Goal: Transaction & Acquisition: Purchase product/service

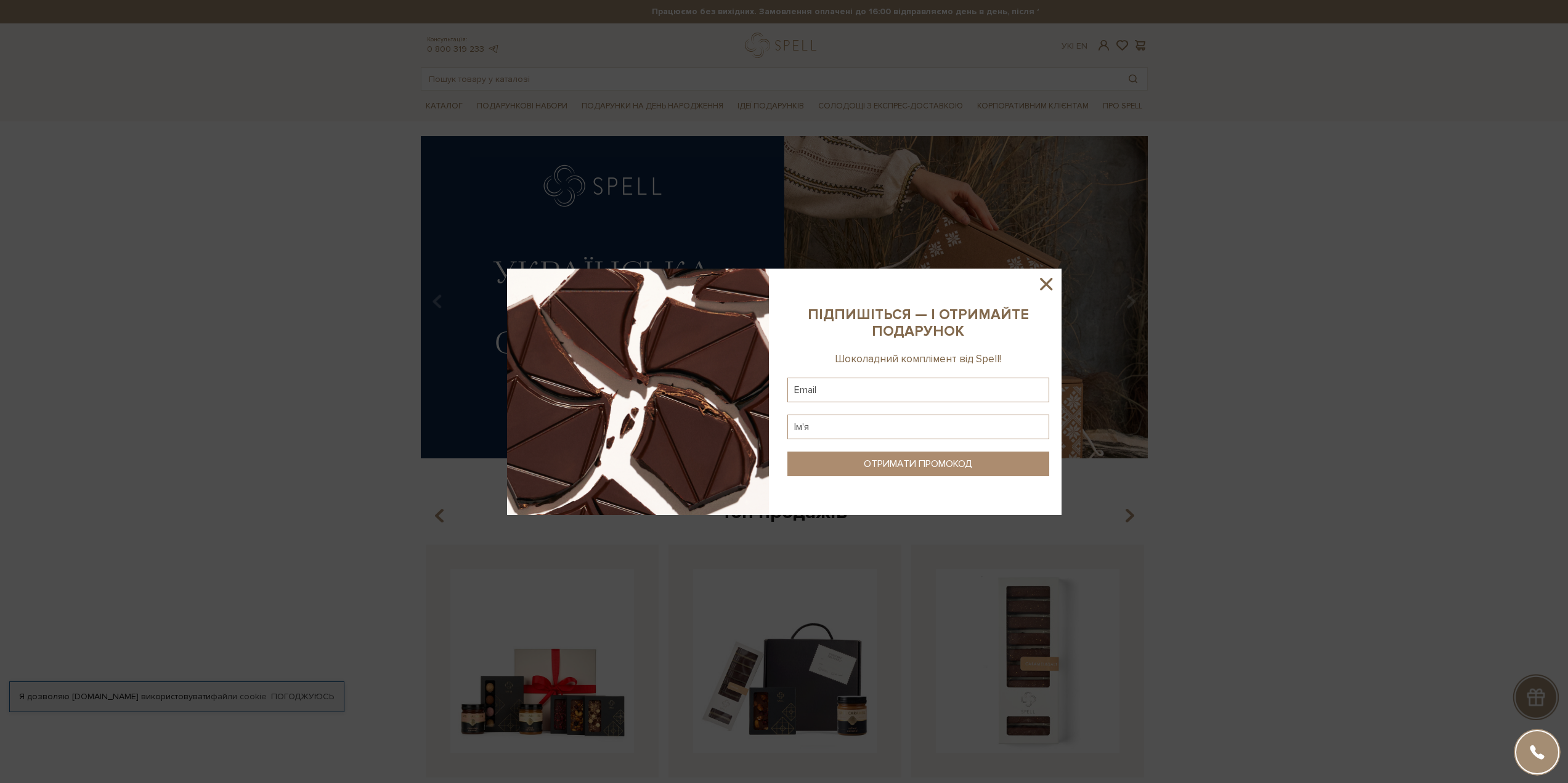
click at [1045, 276] on icon at bounding box center [1046, 284] width 21 height 21
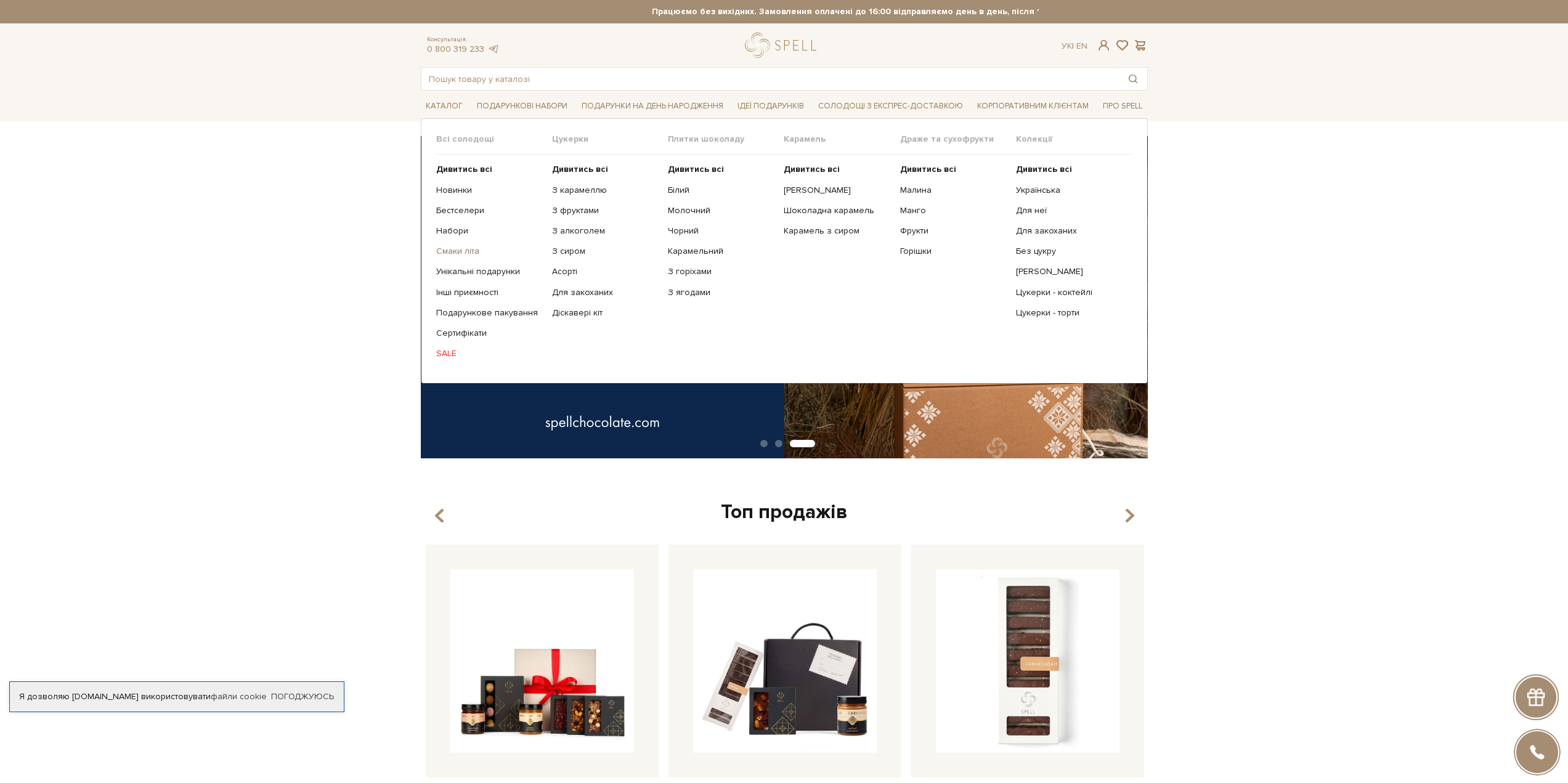
click at [467, 251] on link "Смаки літа" at bounding box center [489, 251] width 107 height 11
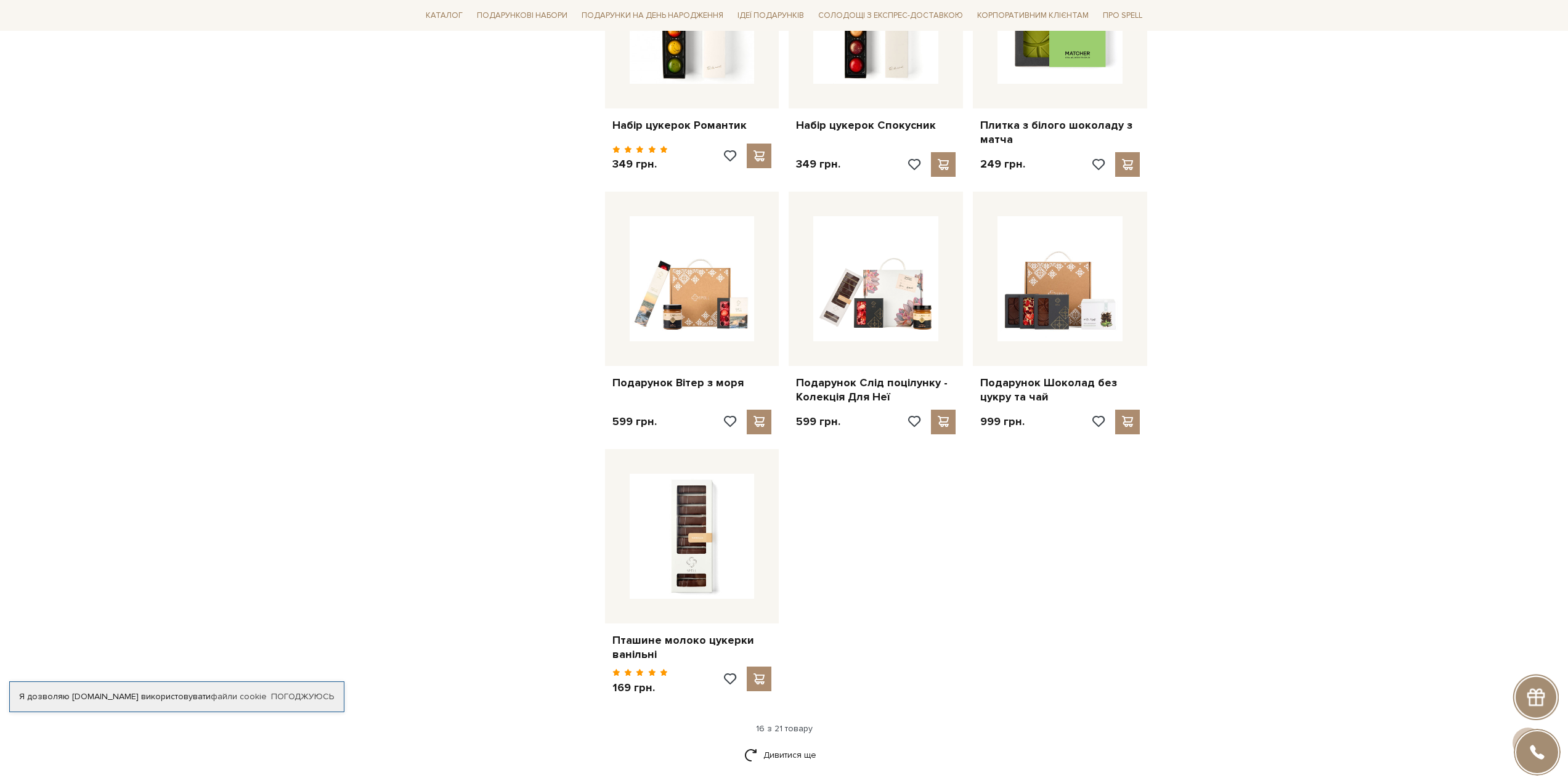
scroll to position [1170, 0]
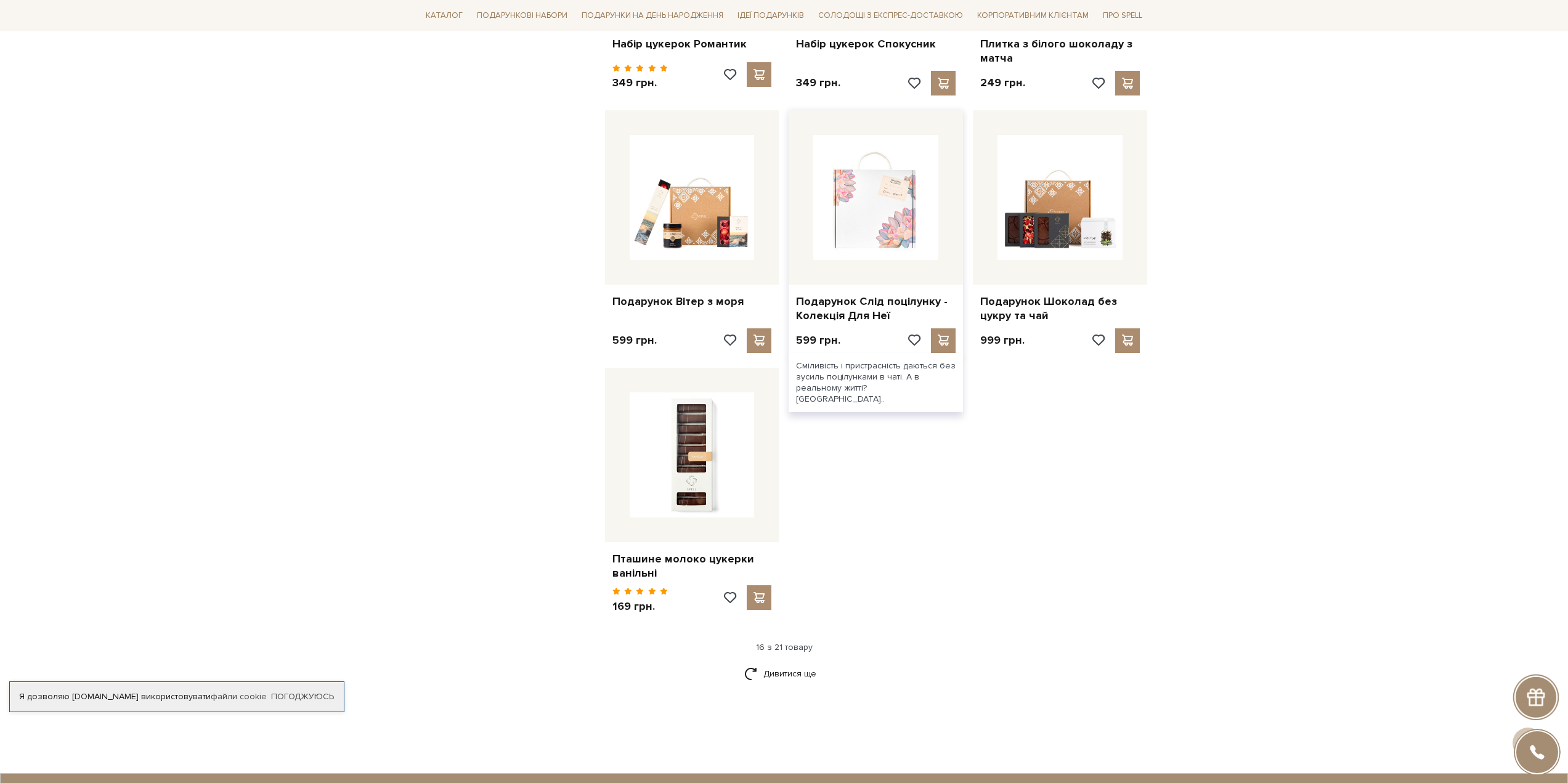
click at [898, 244] on img at bounding box center [876, 197] width 125 height 125
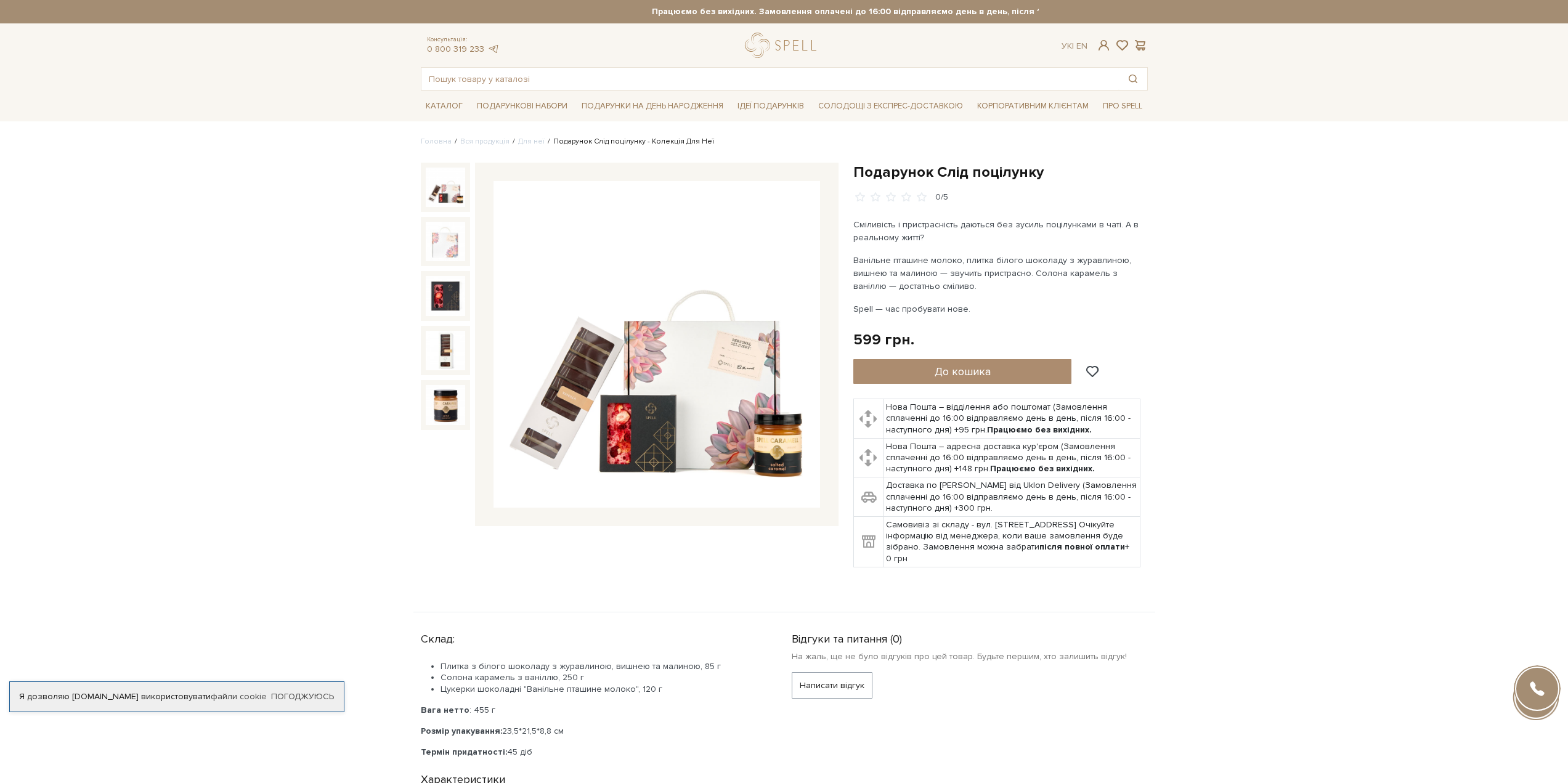
click at [949, 413] on td "Нова Пошта – відділення або поштомат (Замовлення сплаченні до 16:00 відправляєм…" at bounding box center [1012, 419] width 257 height 39
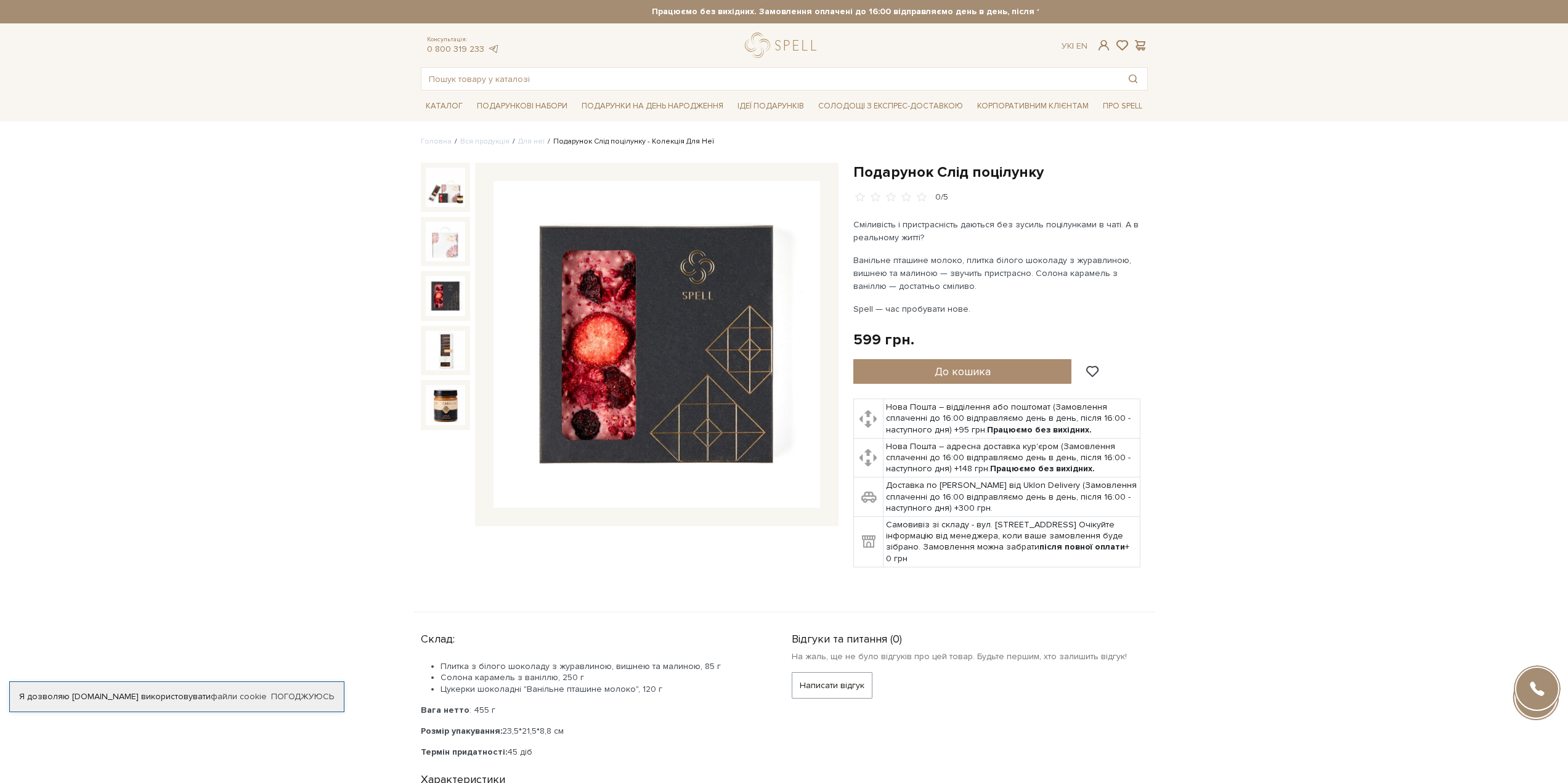
click at [452, 300] on img at bounding box center [445, 295] width 39 height 39
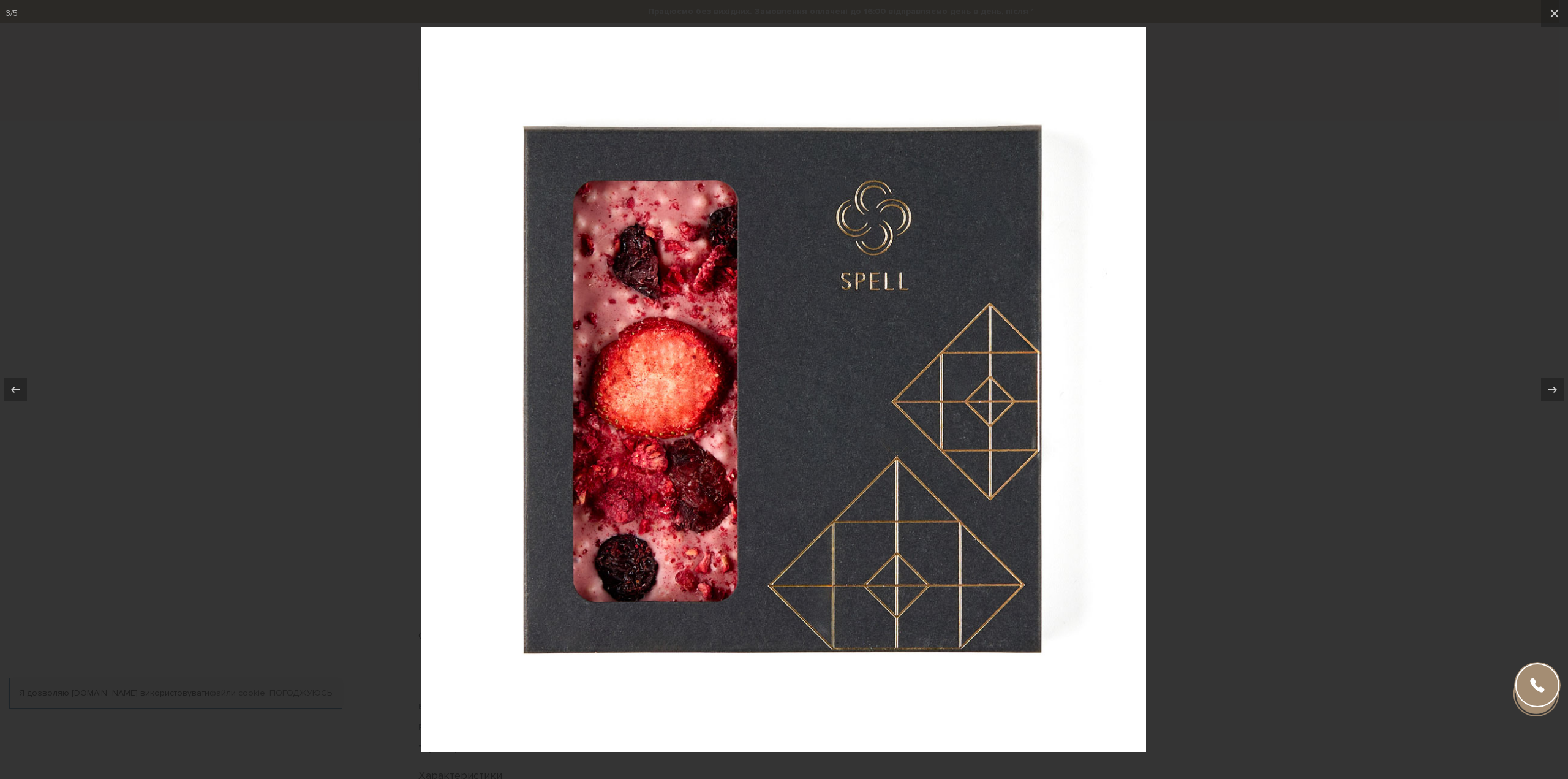
click at [393, 299] on div at bounding box center [784, 389] width 1568 height 779
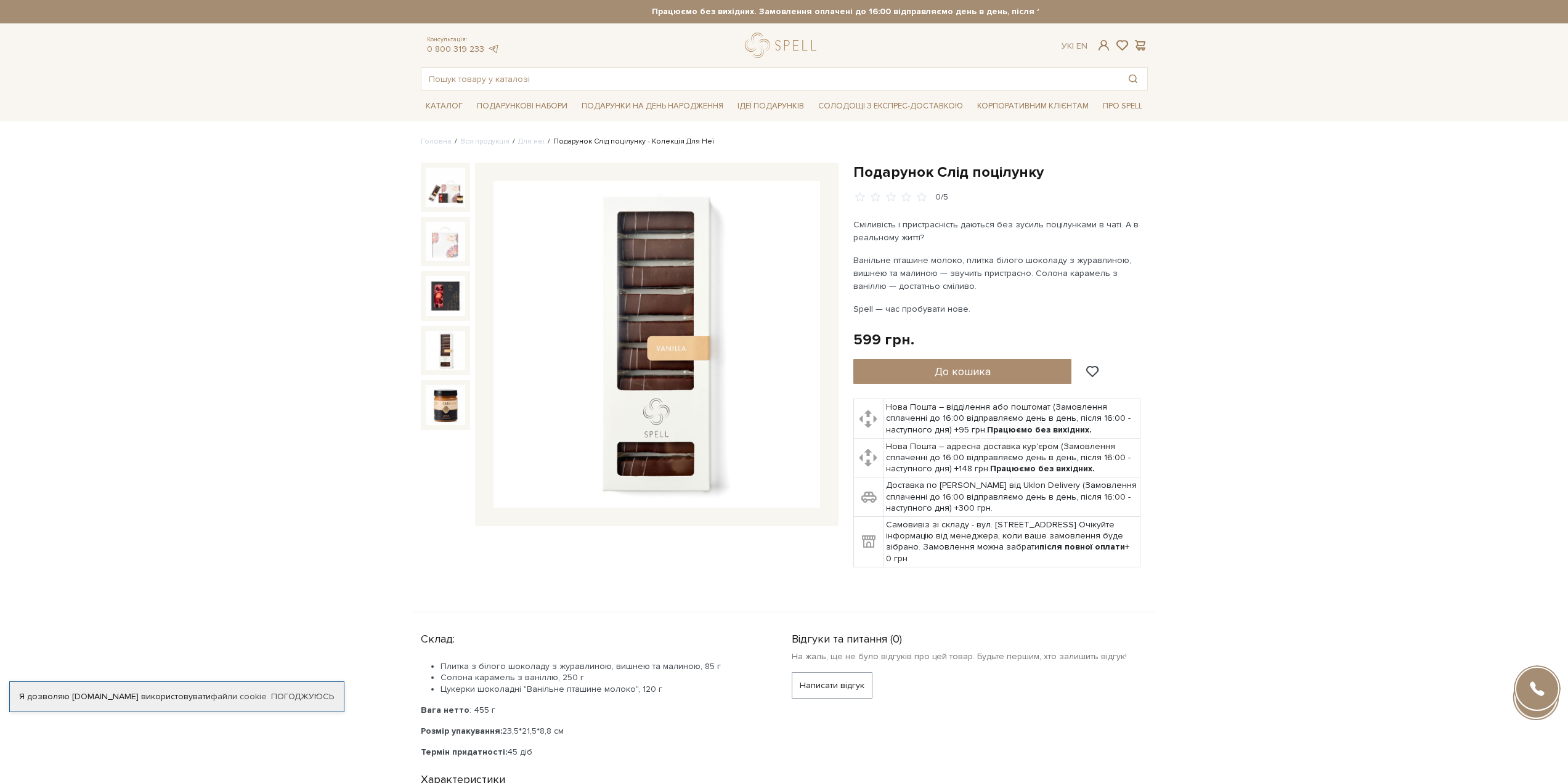
click at [449, 337] on img at bounding box center [445, 350] width 39 height 39
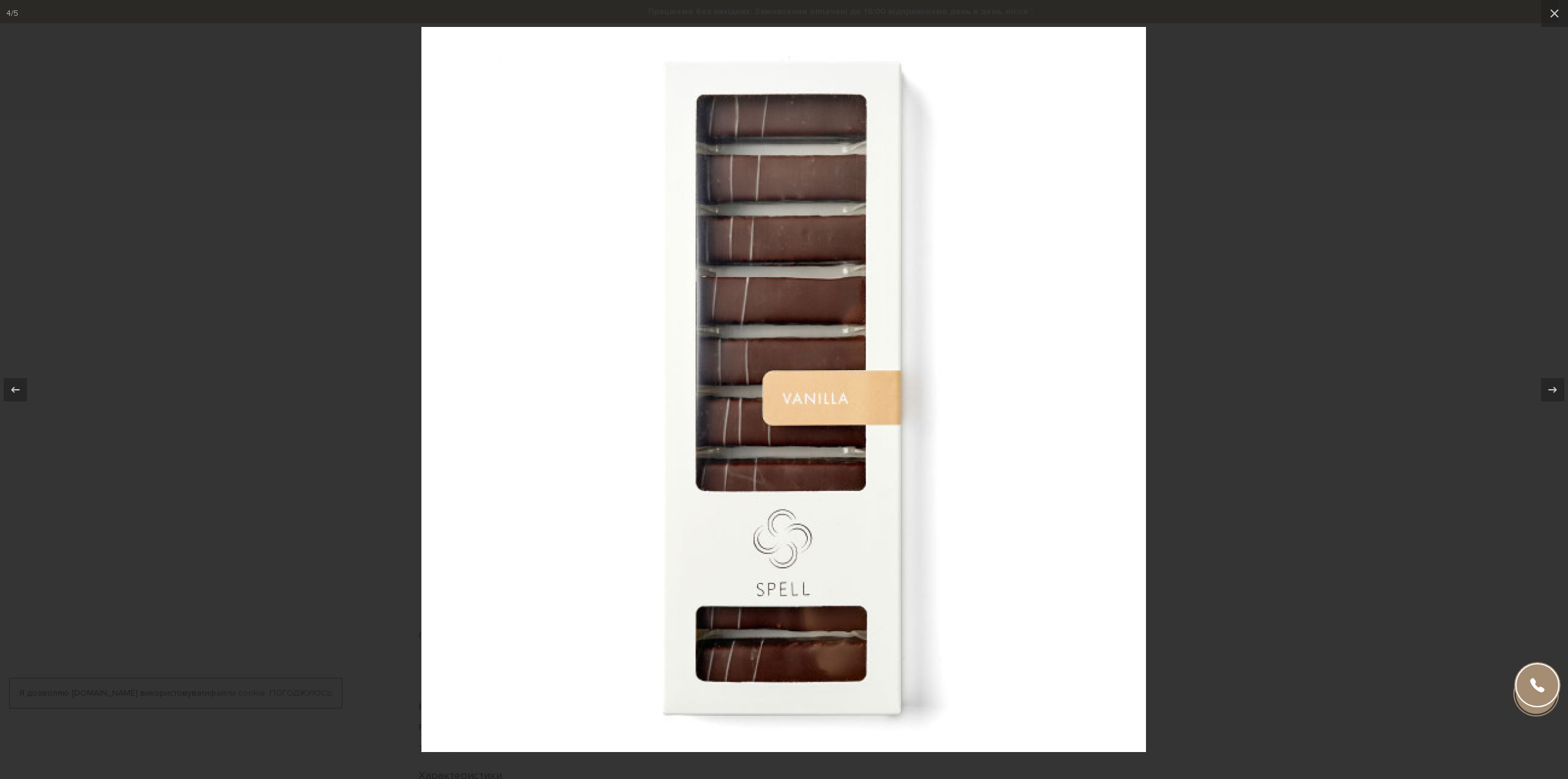
click at [377, 319] on div at bounding box center [784, 389] width 1568 height 779
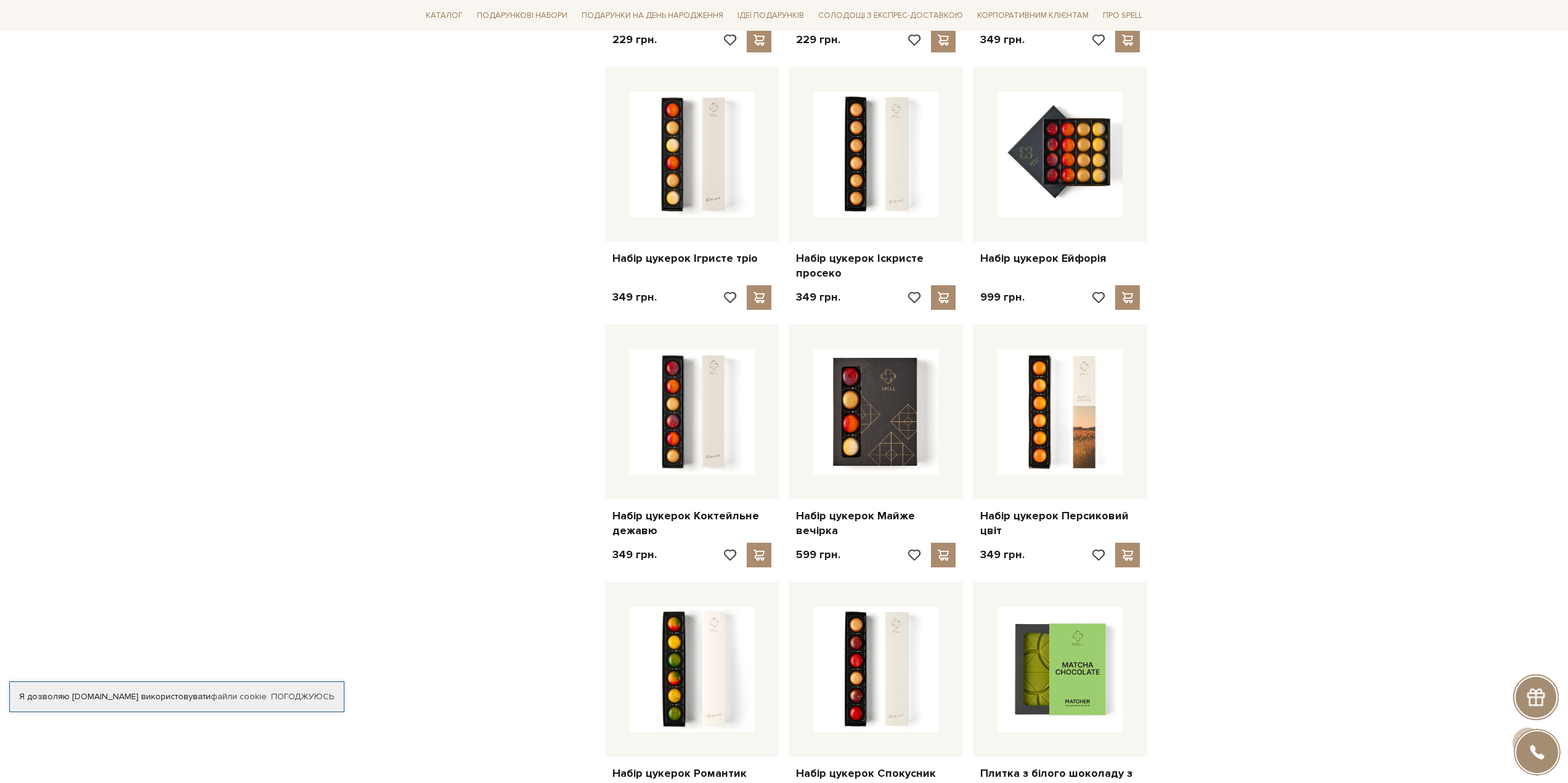
scroll to position [369, 0]
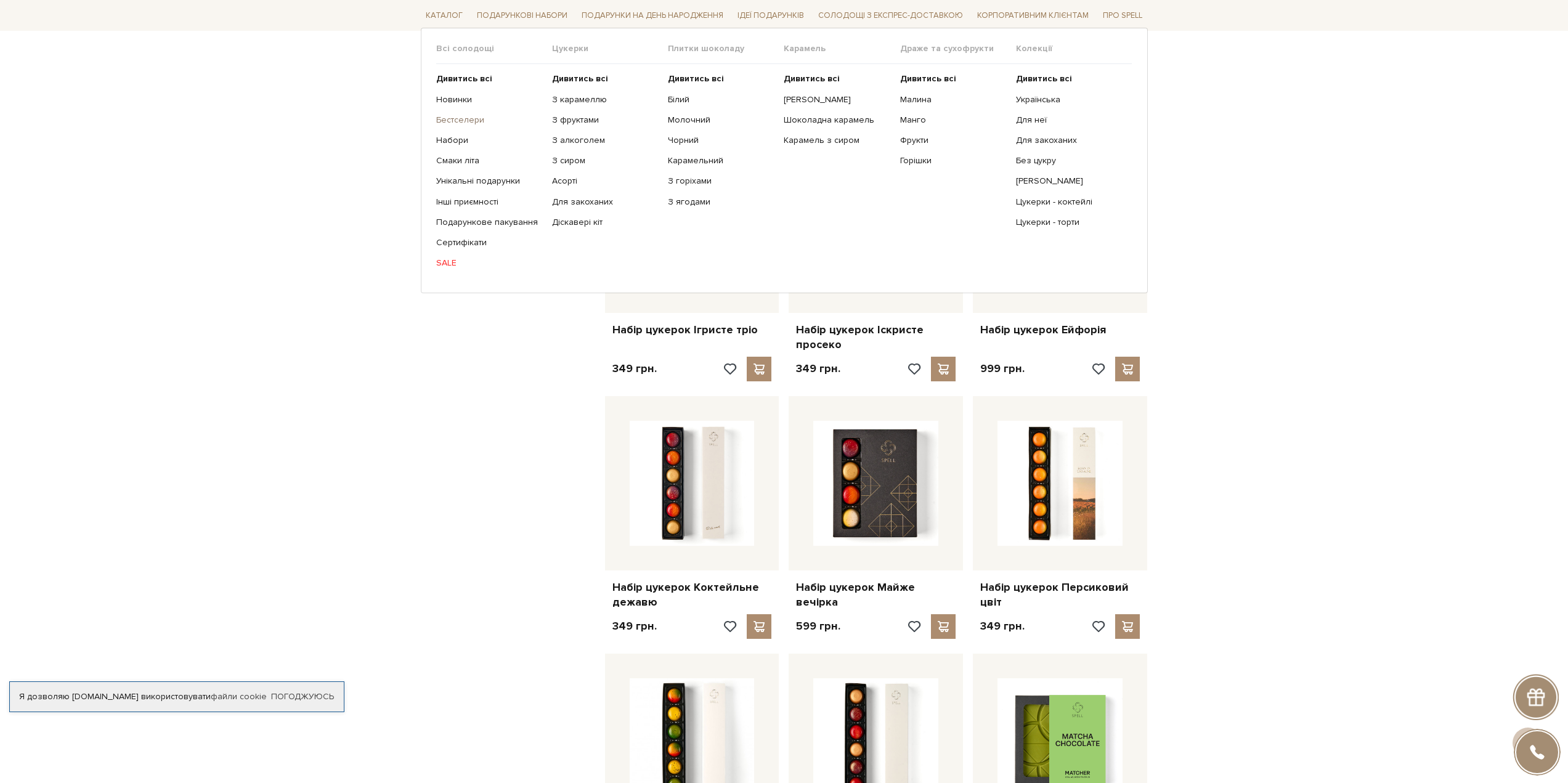
click at [464, 121] on link "Бестселери" at bounding box center [489, 120] width 107 height 11
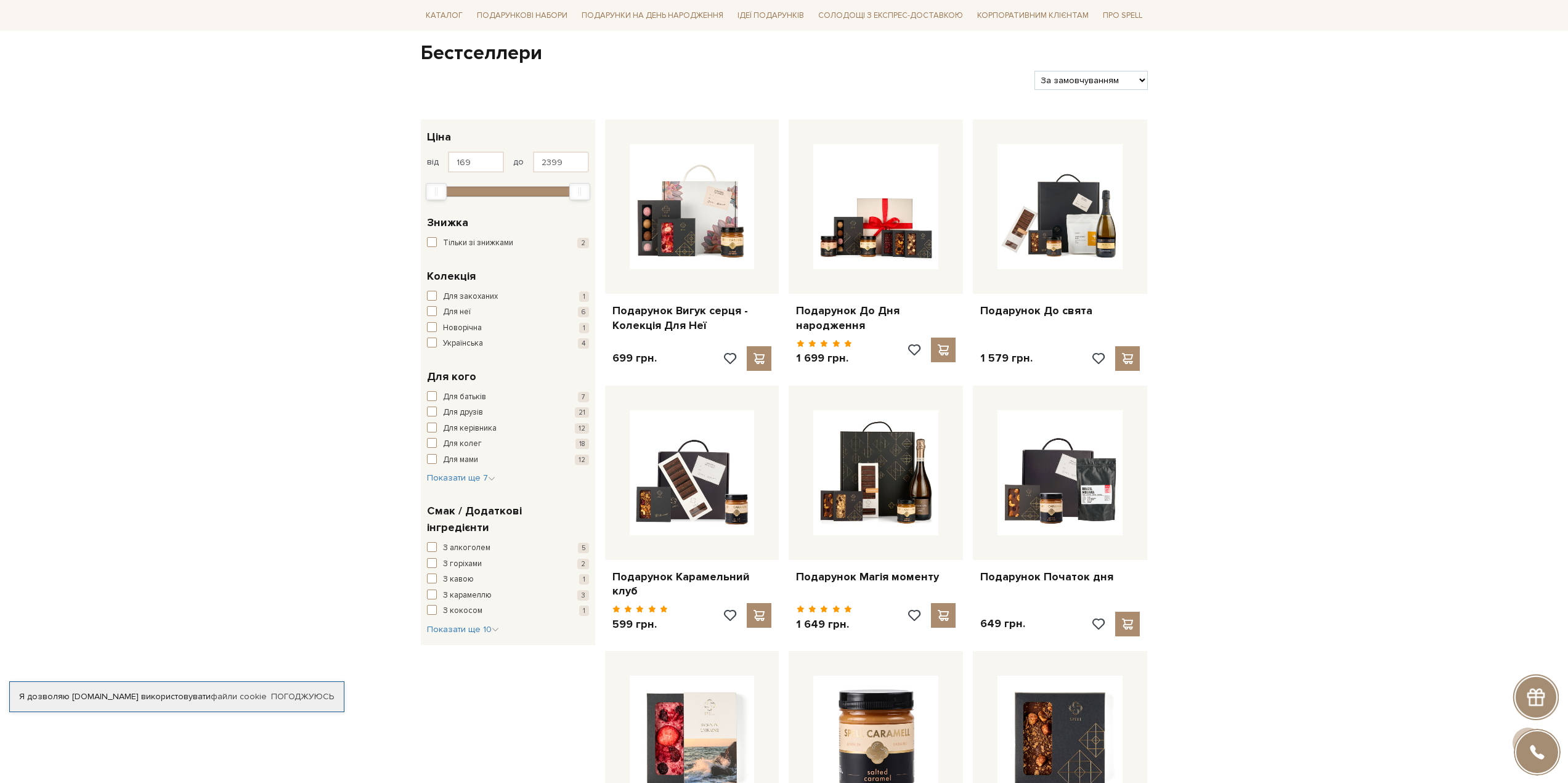
scroll to position [59, 0]
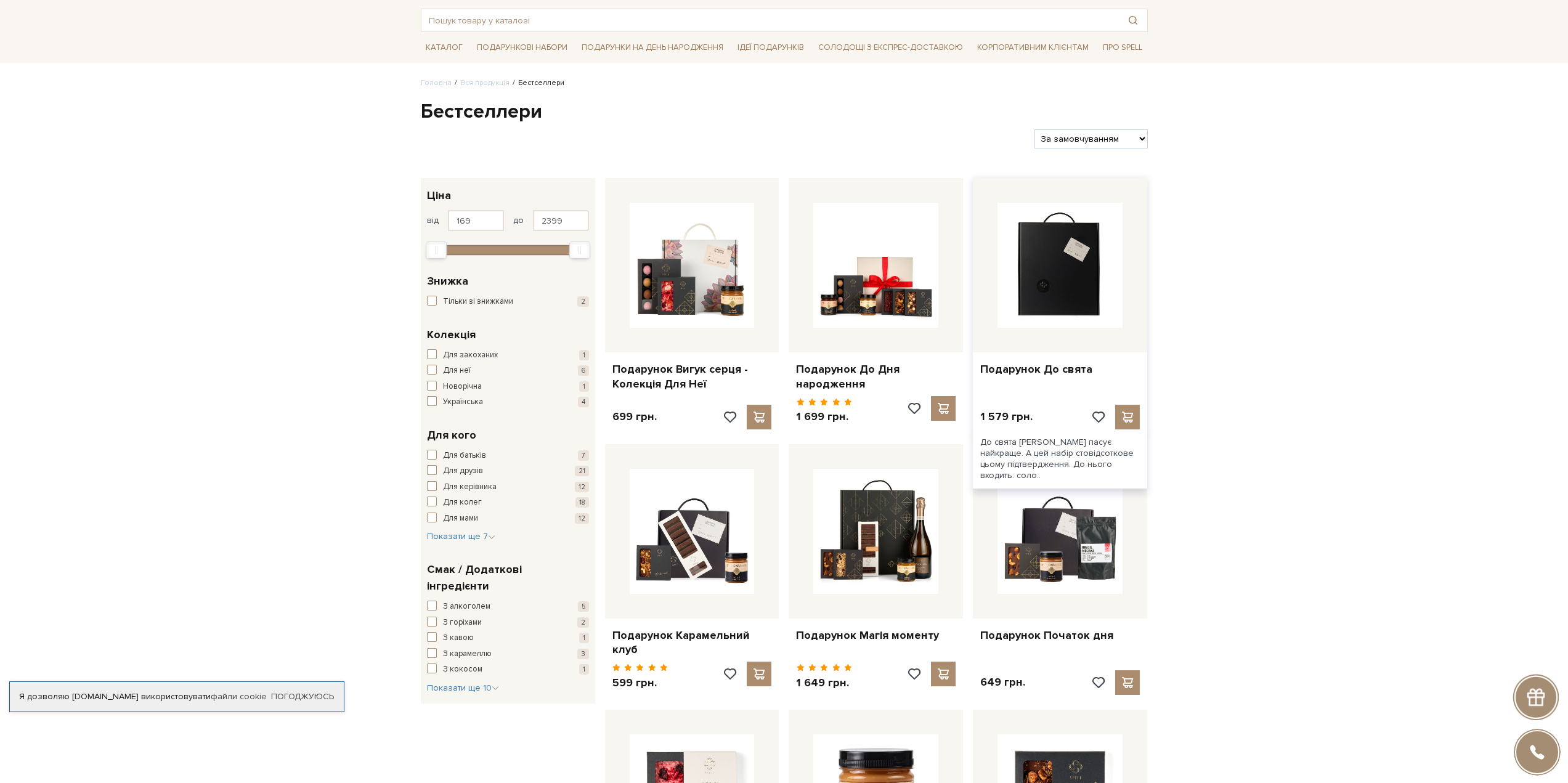
click at [1024, 286] on img at bounding box center [1060, 265] width 125 height 125
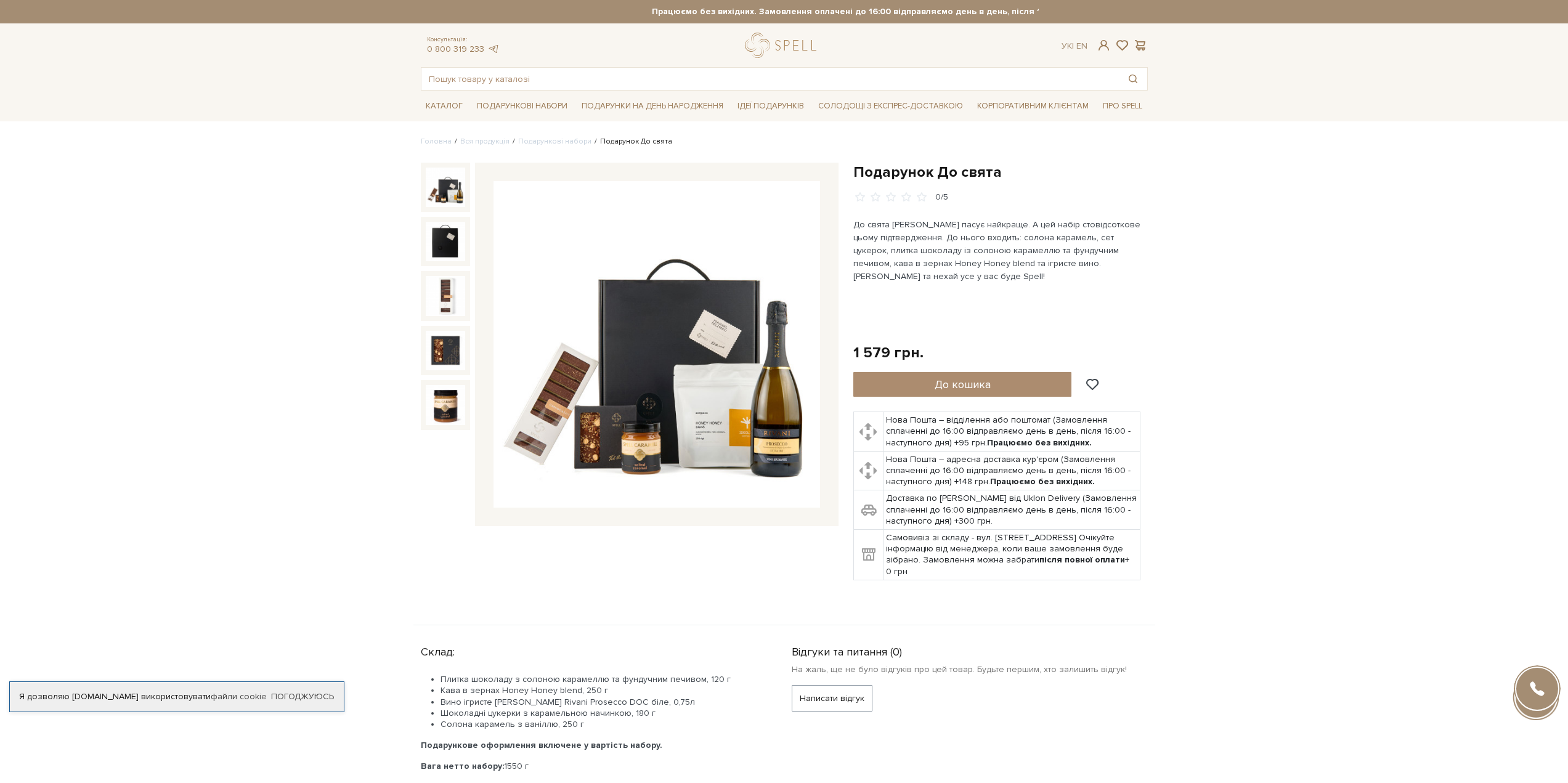
click at [443, 192] on img at bounding box center [445, 187] width 39 height 39
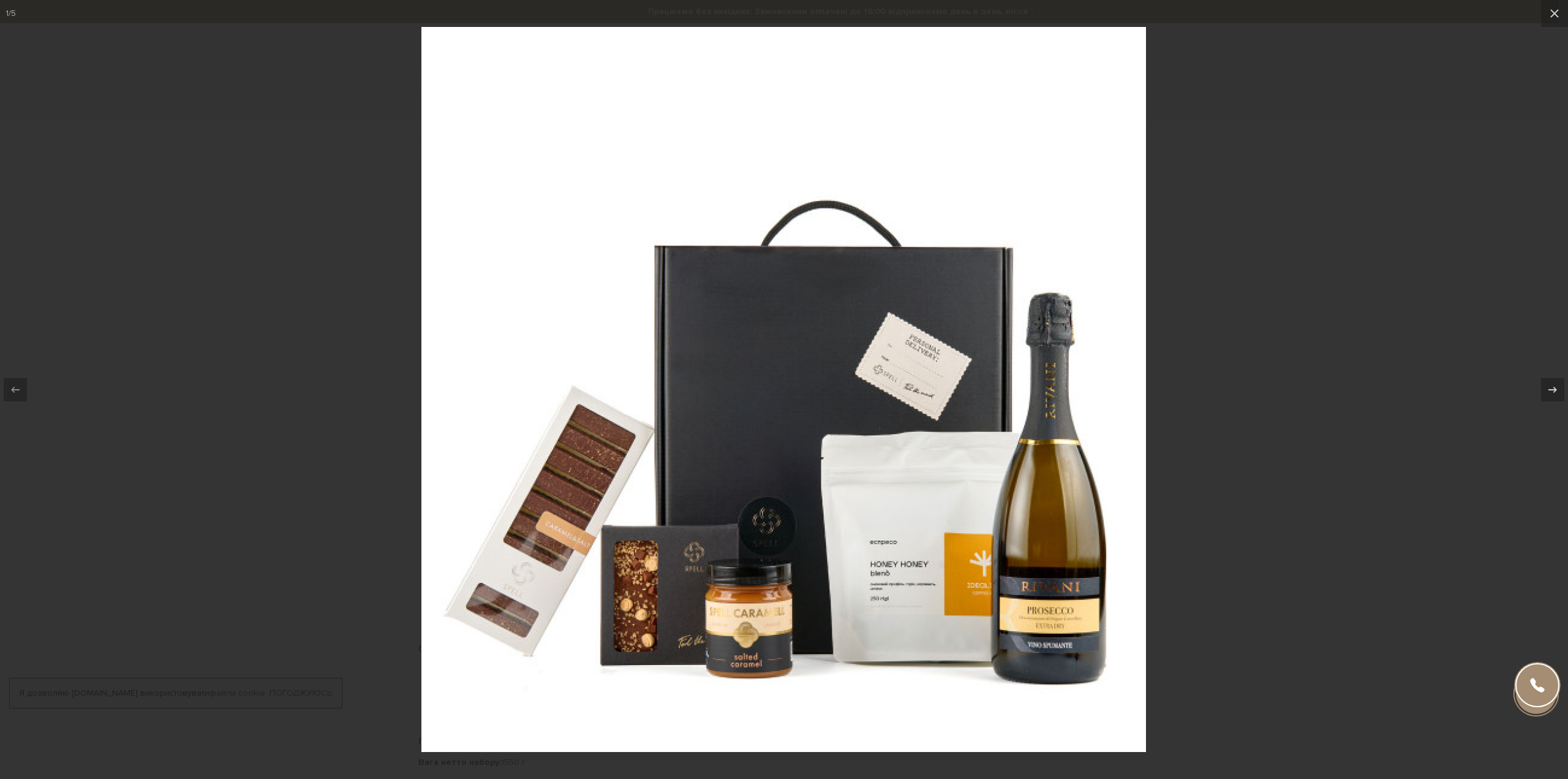
click at [1198, 348] on div at bounding box center [784, 389] width 1568 height 779
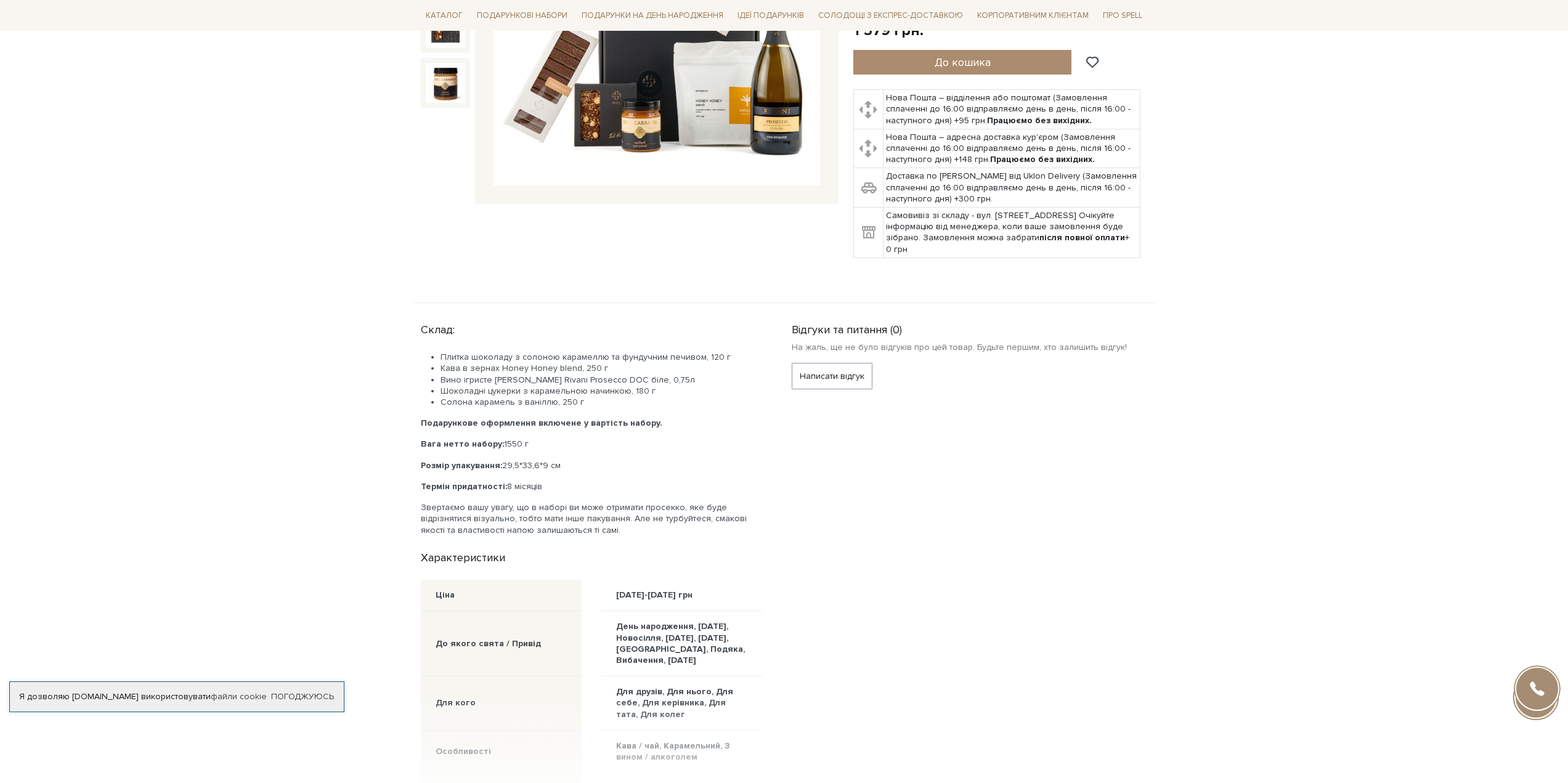
scroll to position [369, 0]
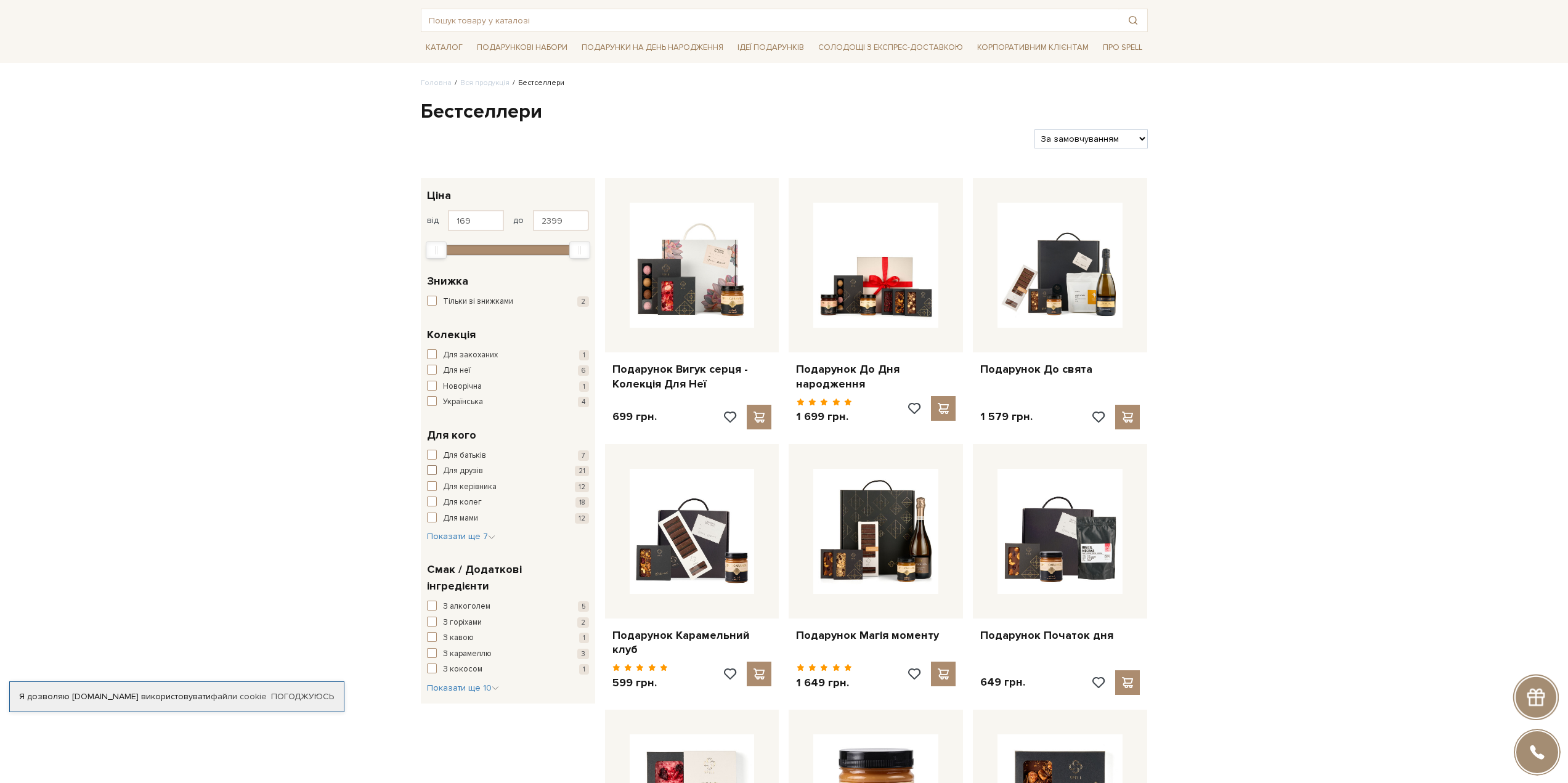
click at [428, 472] on span "button" at bounding box center [432, 470] width 10 height 10
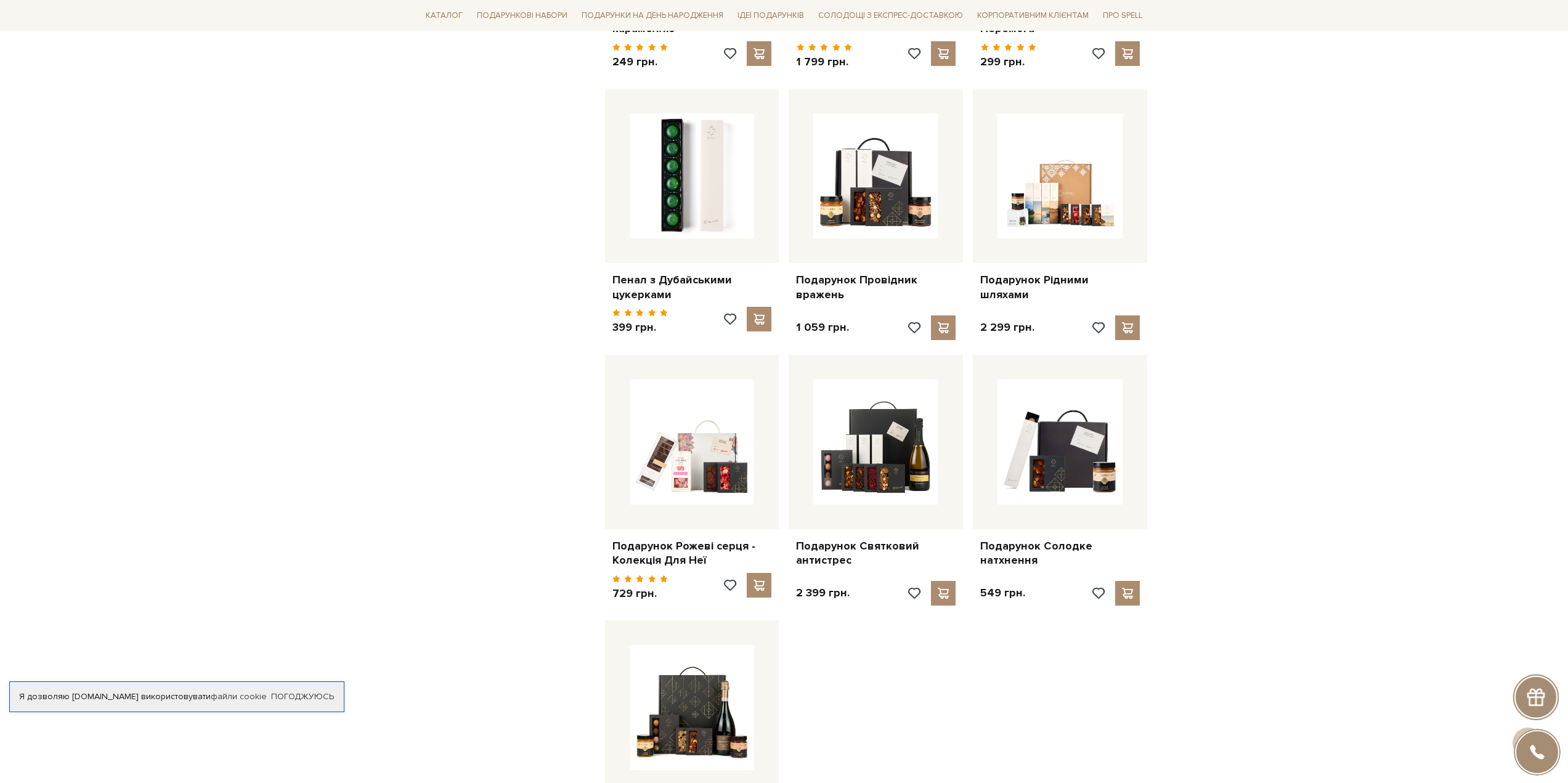
scroll to position [800, 0]
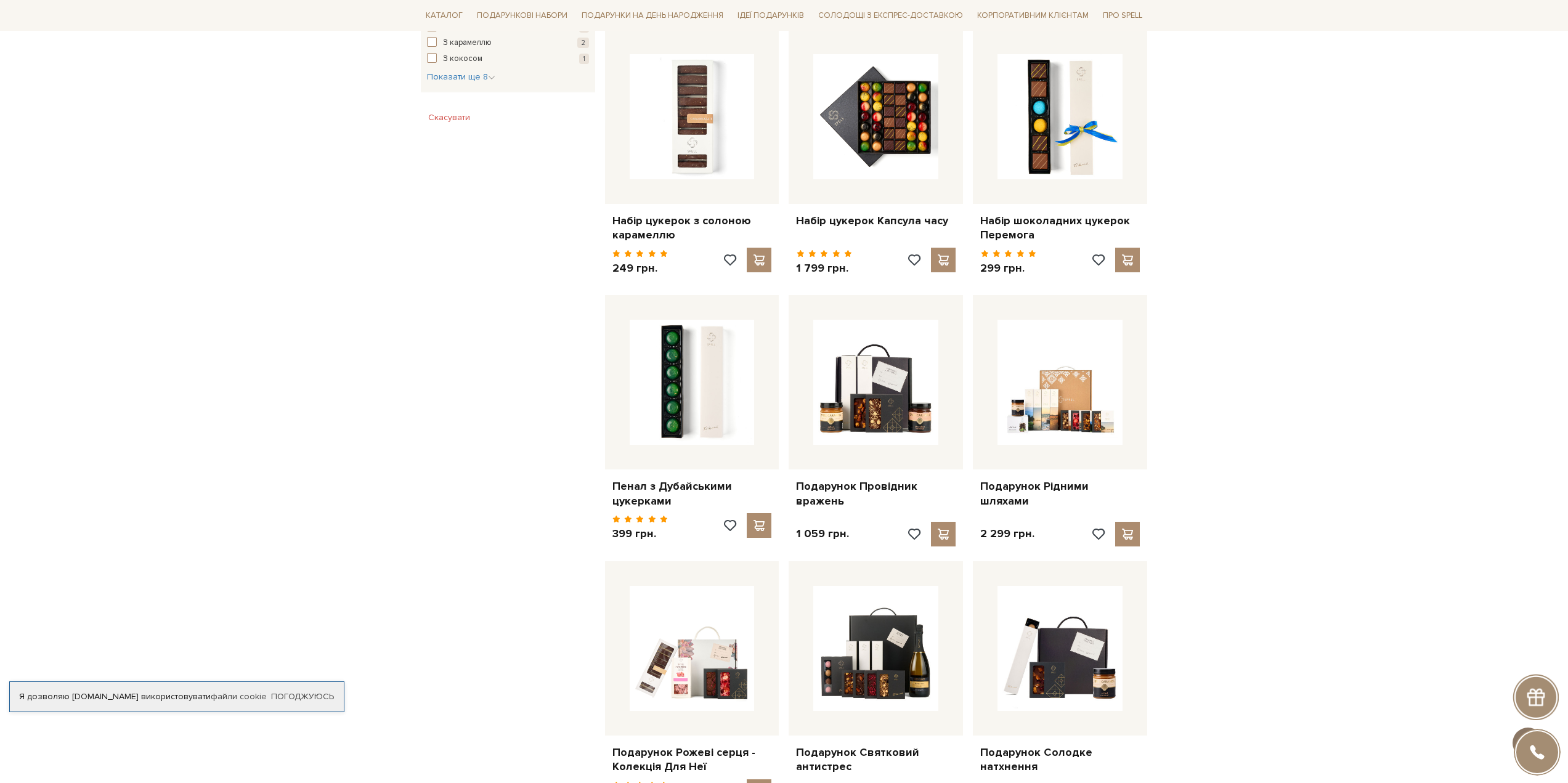
click at [1536, 728] on button at bounding box center [1527, 743] width 31 height 31
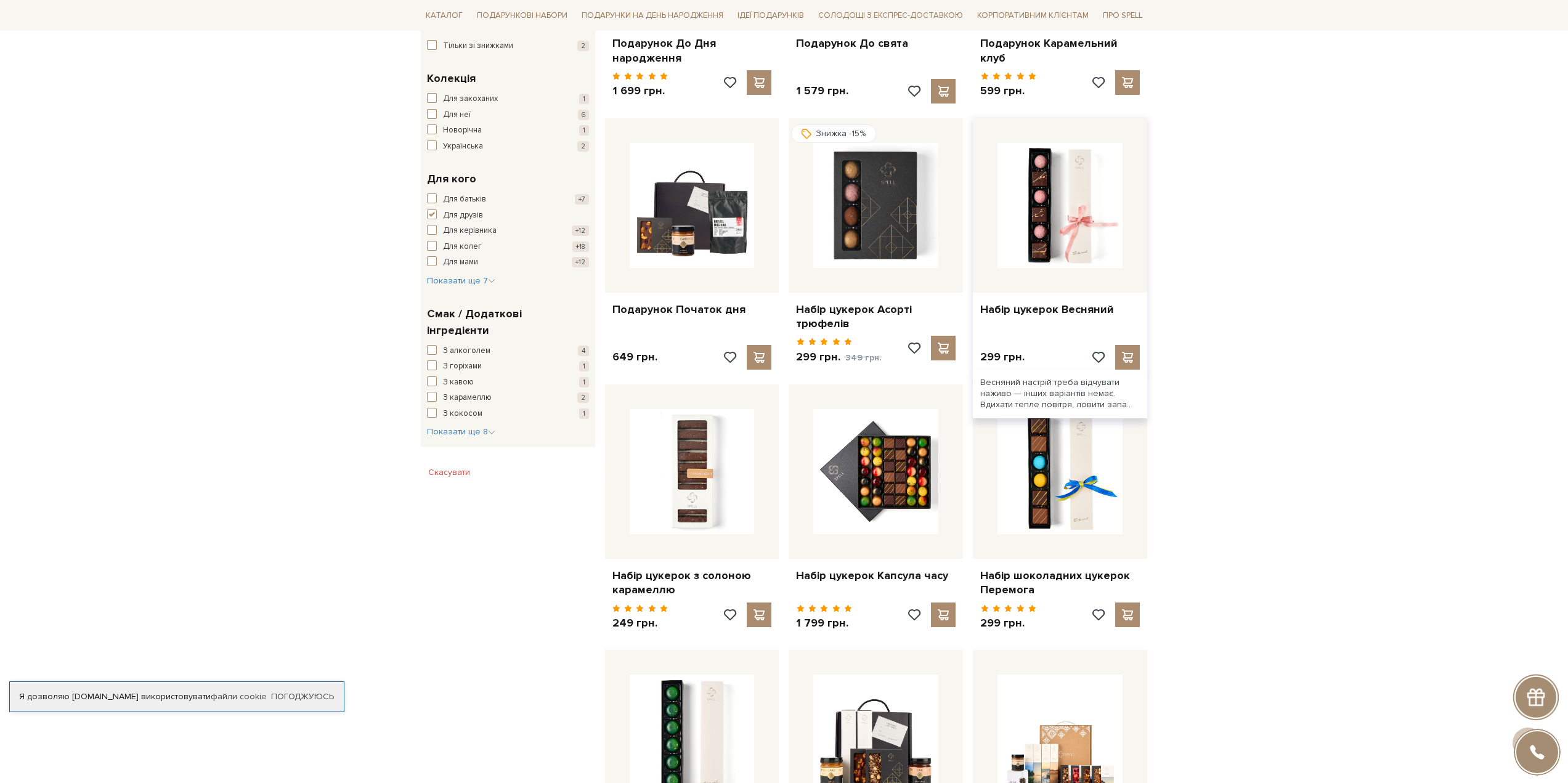
scroll to position [0, 0]
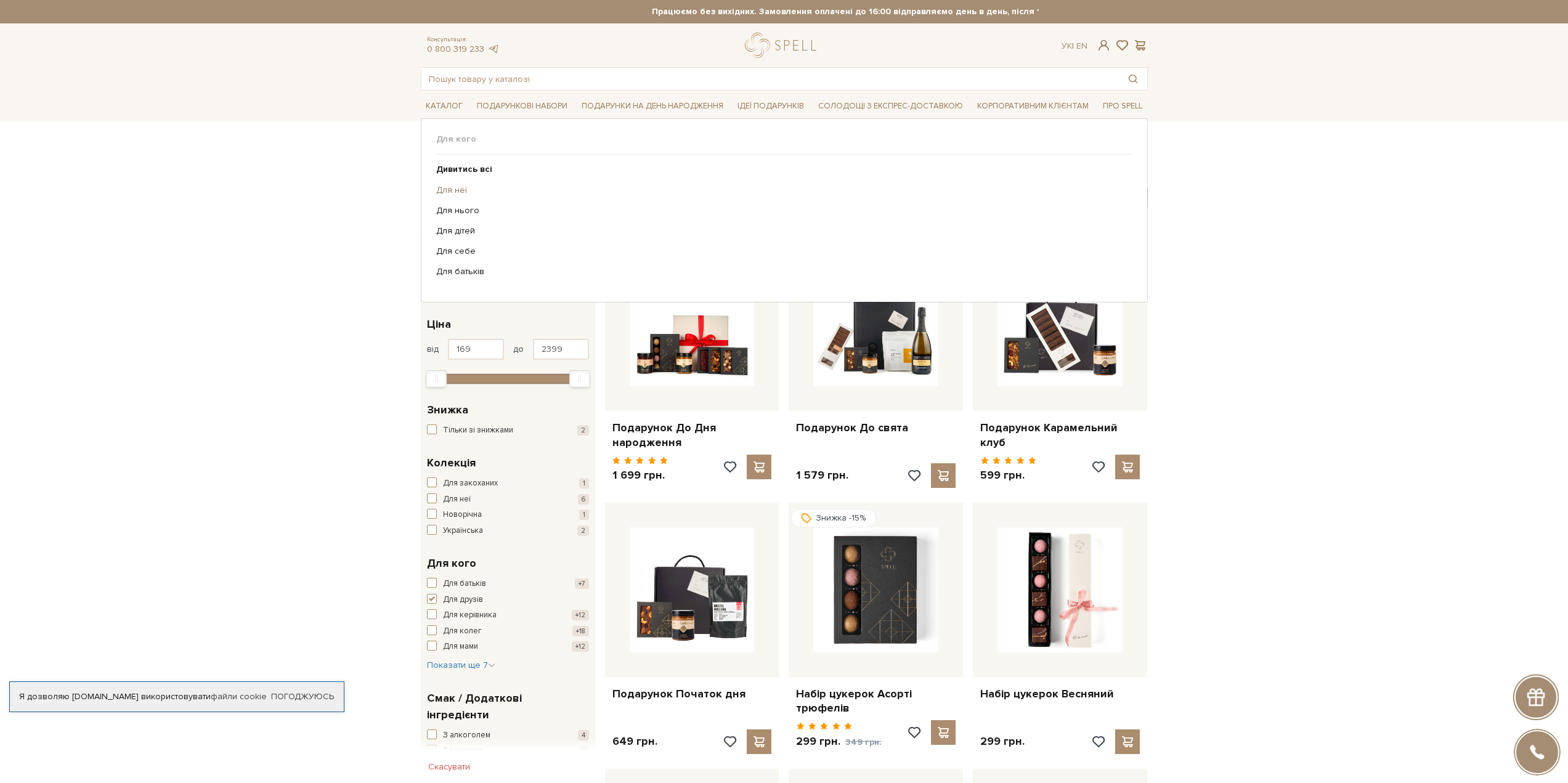
click at [442, 189] on link "Для неї" at bounding box center [780, 191] width 687 height 11
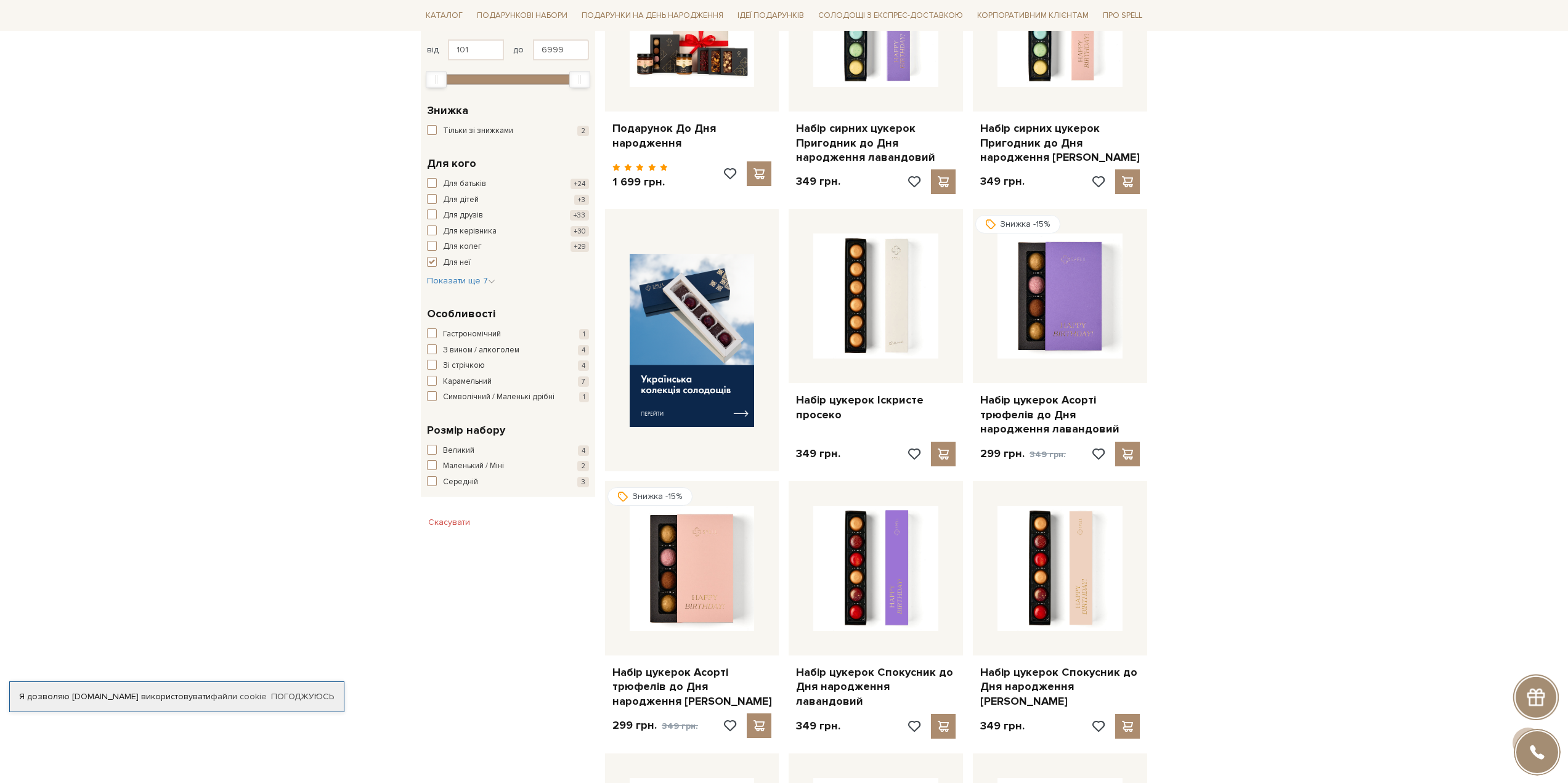
scroll to position [246, 0]
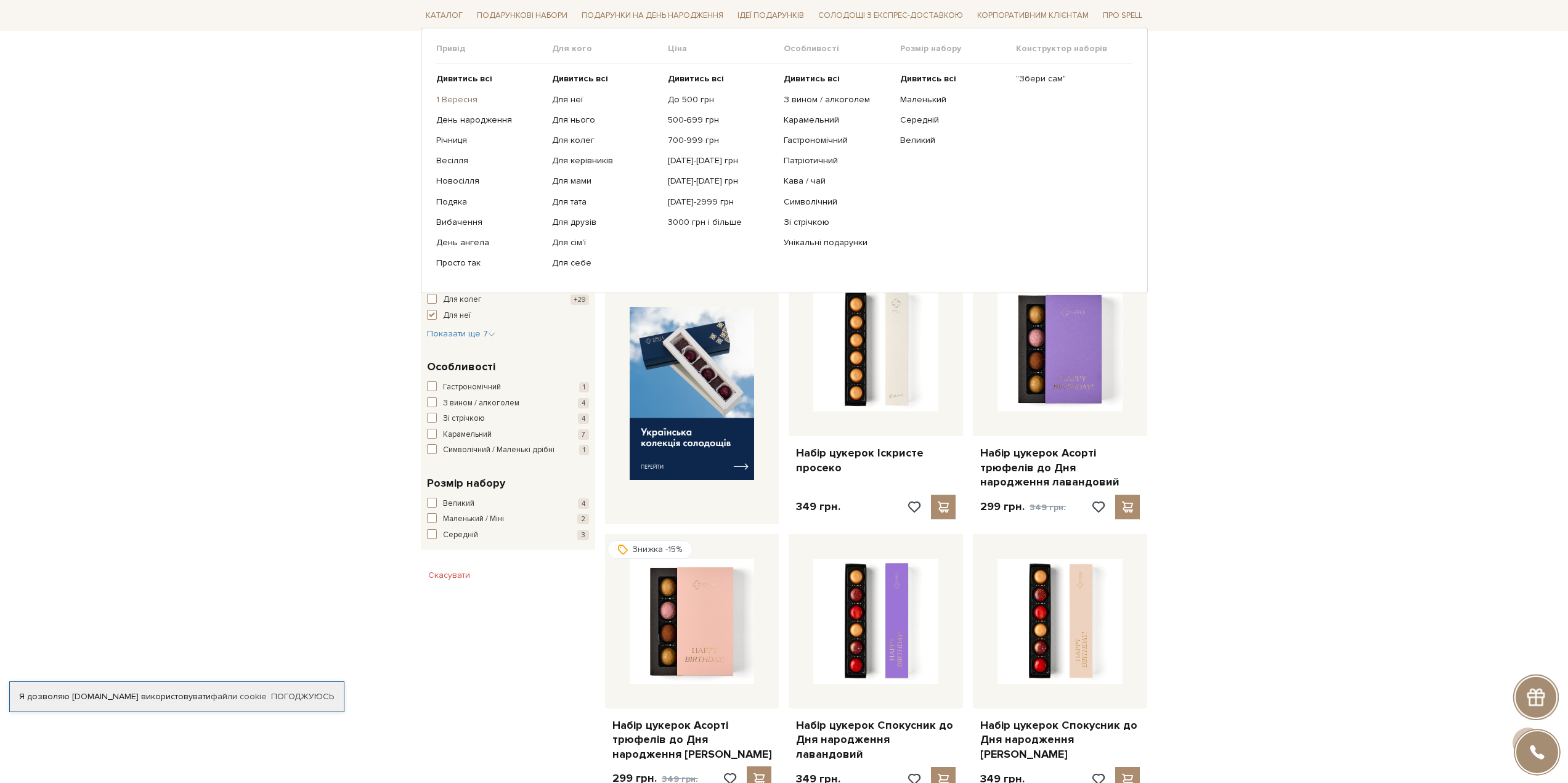
click at [455, 95] on link "1 Вересня" at bounding box center [489, 99] width 107 height 11
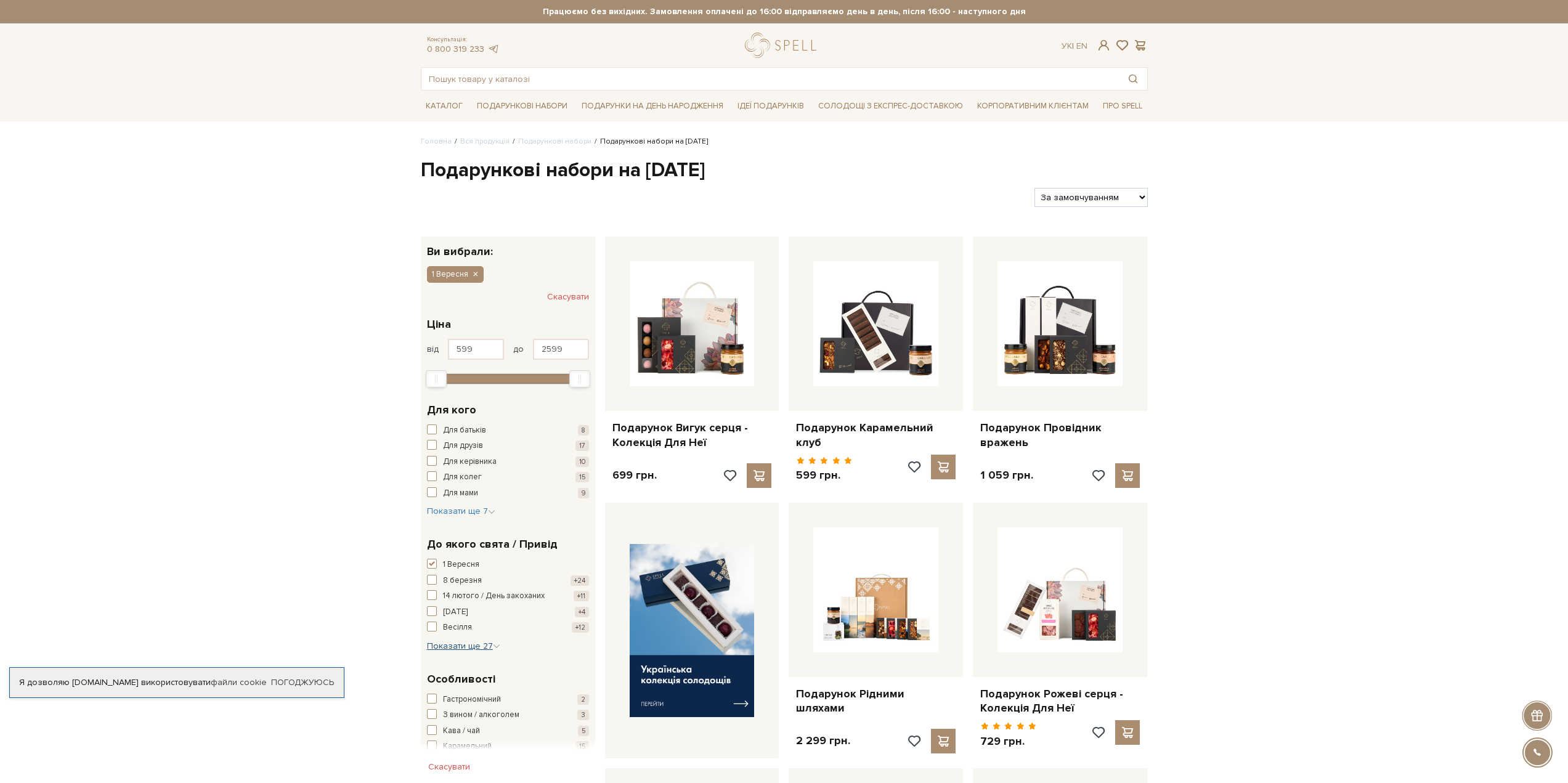
click at [493, 645] on icon "button" at bounding box center [497, 646] width 7 height 7
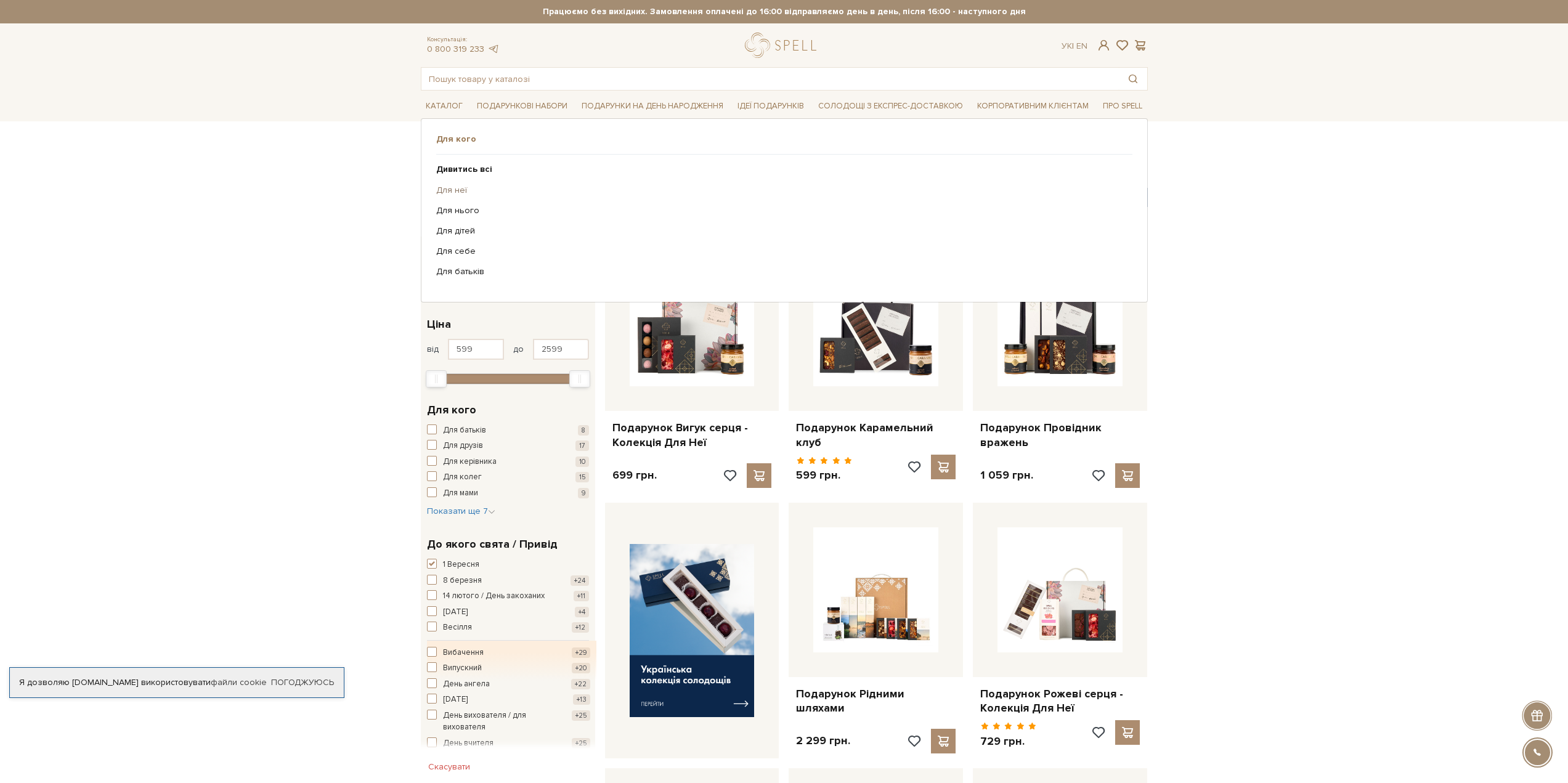
click at [454, 192] on link "Для неї" at bounding box center [780, 191] width 687 height 11
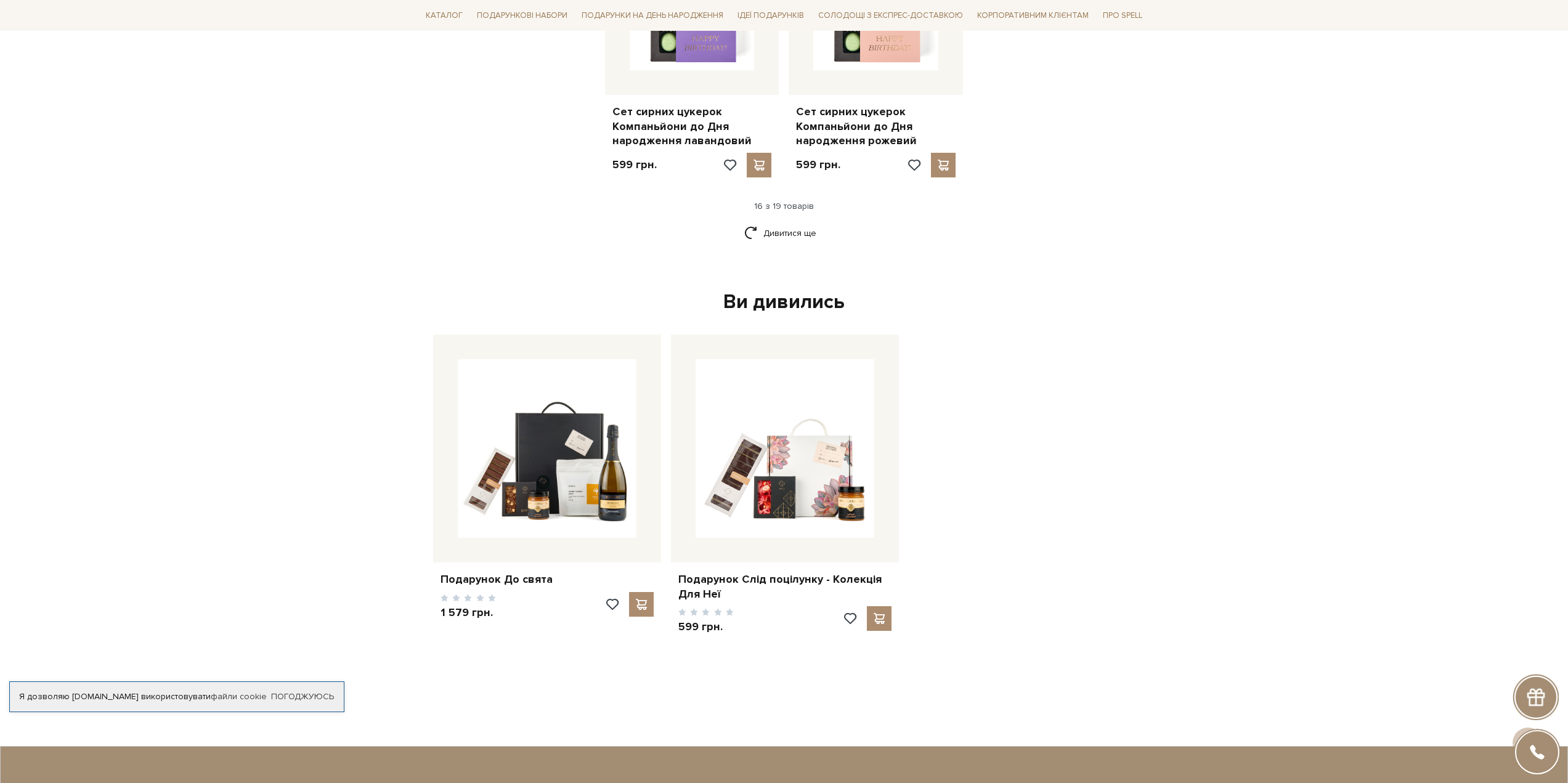
scroll to position [1478, 0]
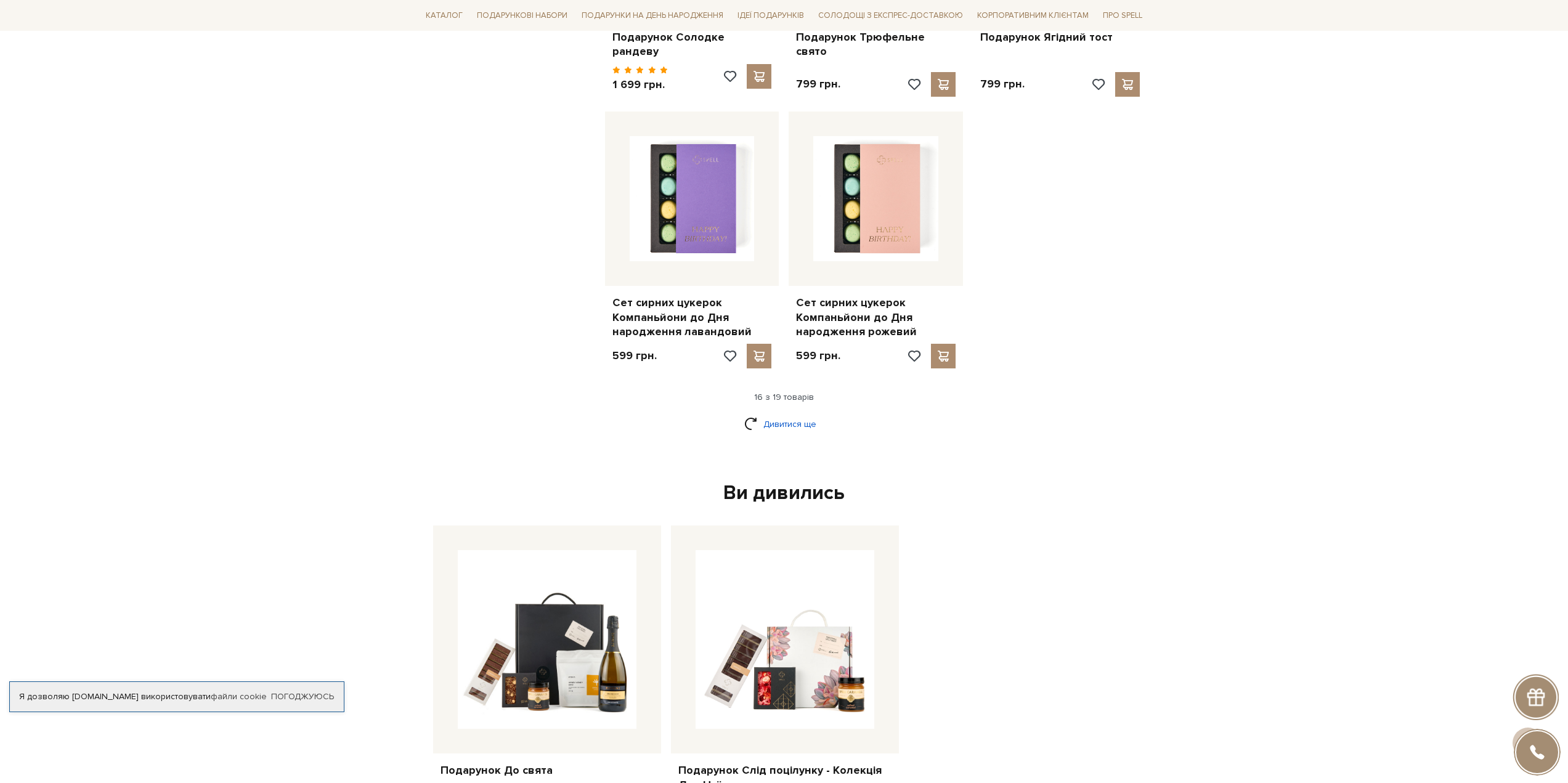
click at [748, 413] on link "Дивитися ще" at bounding box center [784, 424] width 80 height 22
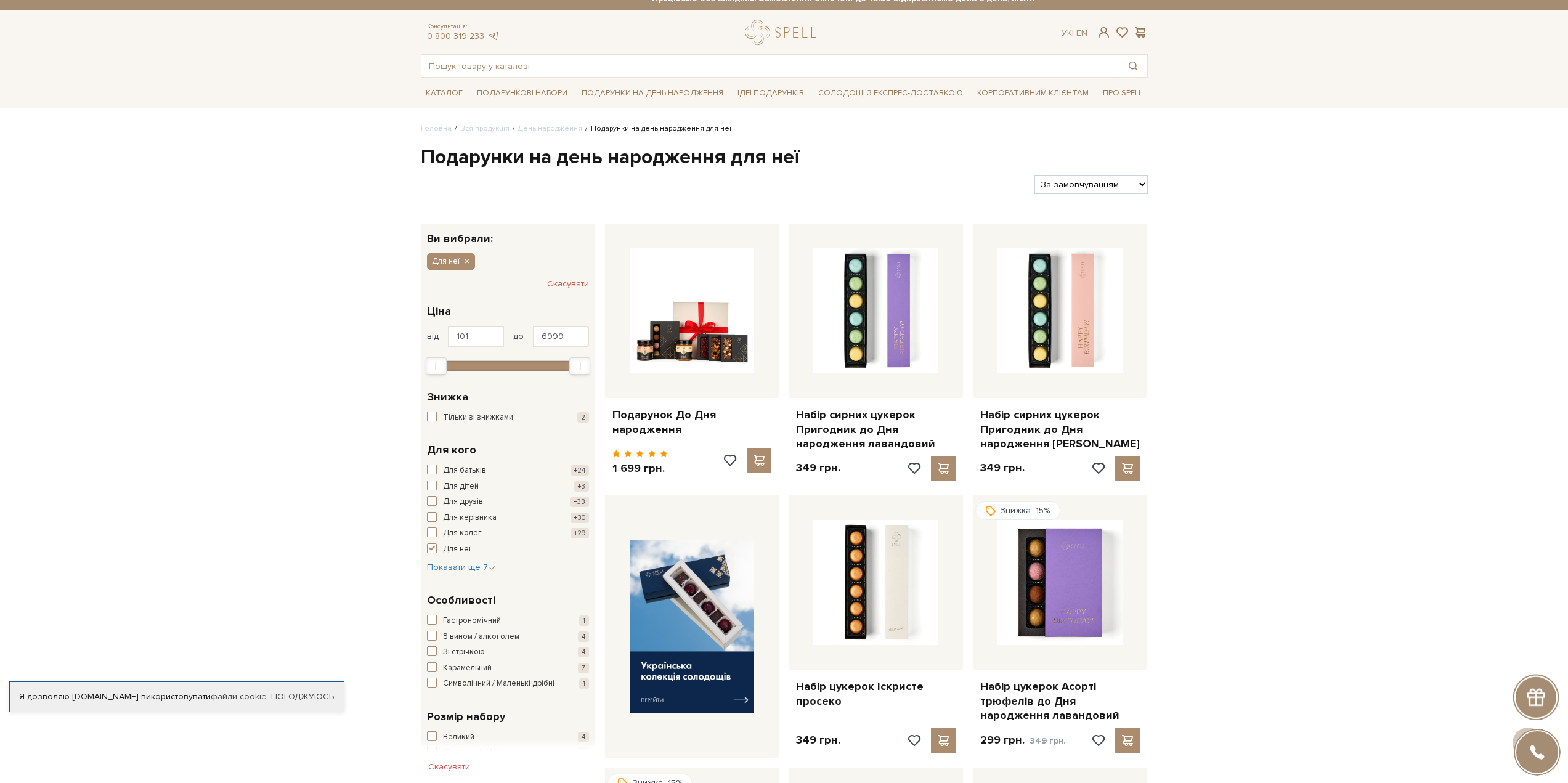
scroll to position [0, 0]
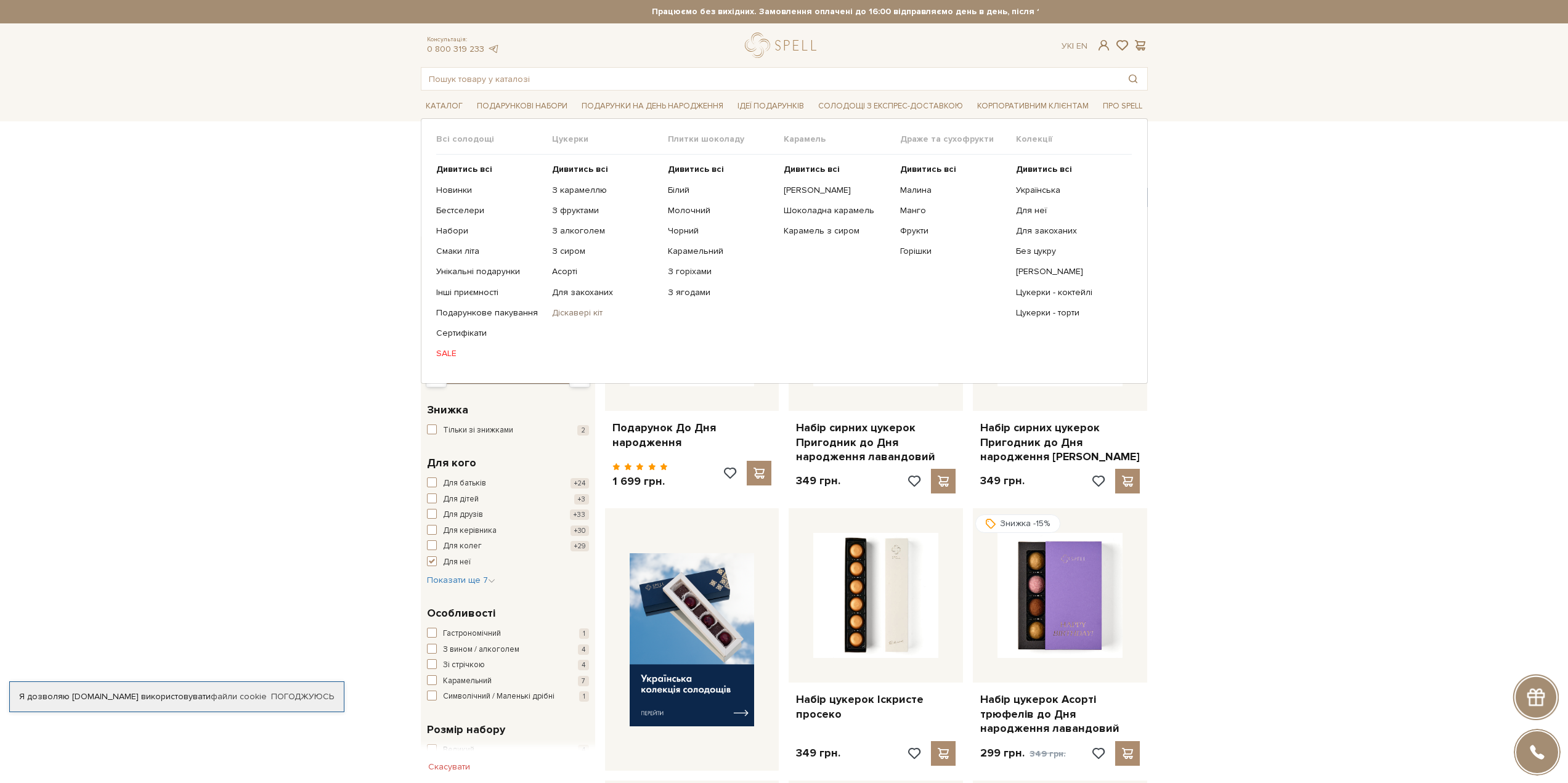
click at [572, 316] on link "Діскавері кіт" at bounding box center [605, 313] width 107 height 11
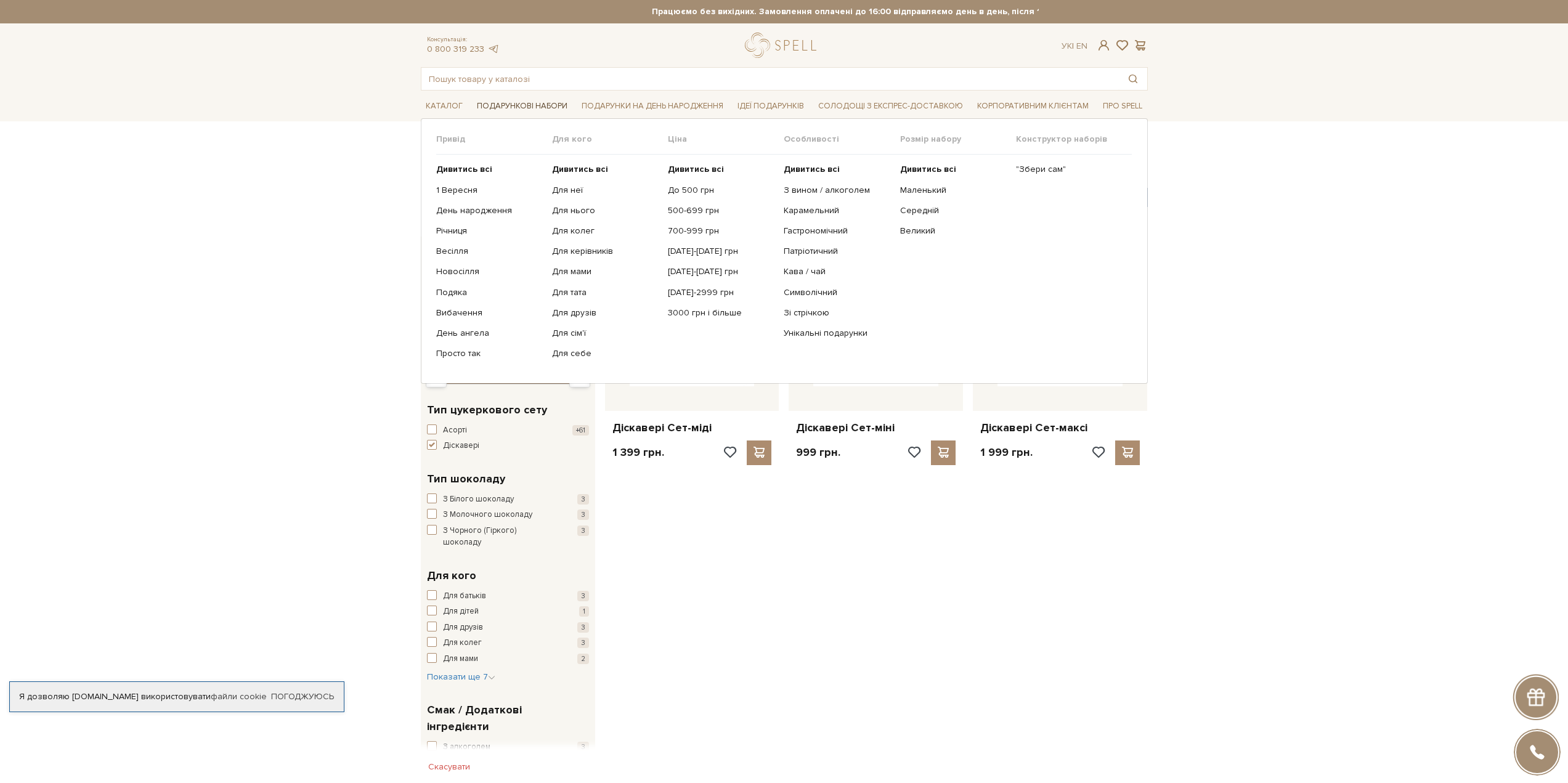
click at [504, 105] on span "Подарункові набори" at bounding box center [522, 106] width 100 height 19
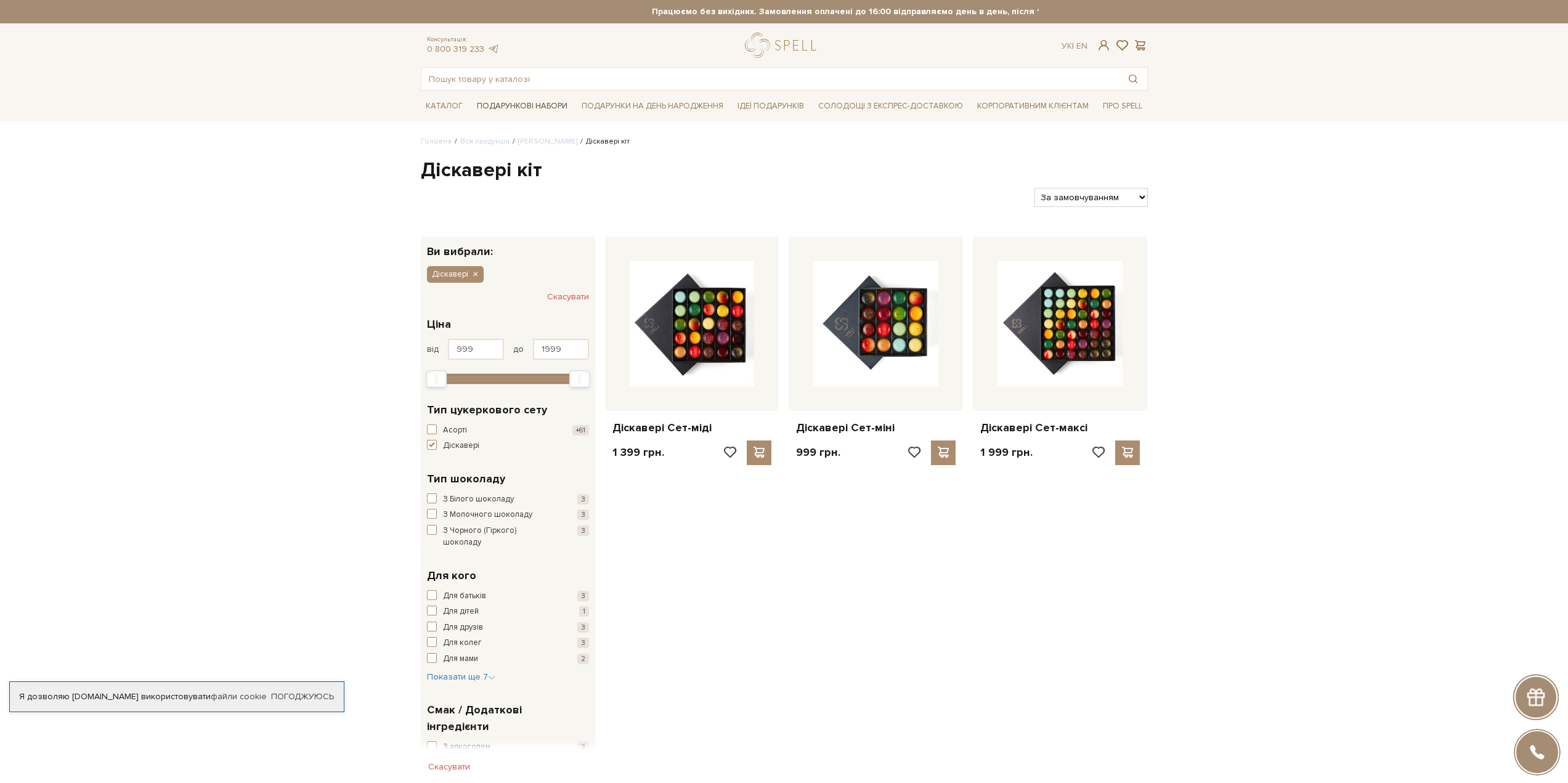
click at [525, 103] on span "Подарункові набори" at bounding box center [522, 106] width 100 height 19
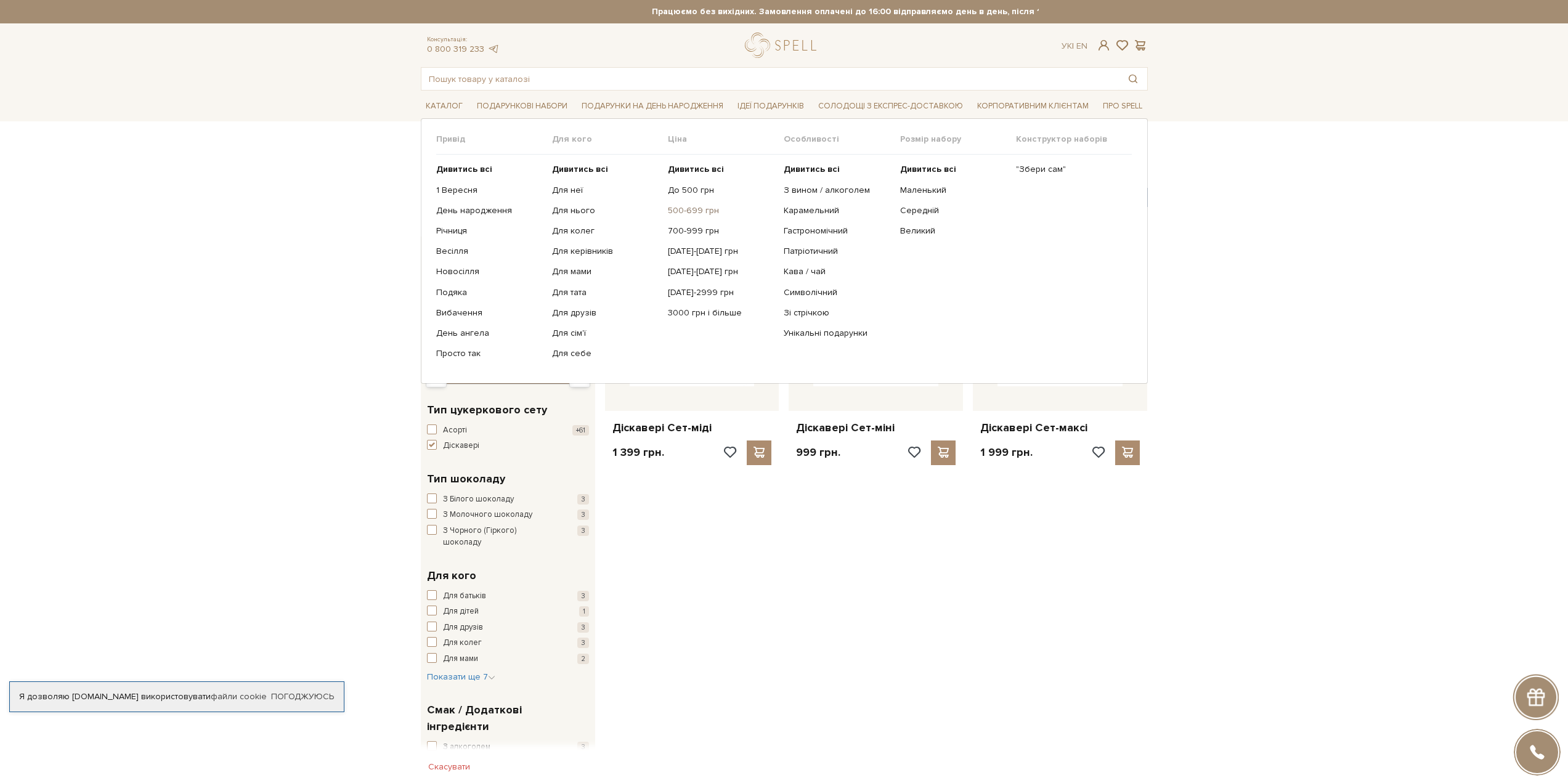
click at [686, 210] on link "500-699 грн" at bounding box center [721, 211] width 107 height 11
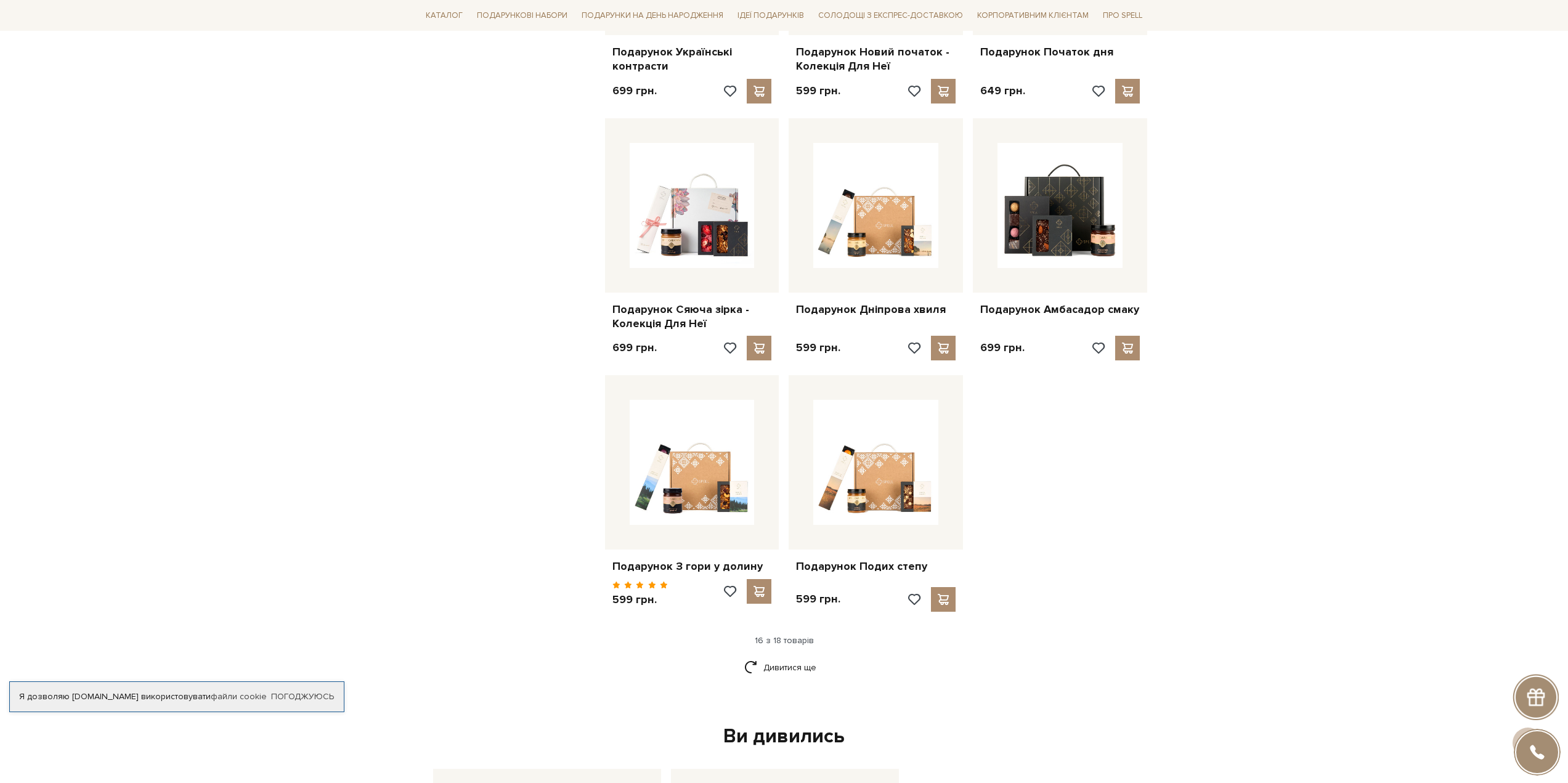
scroll to position [1170, 0]
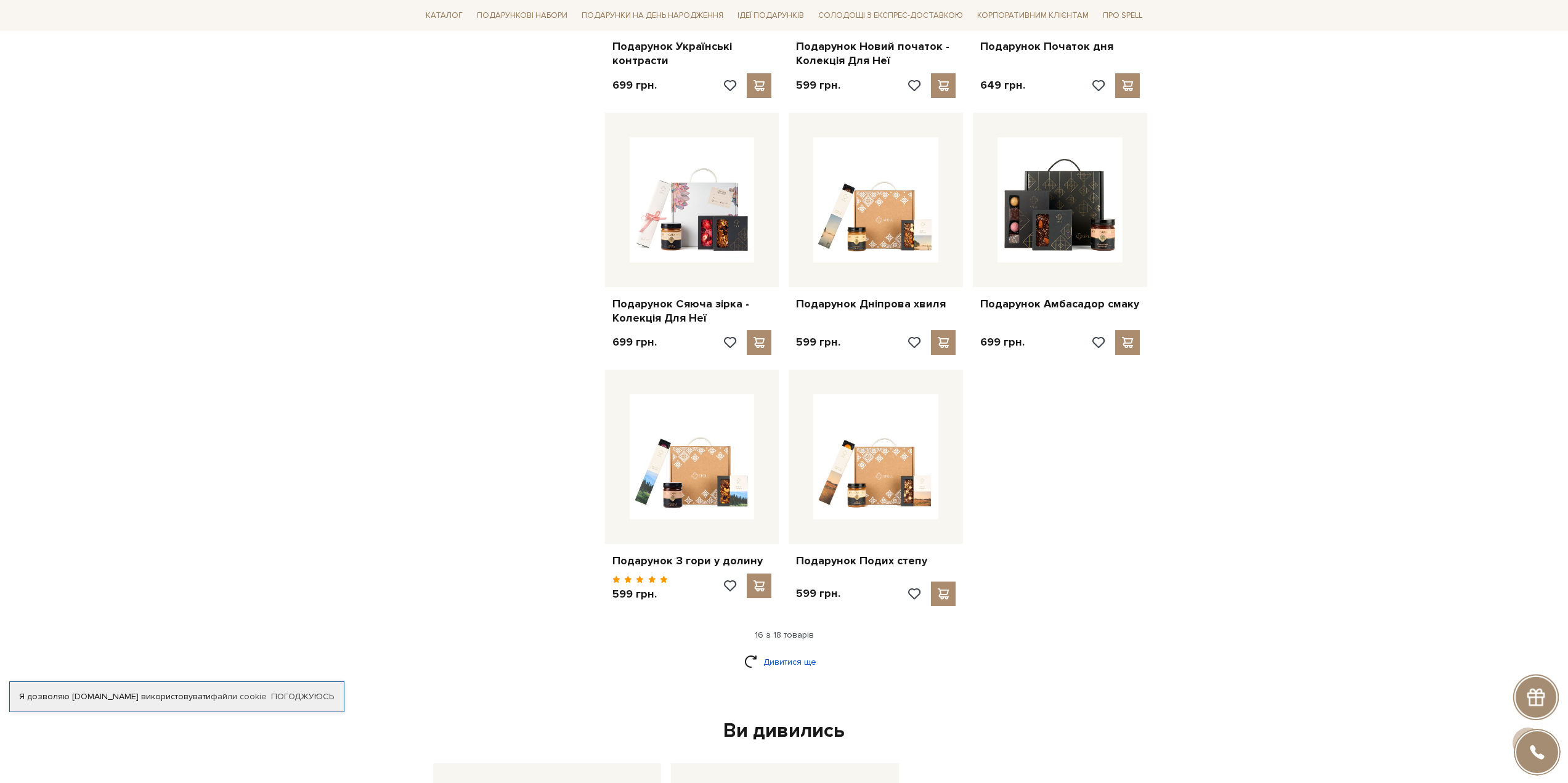
click at [798, 655] on link "Дивитися ще" at bounding box center [784, 662] width 80 height 22
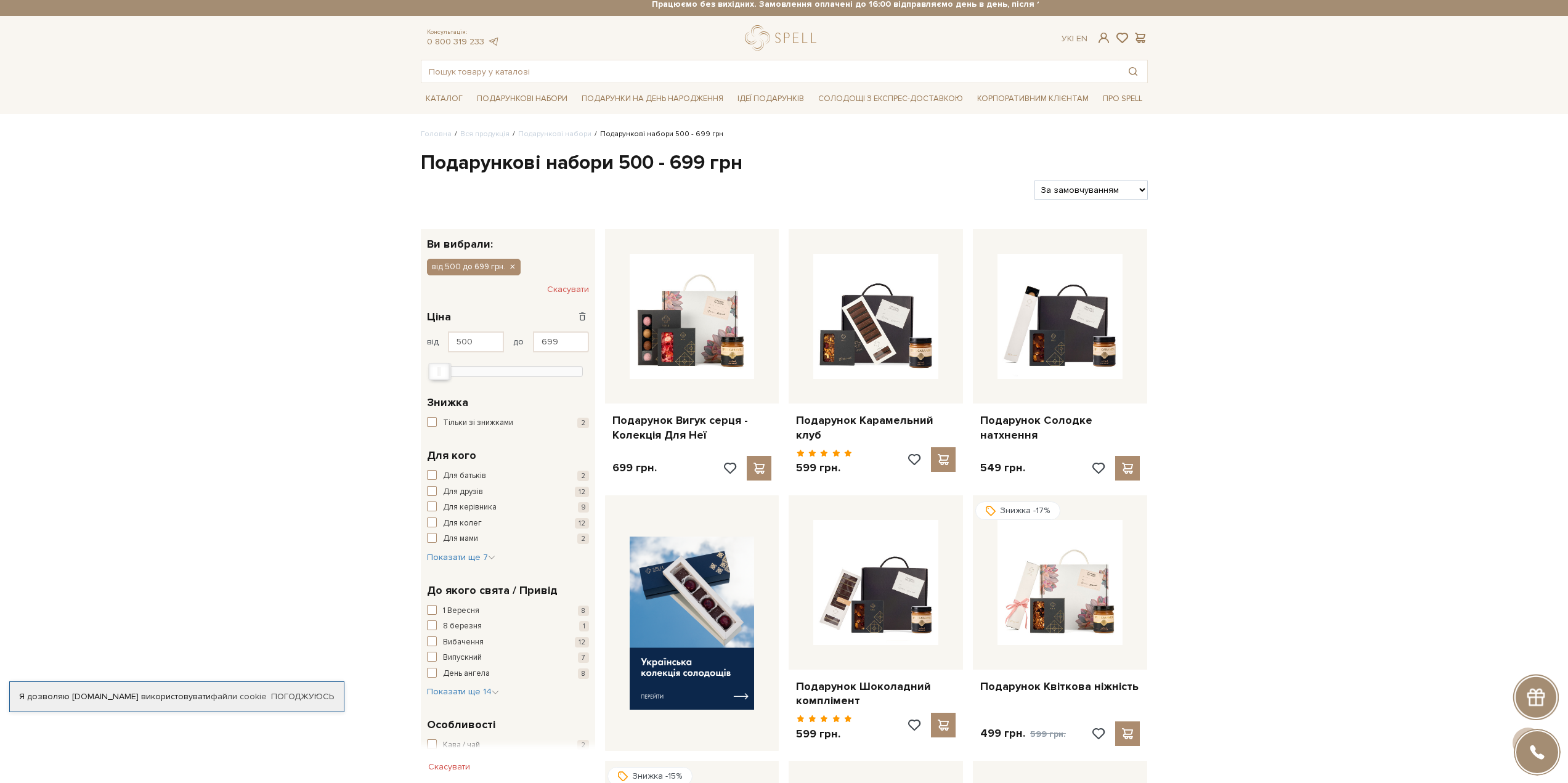
scroll to position [0, 0]
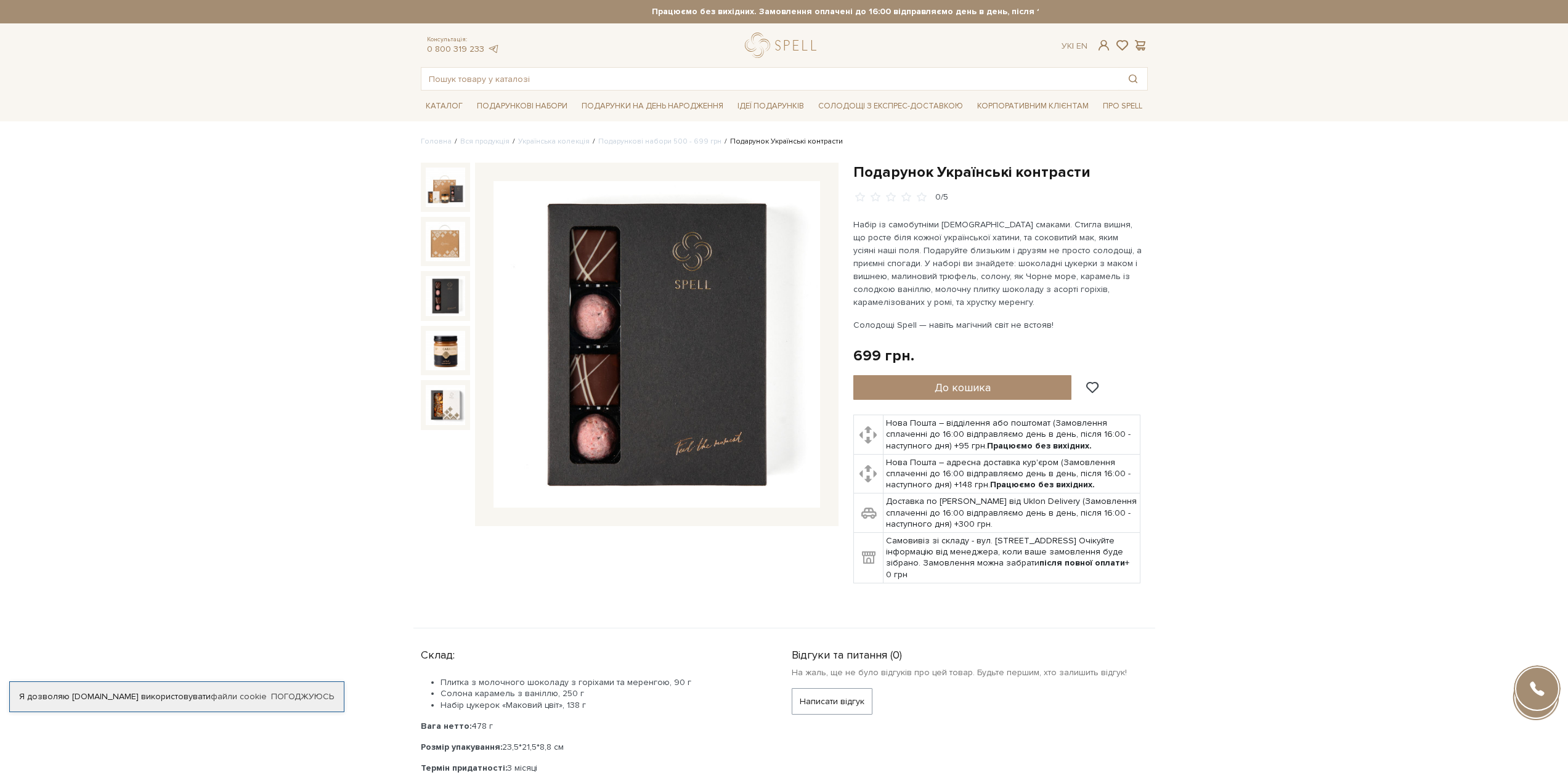
click at [434, 295] on img at bounding box center [445, 295] width 39 height 39
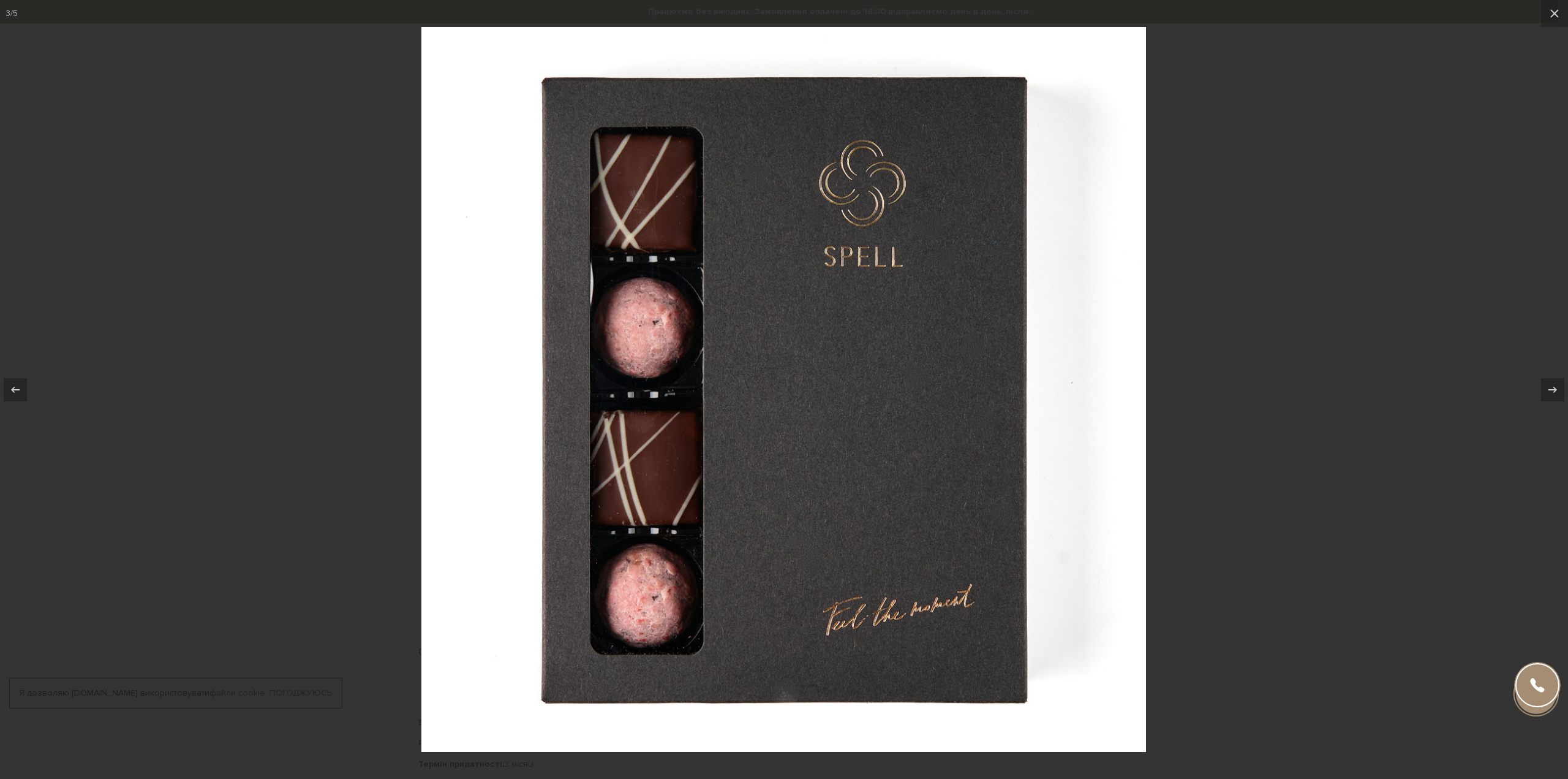
click at [369, 272] on div at bounding box center [784, 389] width 1568 height 779
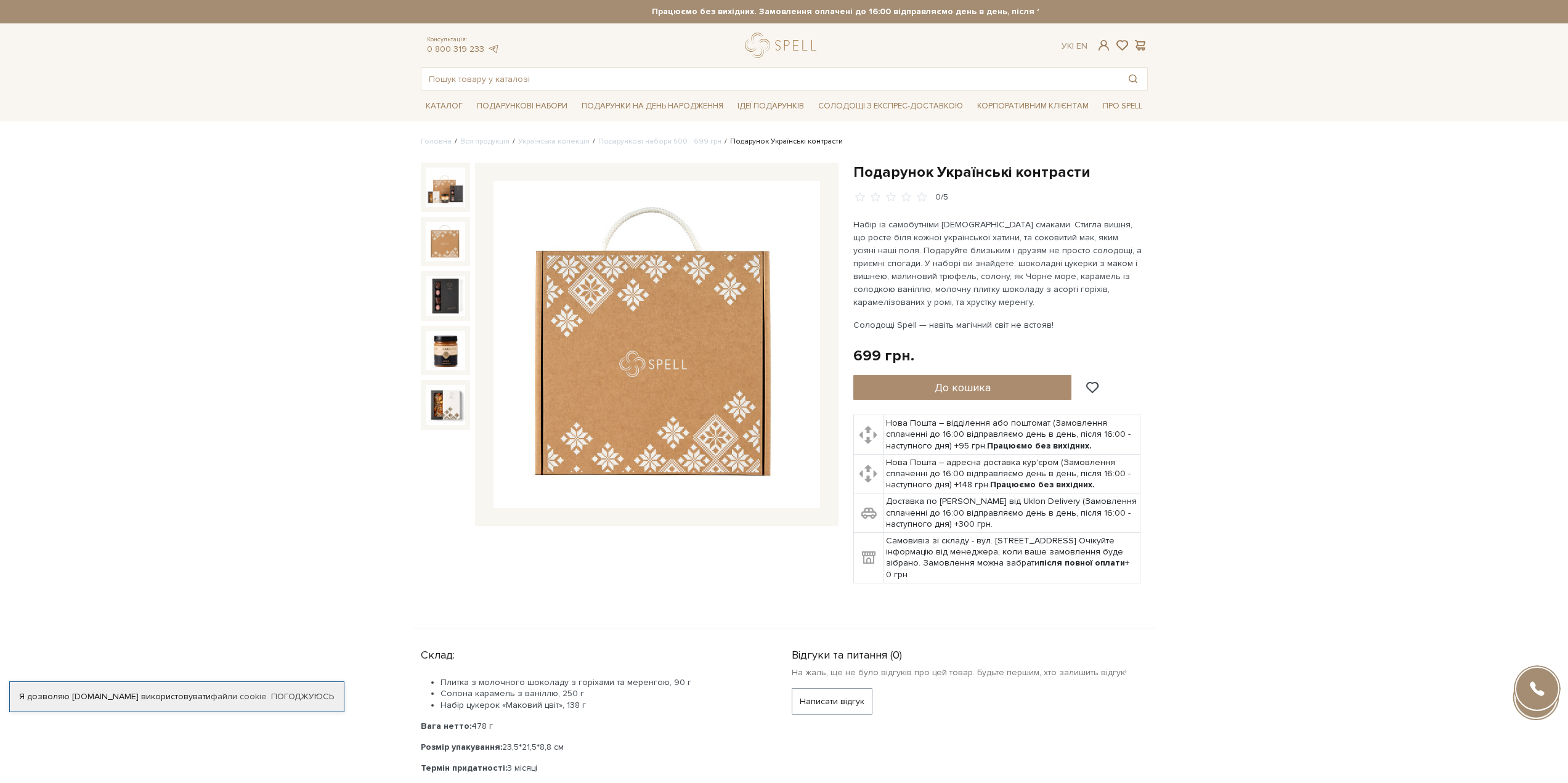
click at [452, 250] on img at bounding box center [445, 241] width 39 height 39
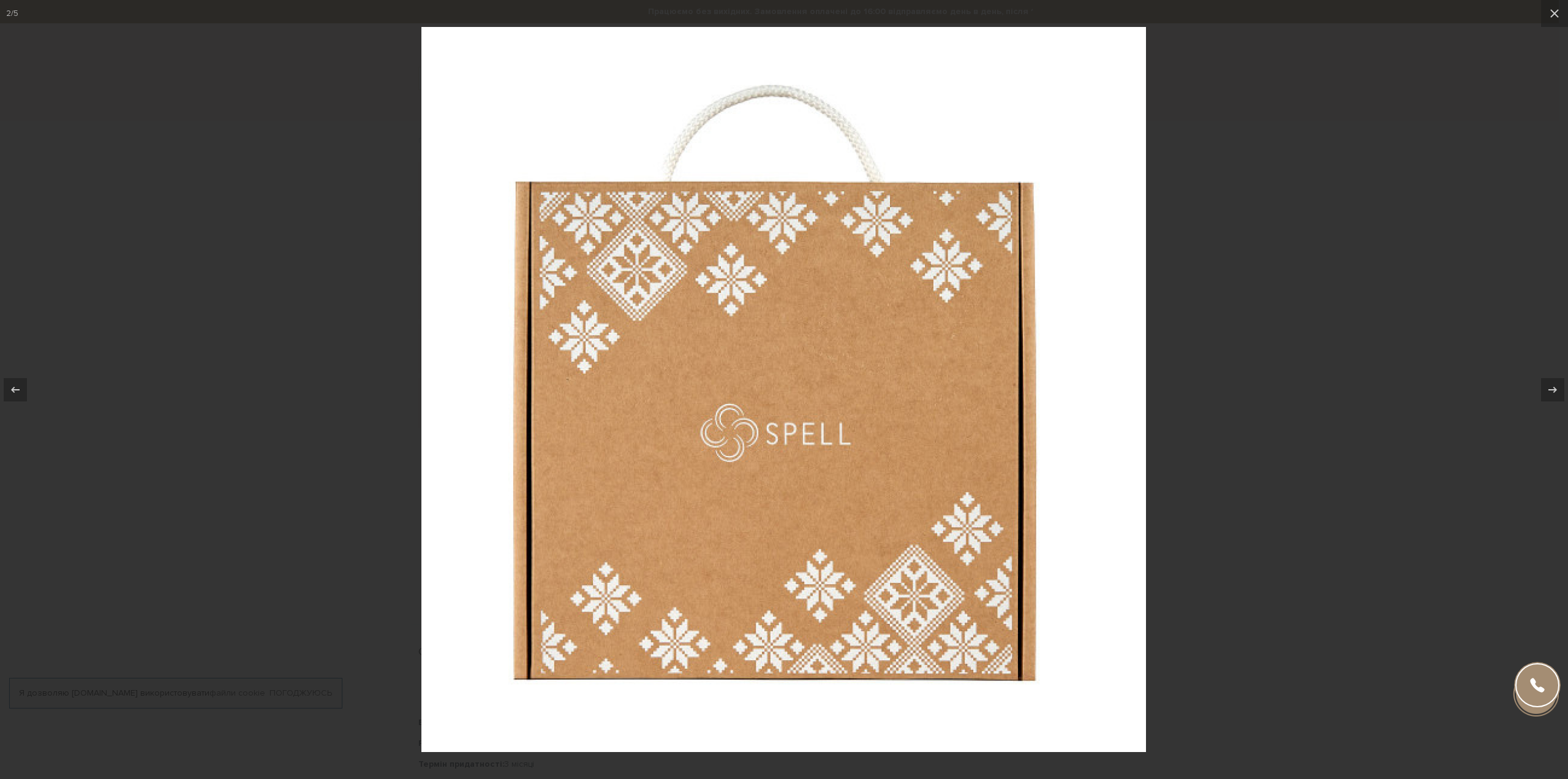
click at [397, 245] on div at bounding box center [784, 389] width 1568 height 779
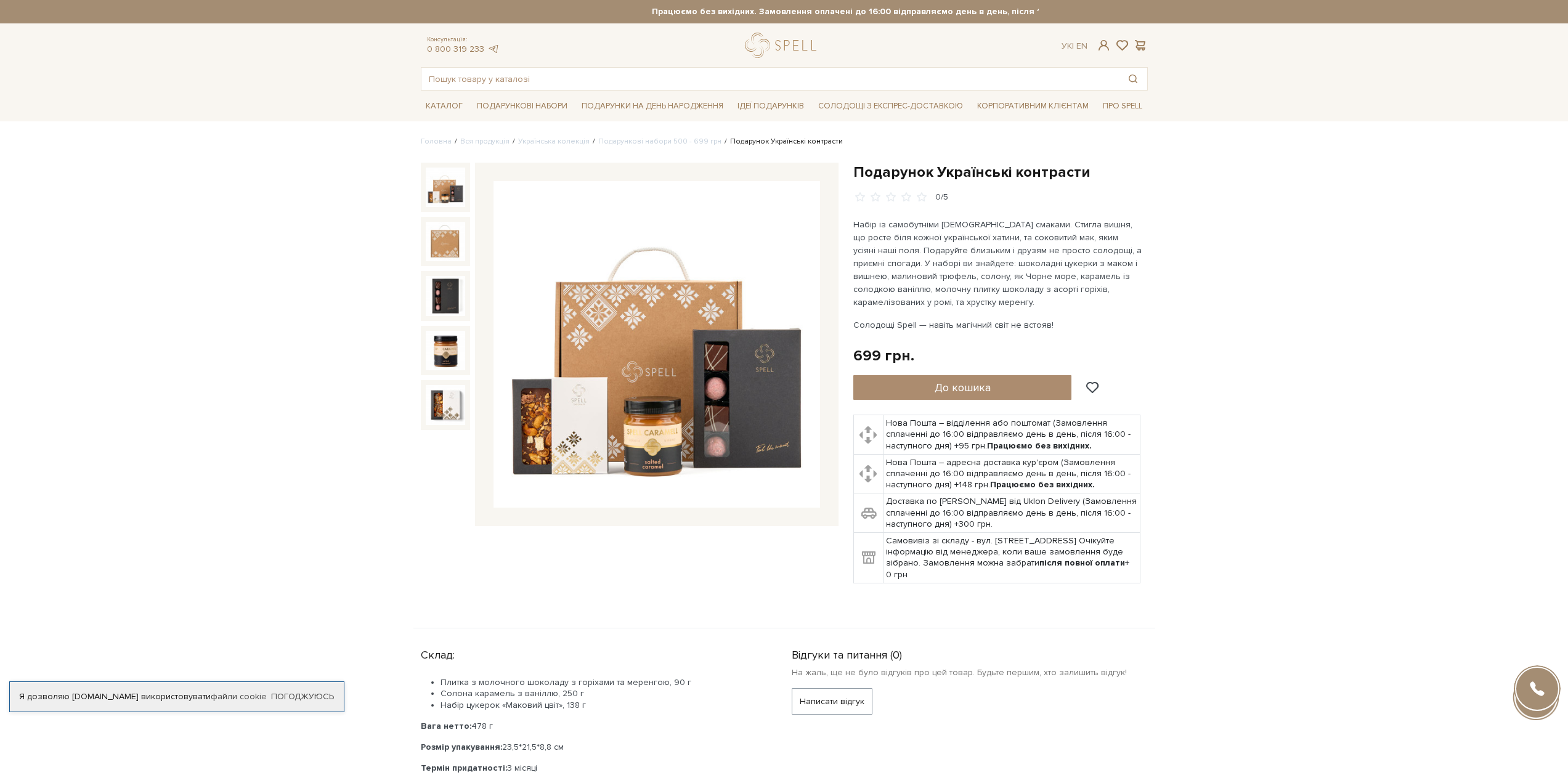
click at [436, 192] on img at bounding box center [445, 187] width 39 height 39
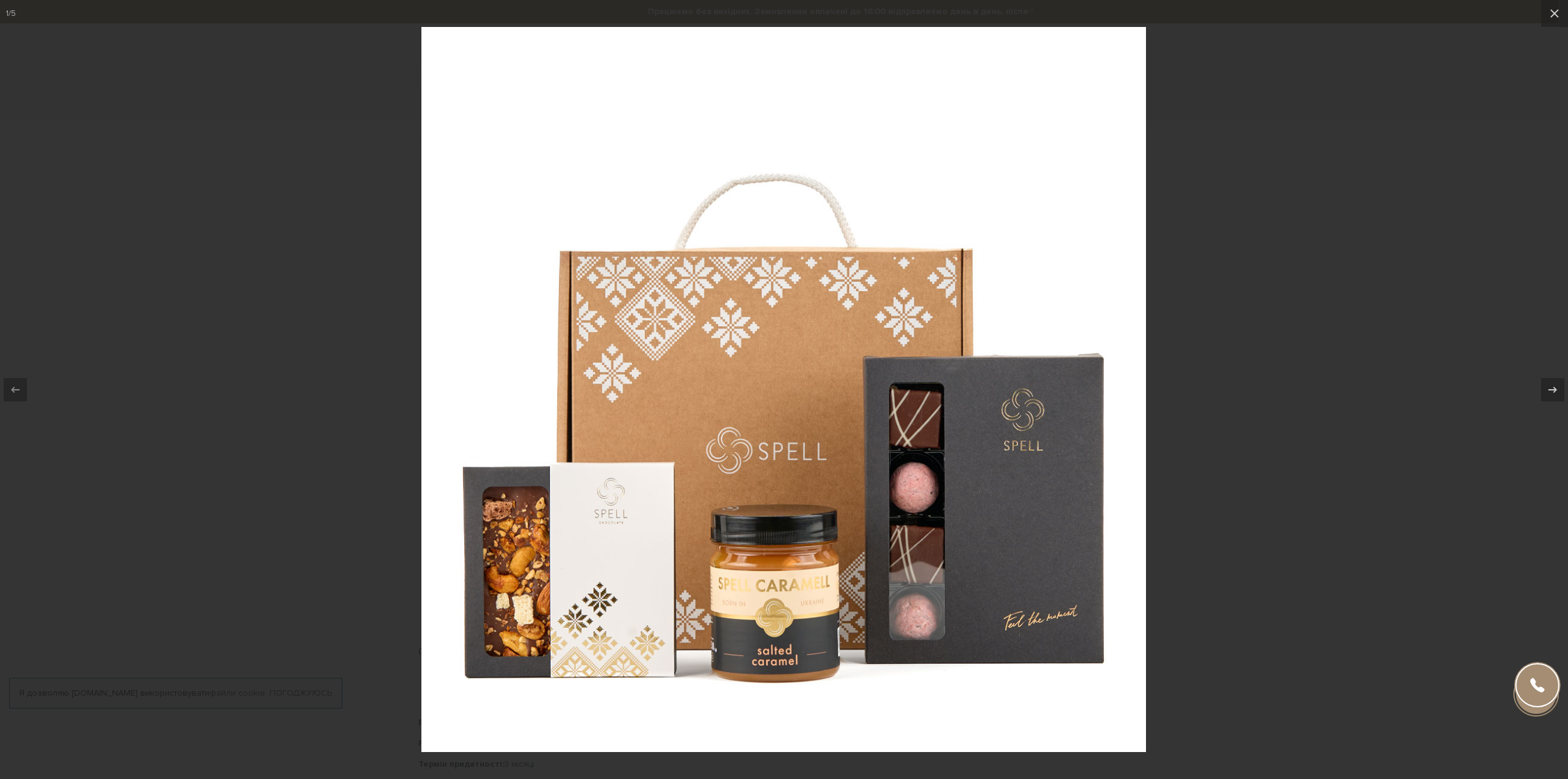
click at [413, 191] on div at bounding box center [784, 389] width 1568 height 779
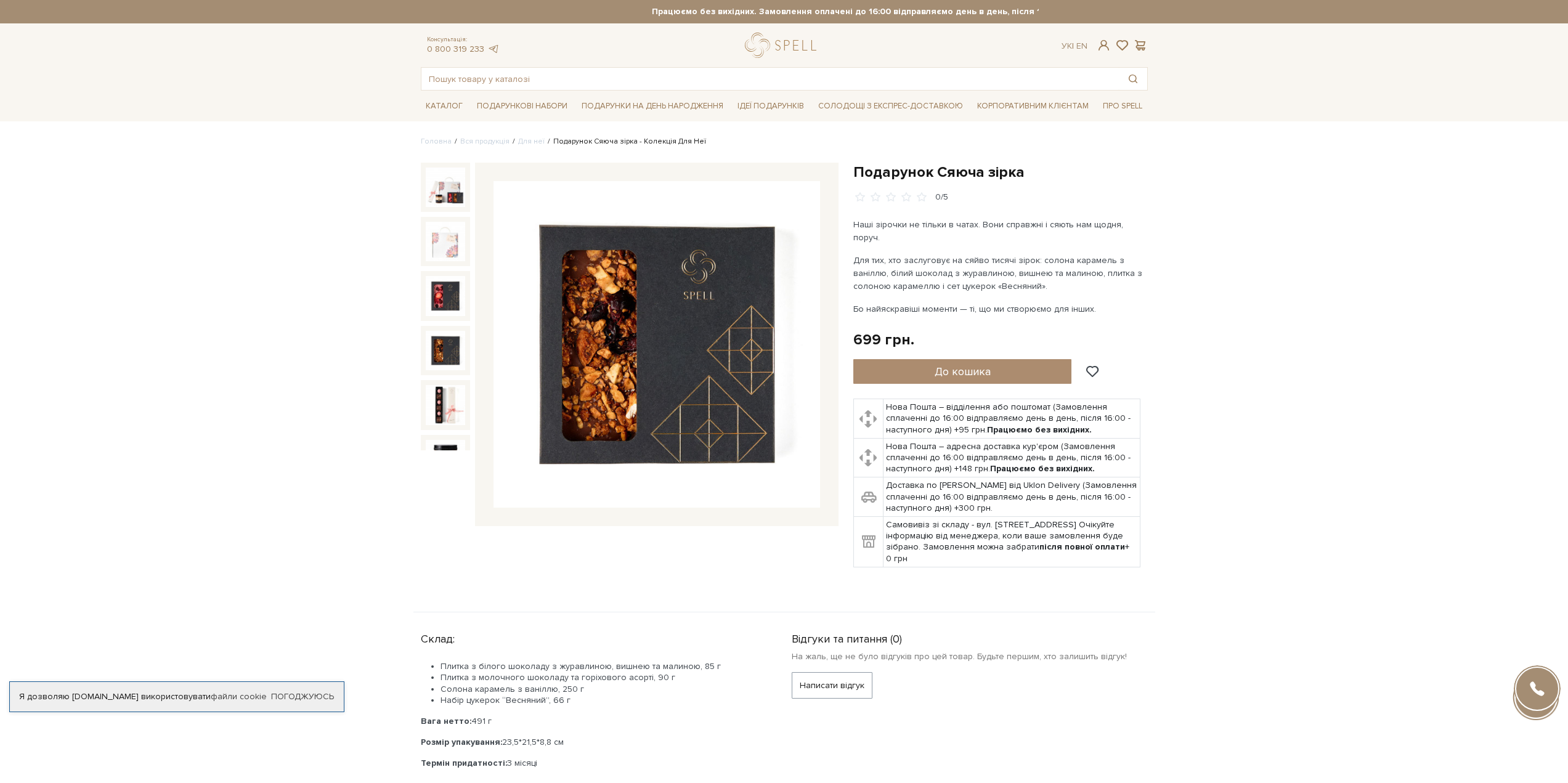
click at [434, 337] on img at bounding box center [445, 350] width 39 height 39
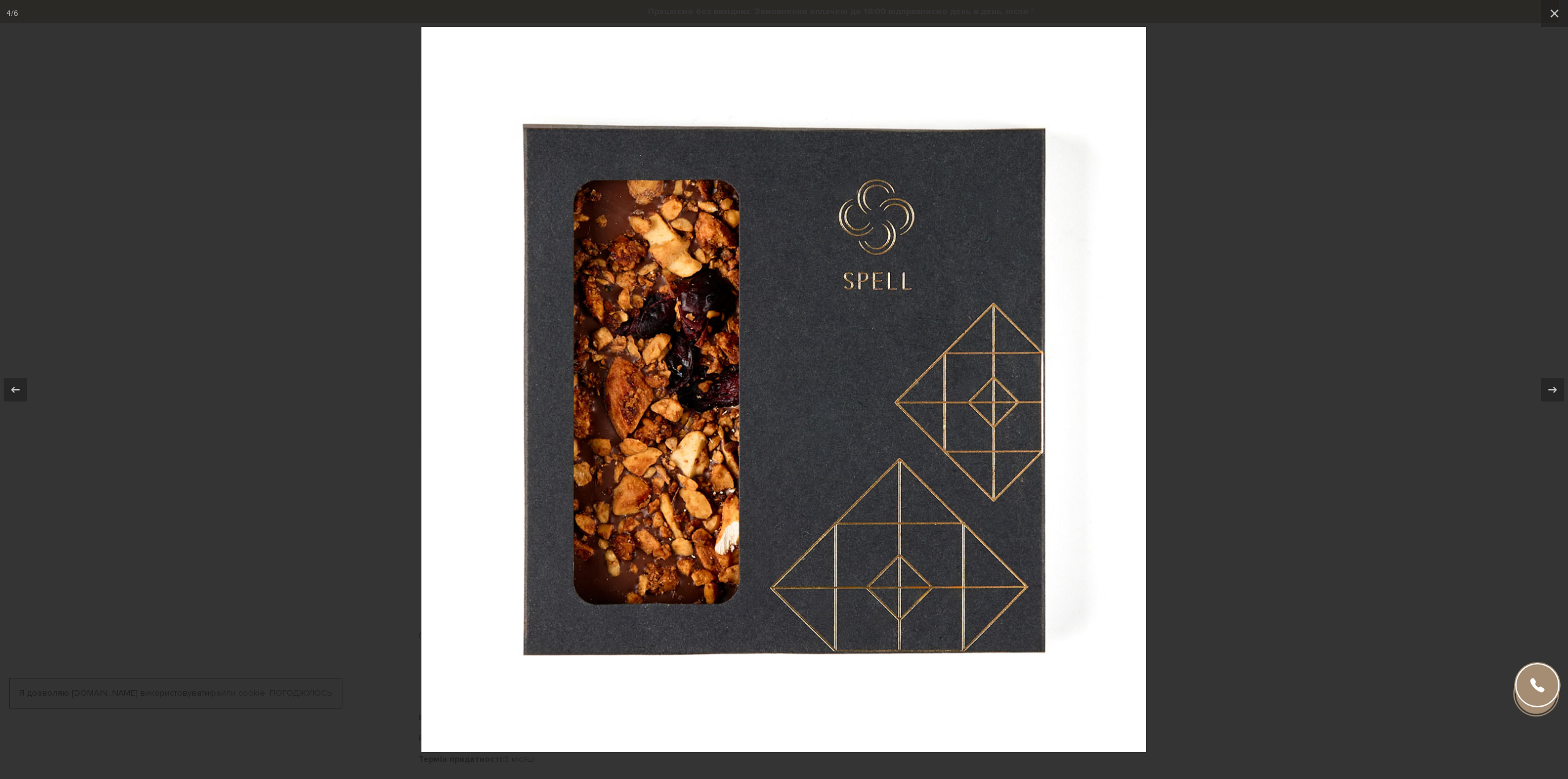
click at [357, 330] on div at bounding box center [784, 389] width 1568 height 779
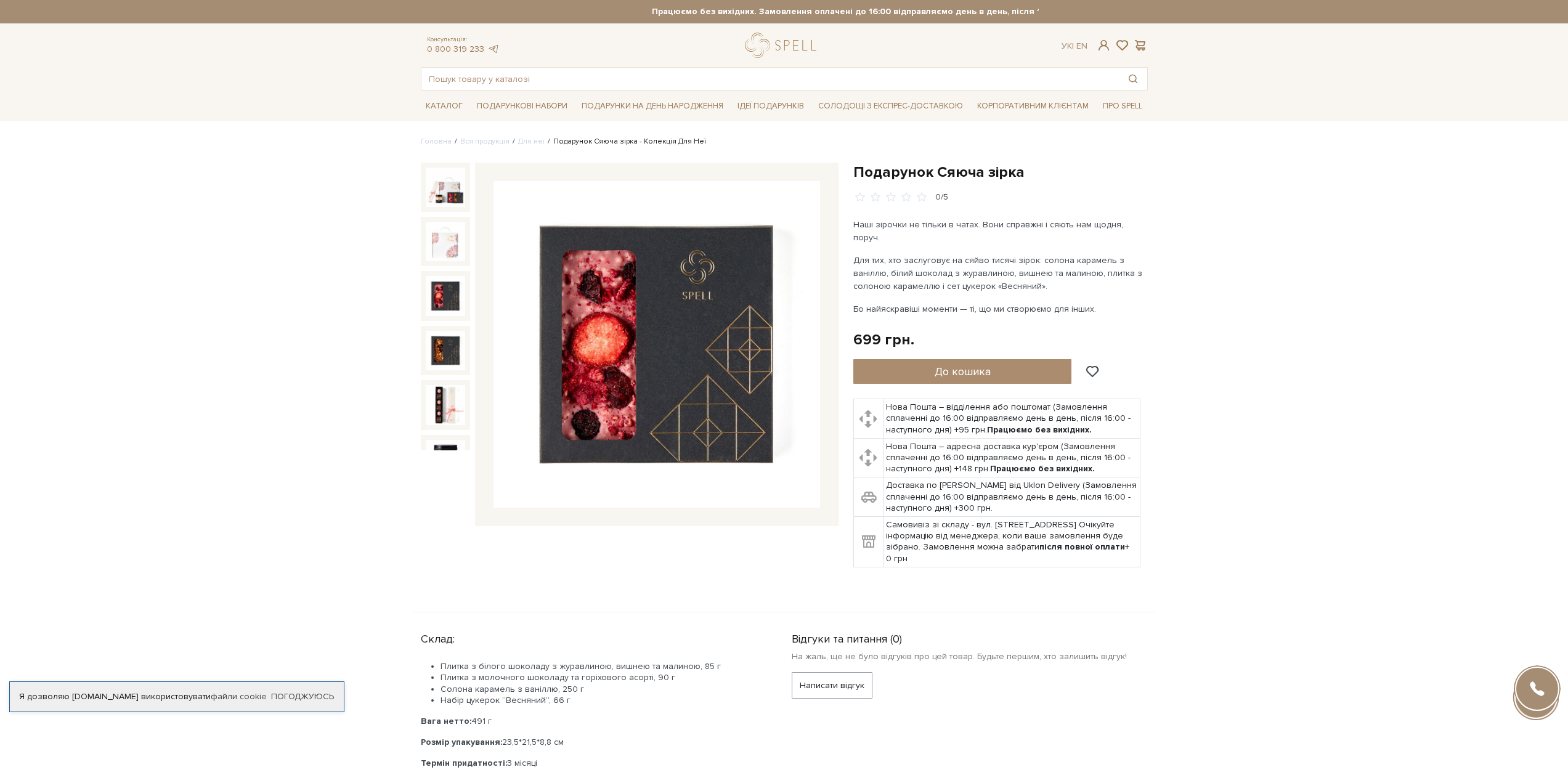
click at [436, 290] on img at bounding box center [445, 295] width 39 height 39
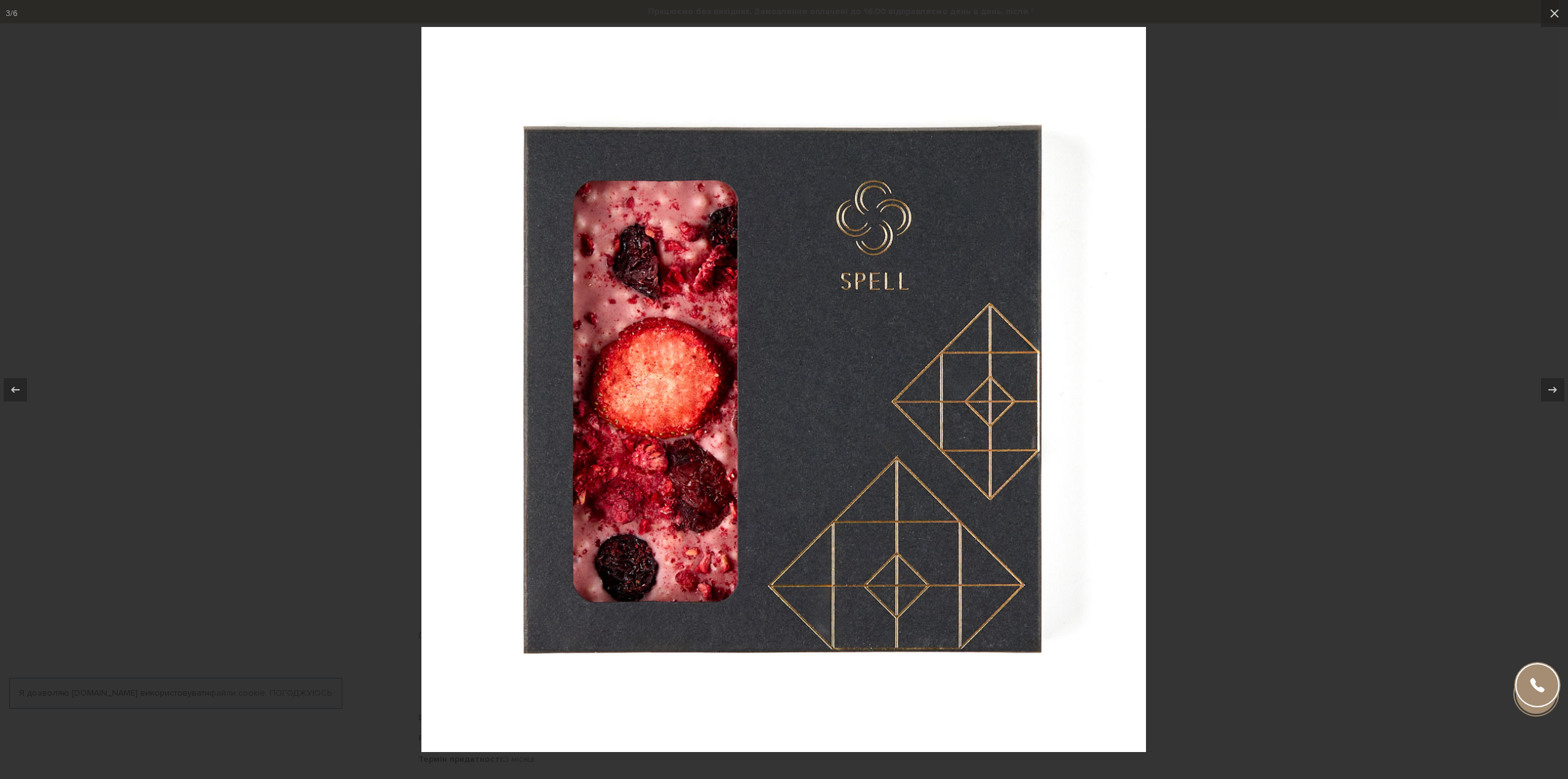
click at [360, 301] on div at bounding box center [784, 389] width 1568 height 779
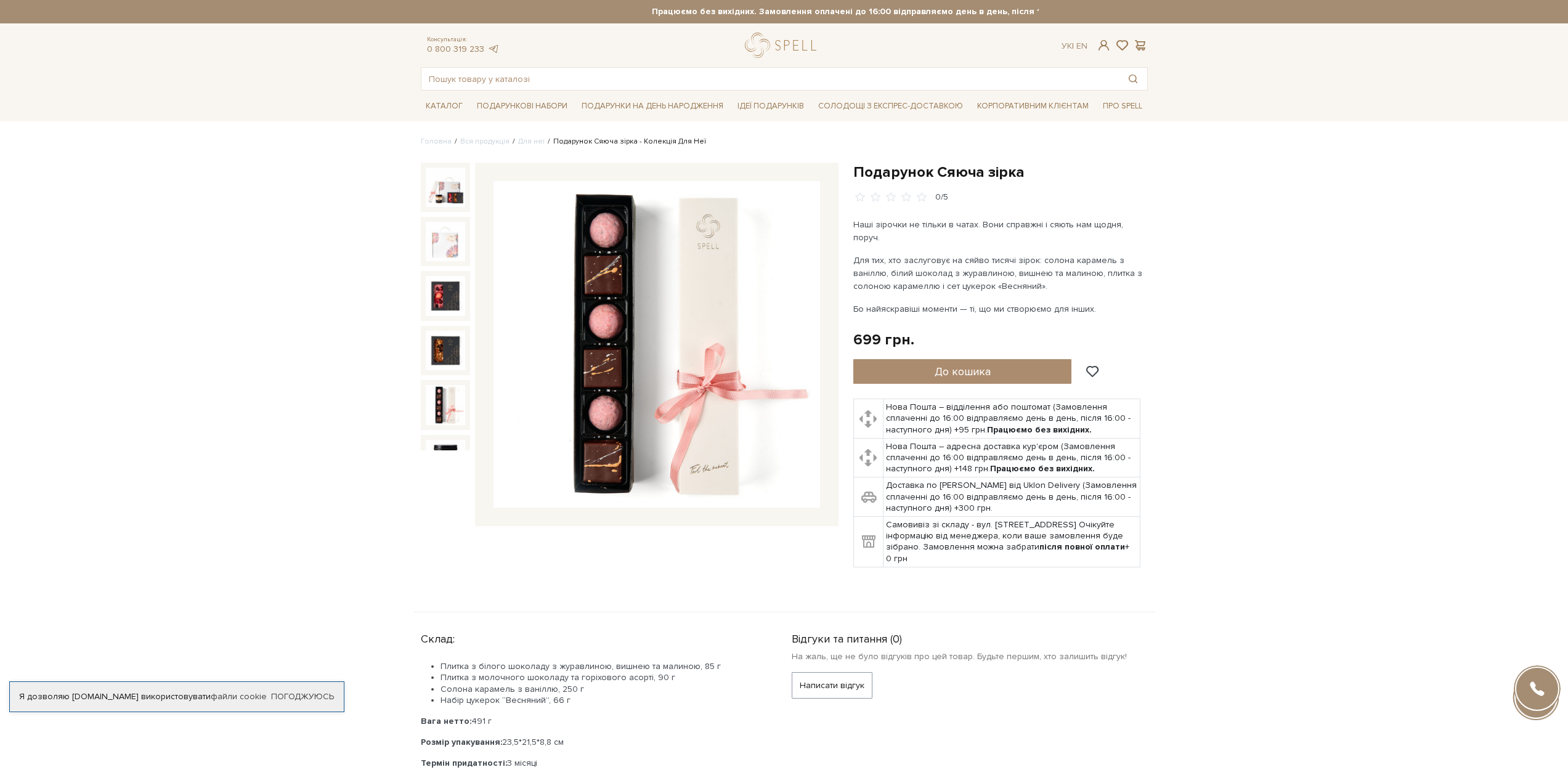
click at [439, 396] on img at bounding box center [445, 404] width 39 height 39
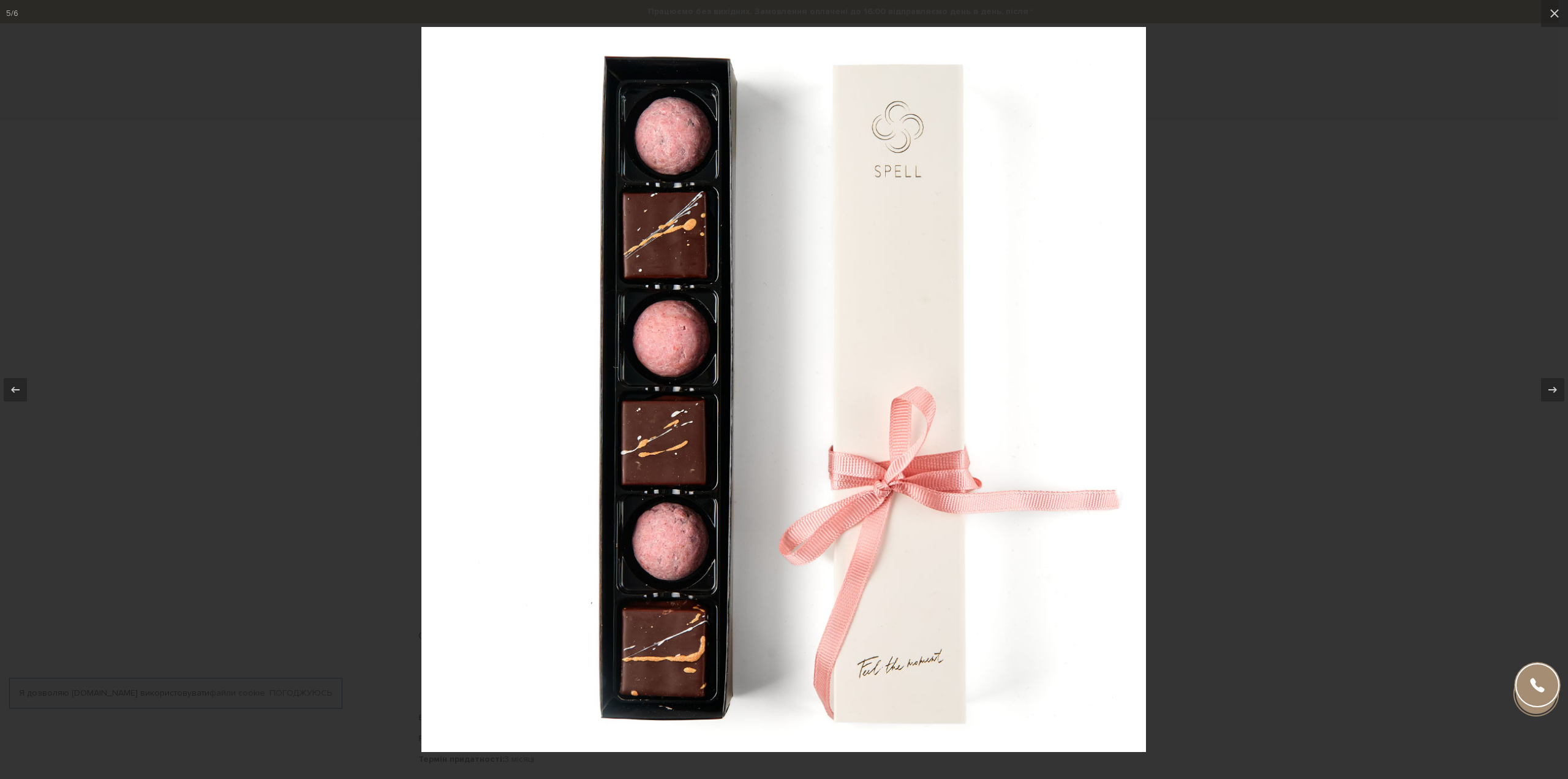
click at [328, 368] on div at bounding box center [784, 389] width 1568 height 779
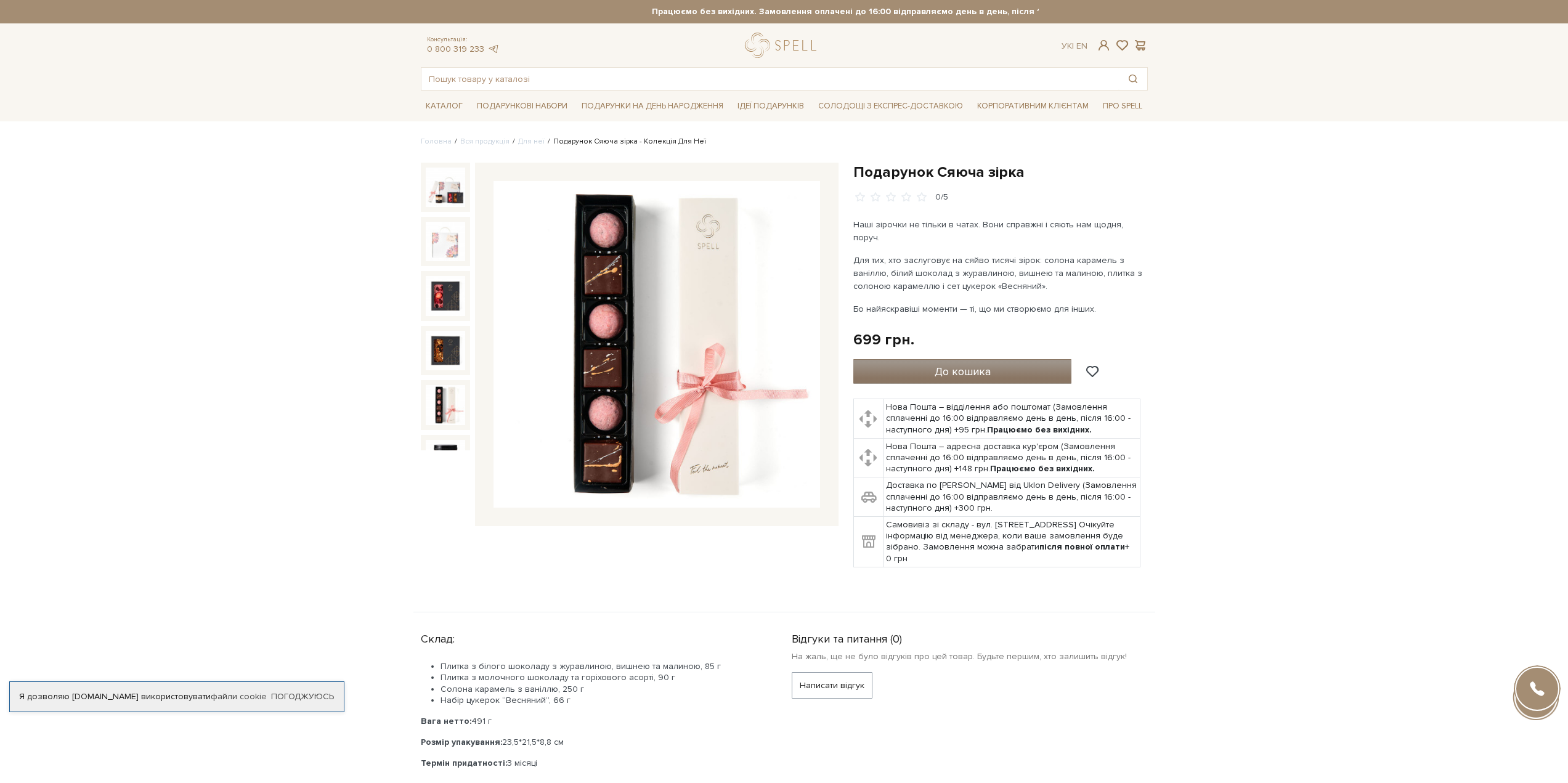
click at [981, 364] on span "До кошика" at bounding box center [963, 371] width 56 height 14
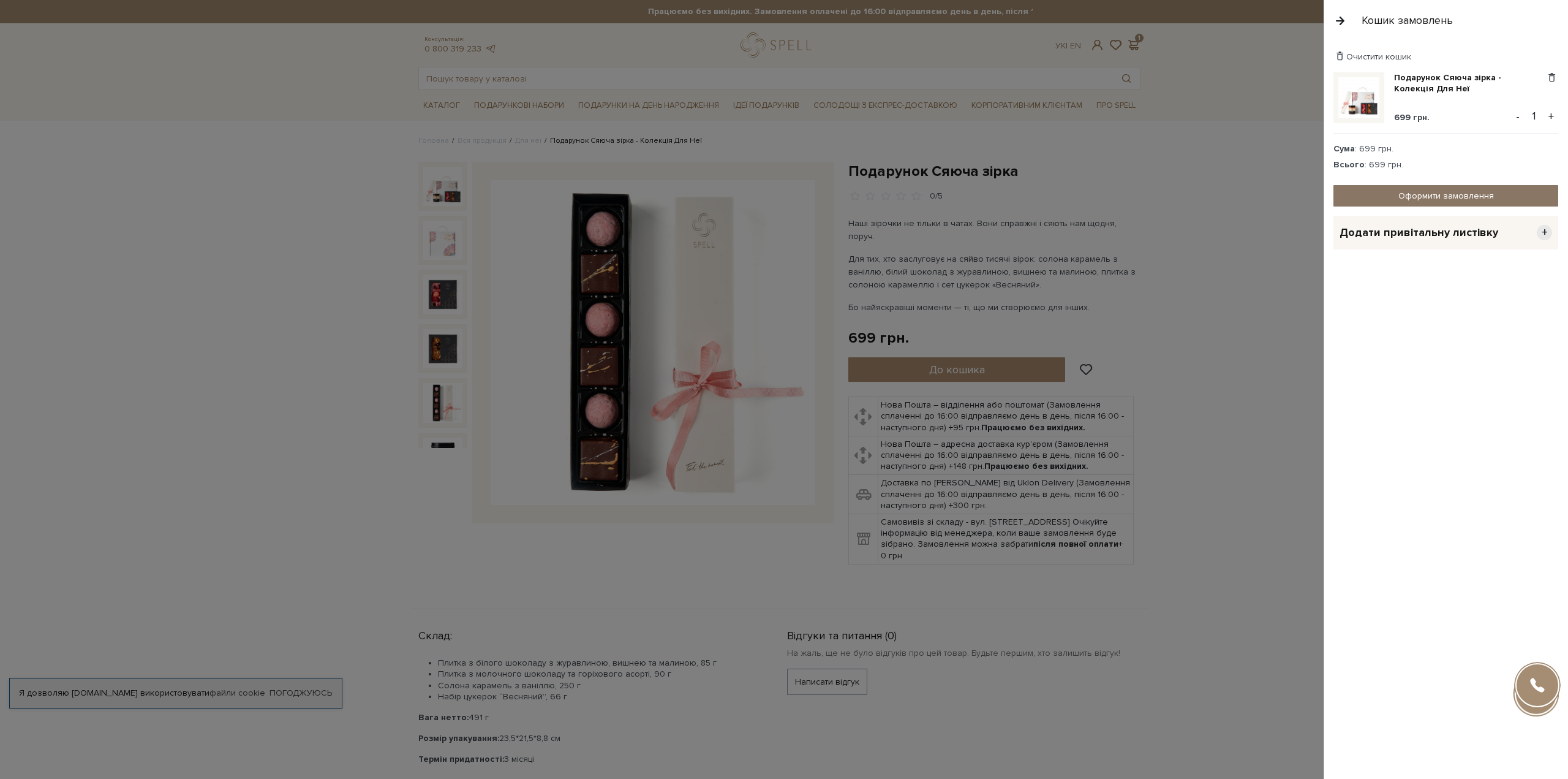
click at [1457, 192] on link "Оформити замовлення" at bounding box center [1445, 196] width 225 height 22
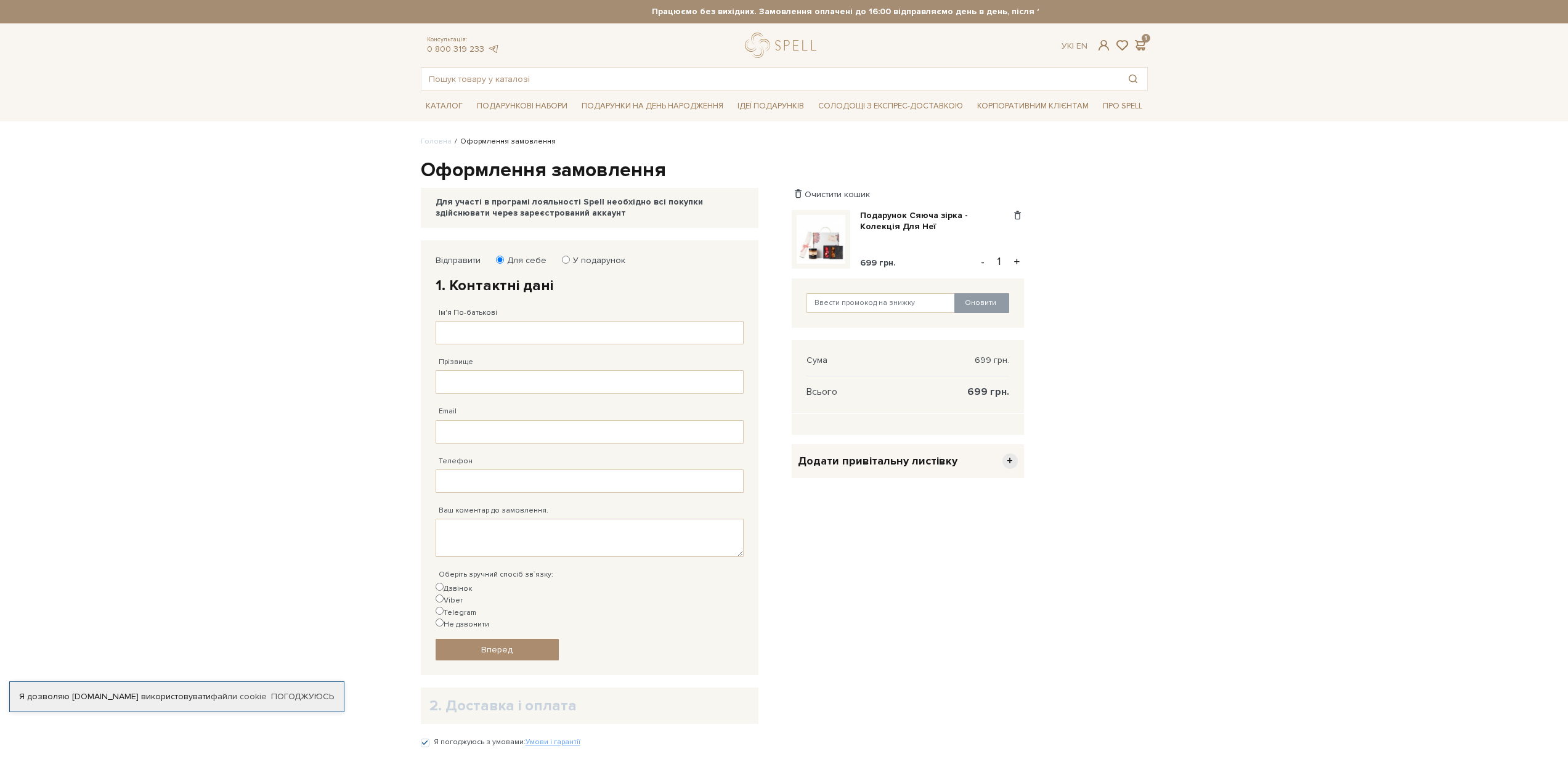
click at [562, 261] on input "У подарунок" at bounding box center [566, 259] width 8 height 8
radio input "true"
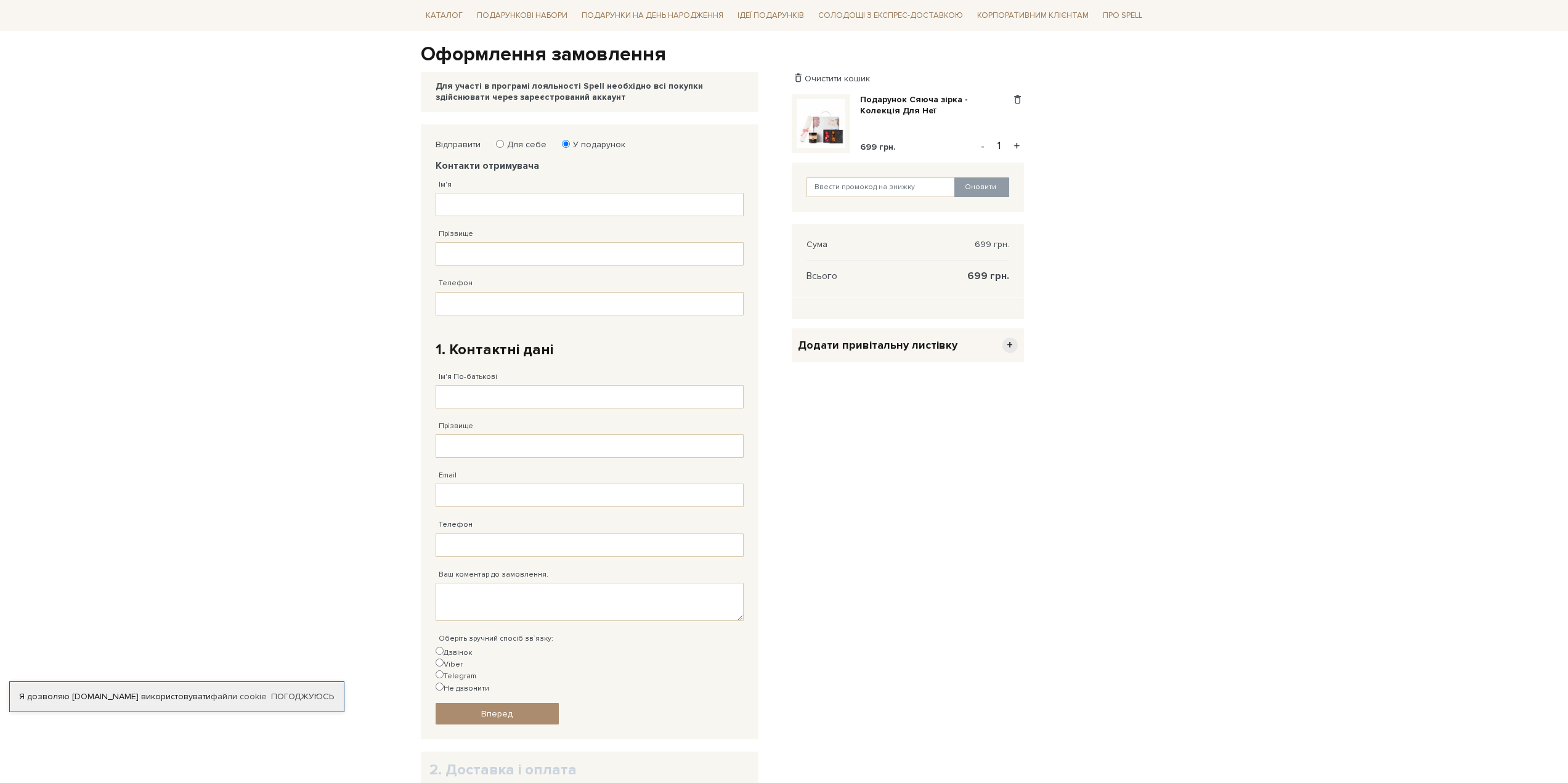
scroll to position [123, 0]
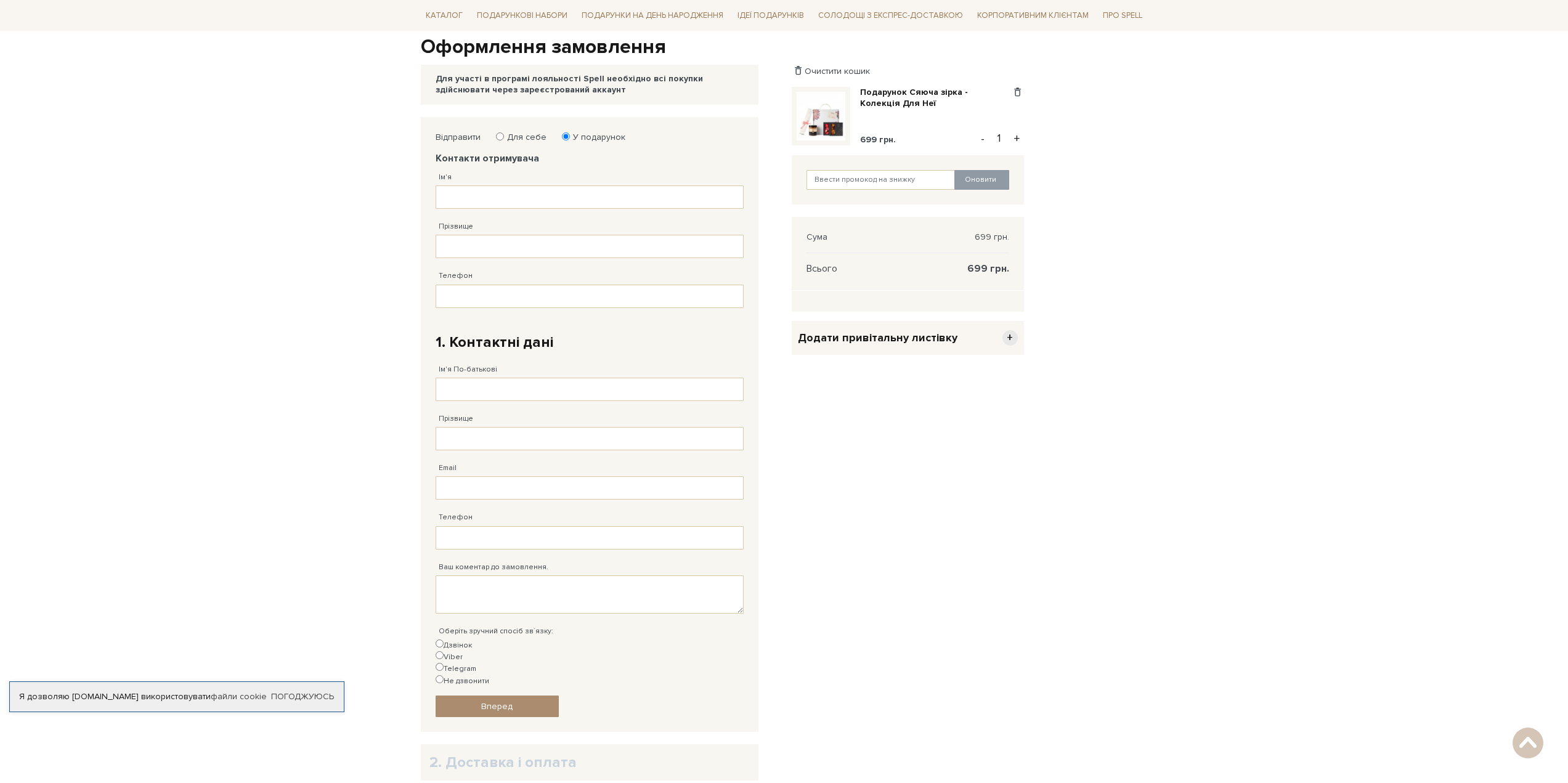
click at [944, 348] on div "Додати привітальну листівку +" at bounding box center [907, 338] width 232 height 34
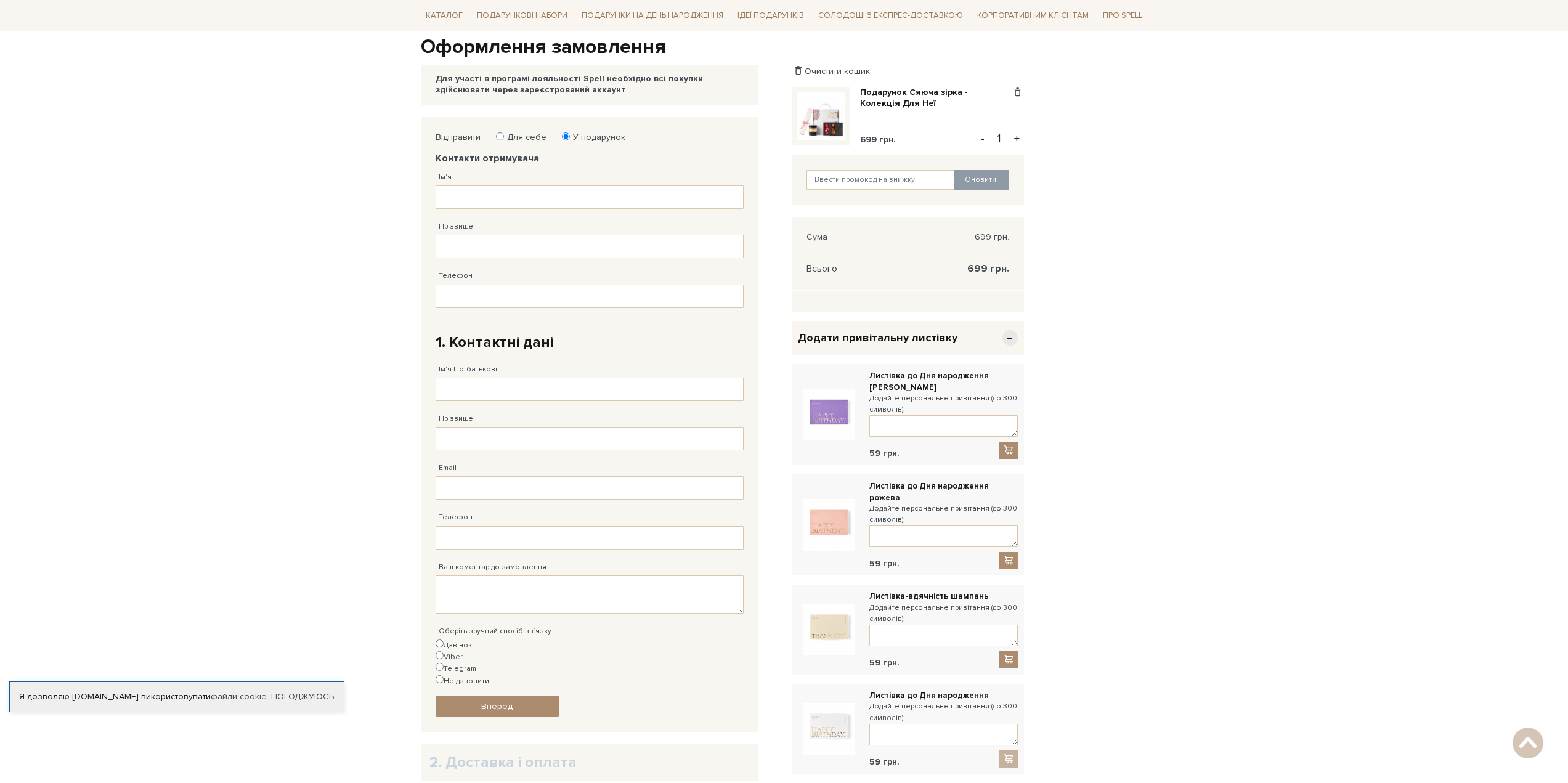
click at [502, 138] on input "Для себе" at bounding box center [500, 136] width 8 height 8
radio input "true"
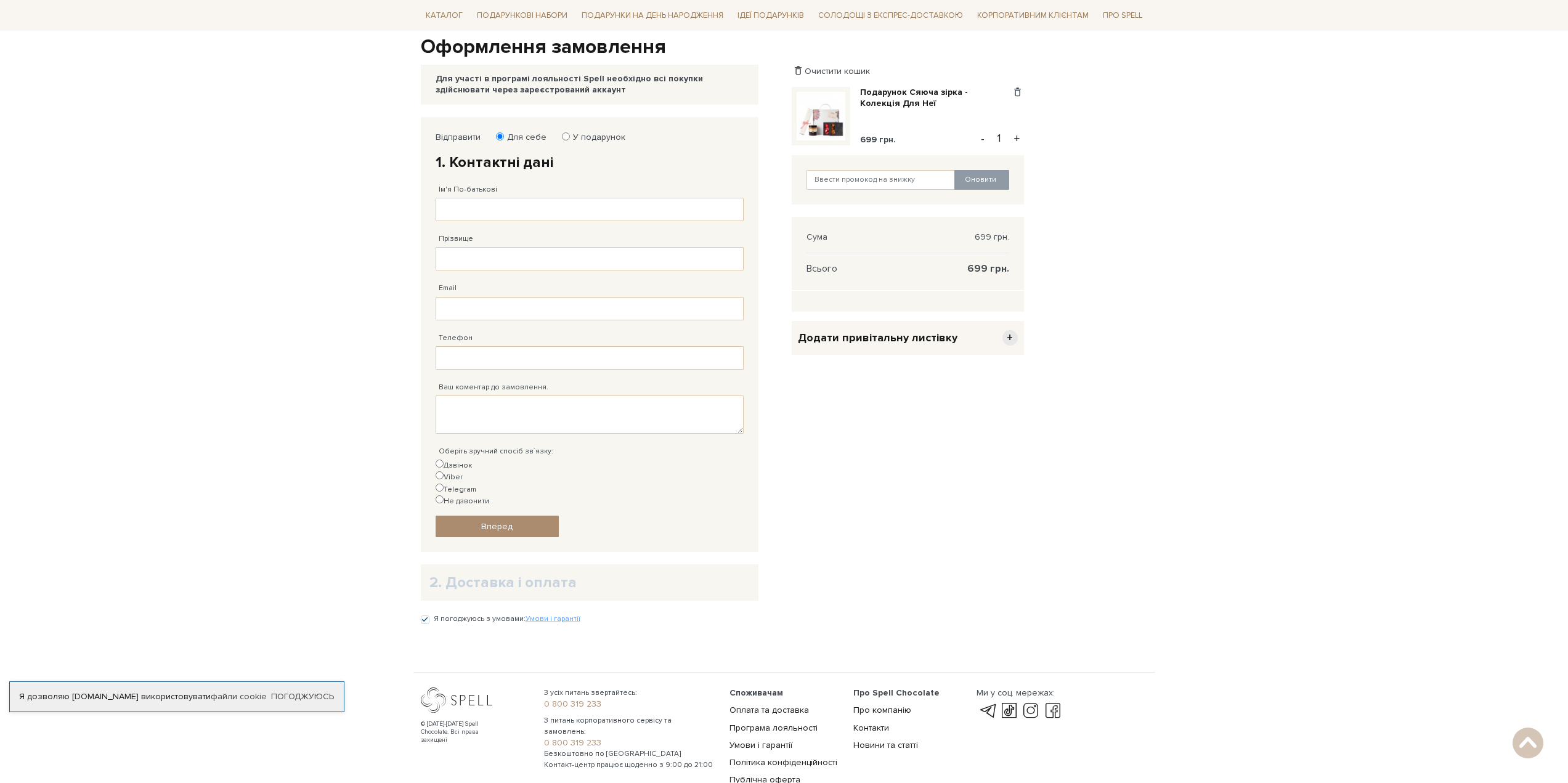
click at [565, 136] on input "У подарунок" at bounding box center [566, 136] width 8 height 8
radio input "true"
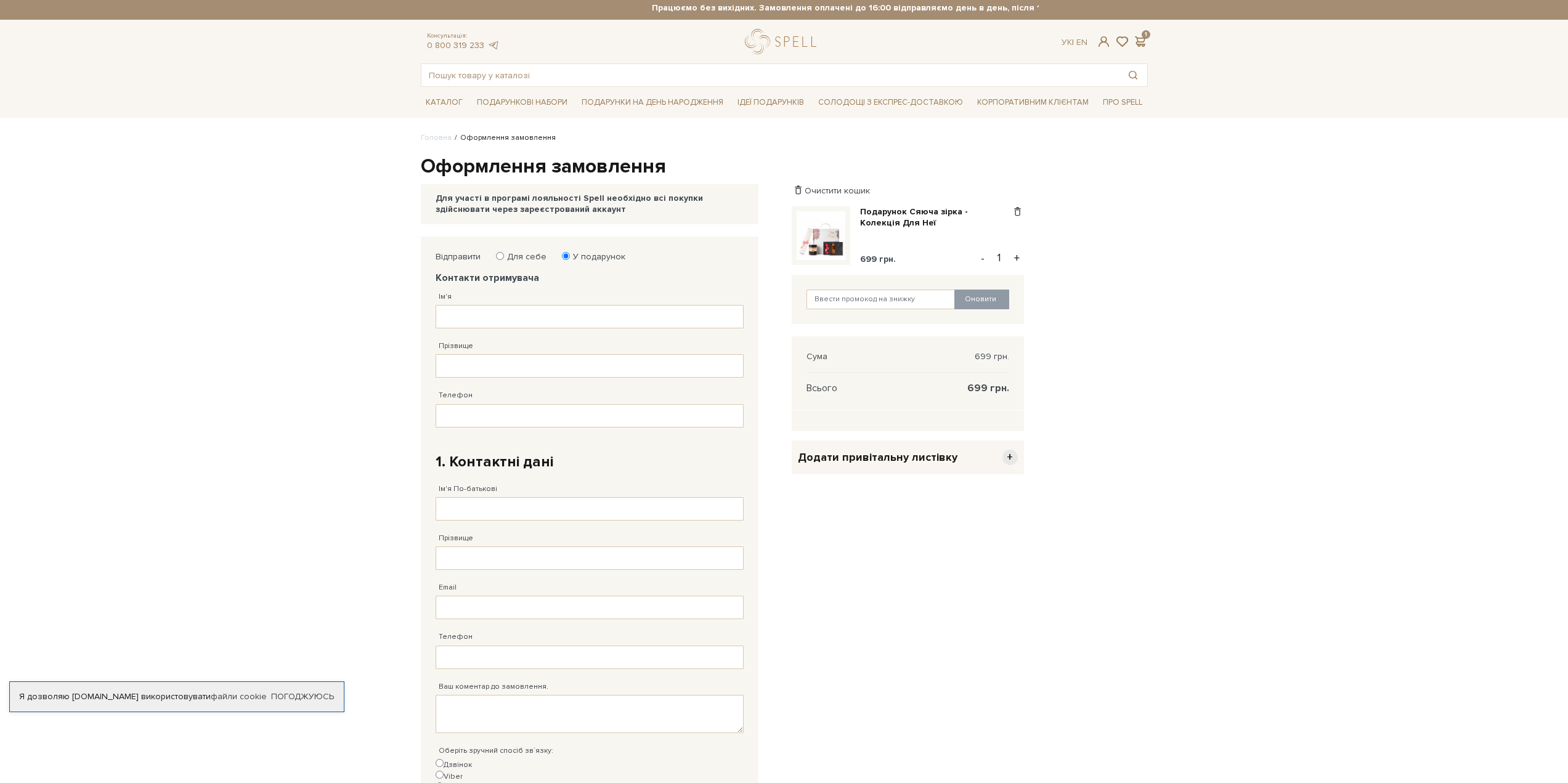
scroll to position [0, 0]
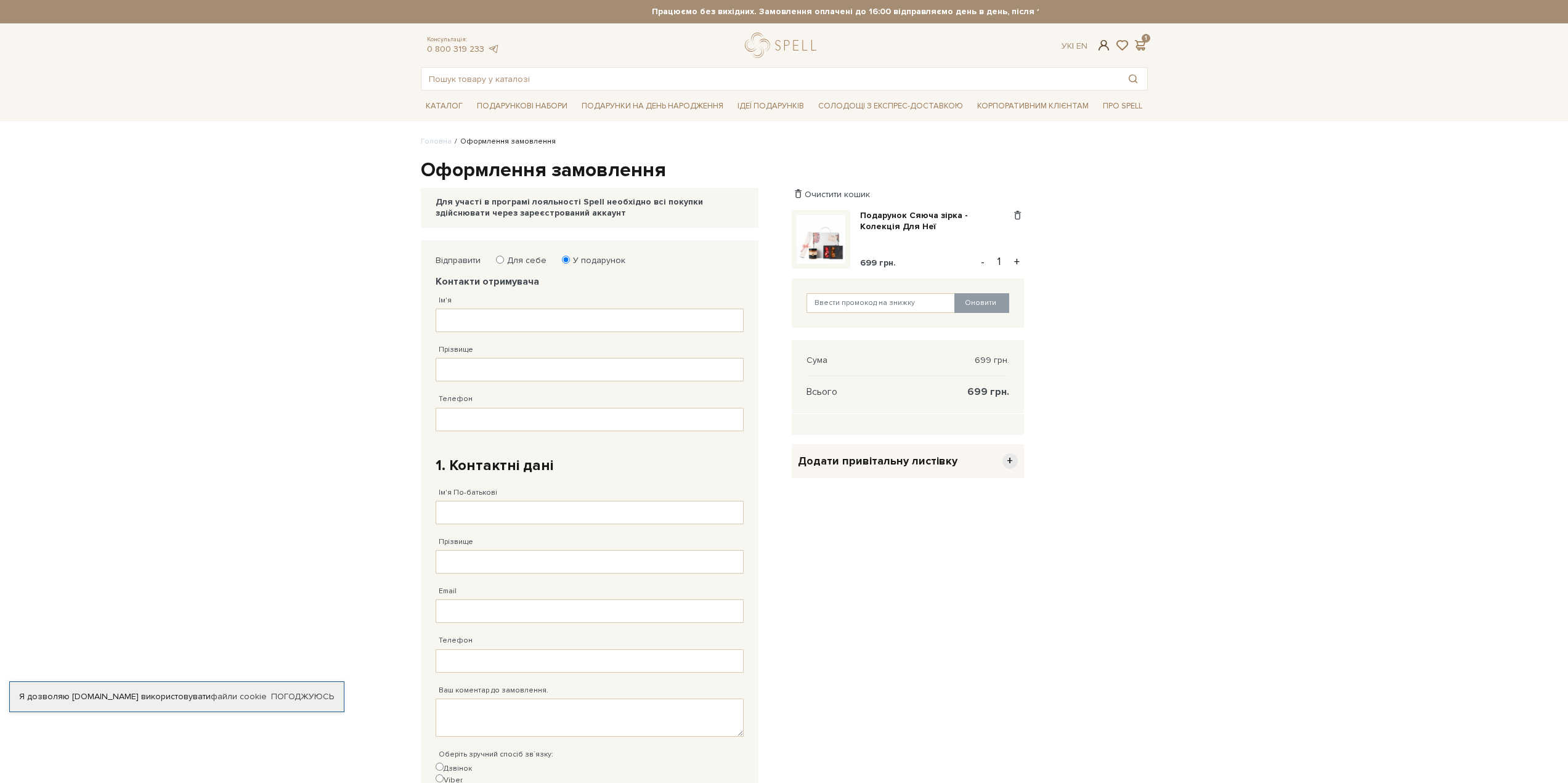
click at [1102, 47] on span at bounding box center [1104, 45] width 15 height 13
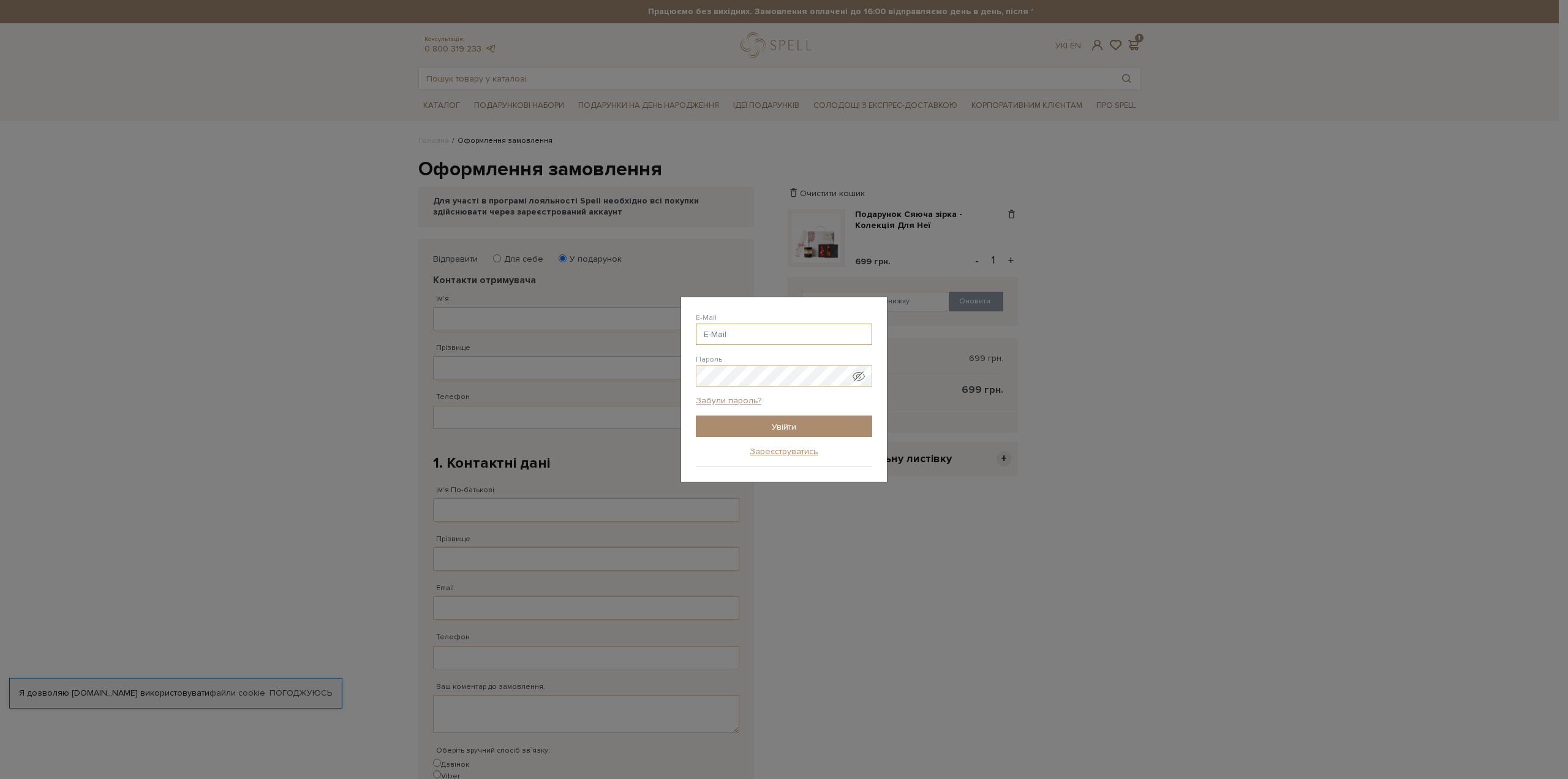
click at [758, 338] on input "E-Mail" at bounding box center [784, 334] width 177 height 22
click at [755, 335] on input "E-Mail" at bounding box center [784, 334] width 177 height 22
click at [755, 335] on input "E-Mail" at bounding box center [784, 334] width 177 height 22
click at [754, 335] on input "E-Mail" at bounding box center [784, 334] width 177 height 22
click at [752, 330] on input "E-Mail" at bounding box center [784, 334] width 177 height 22
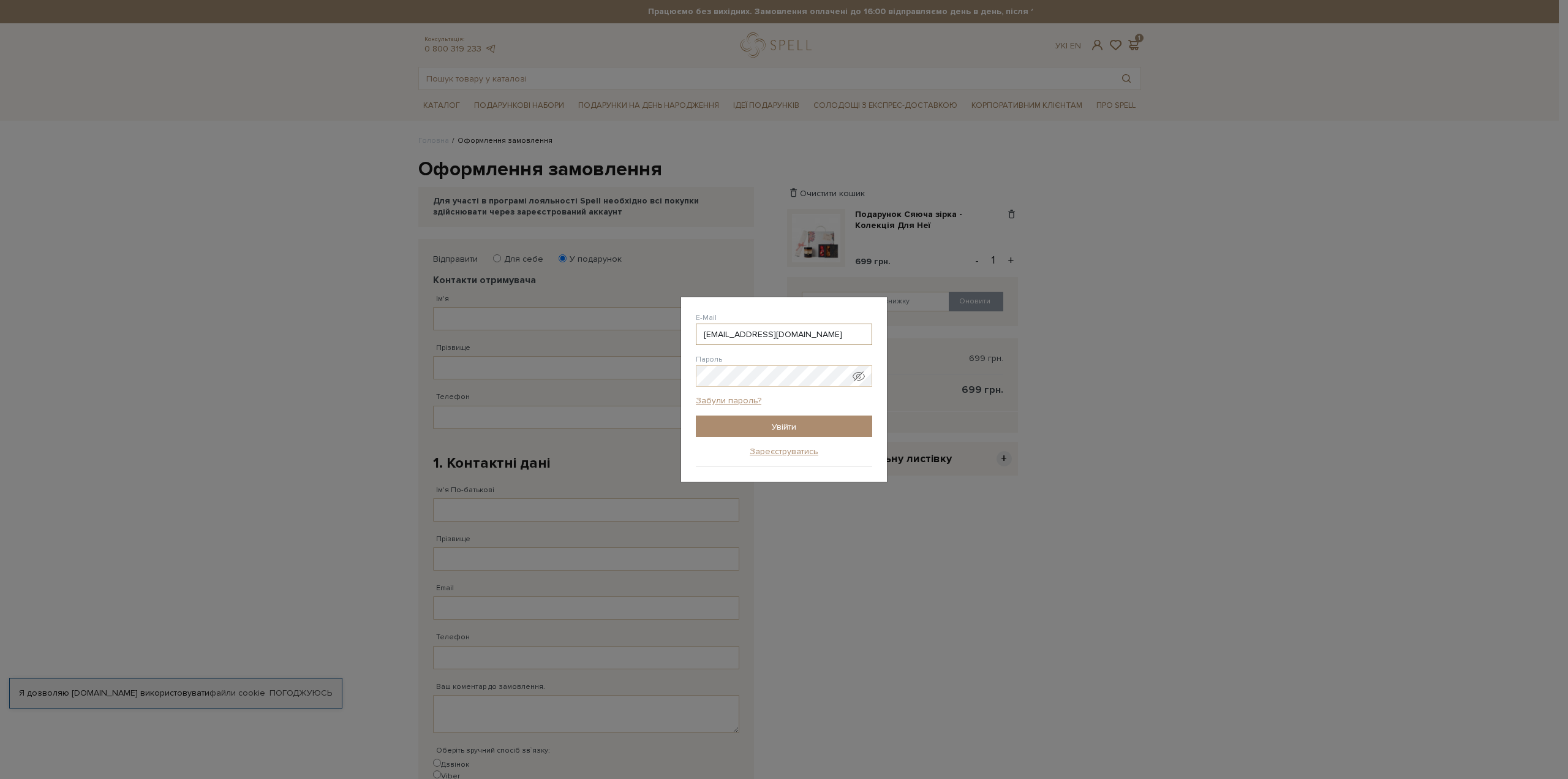
type input "80954856115@rambler.ru"
click at [696, 415] on input "Увійти" at bounding box center [784, 426] width 177 height 22
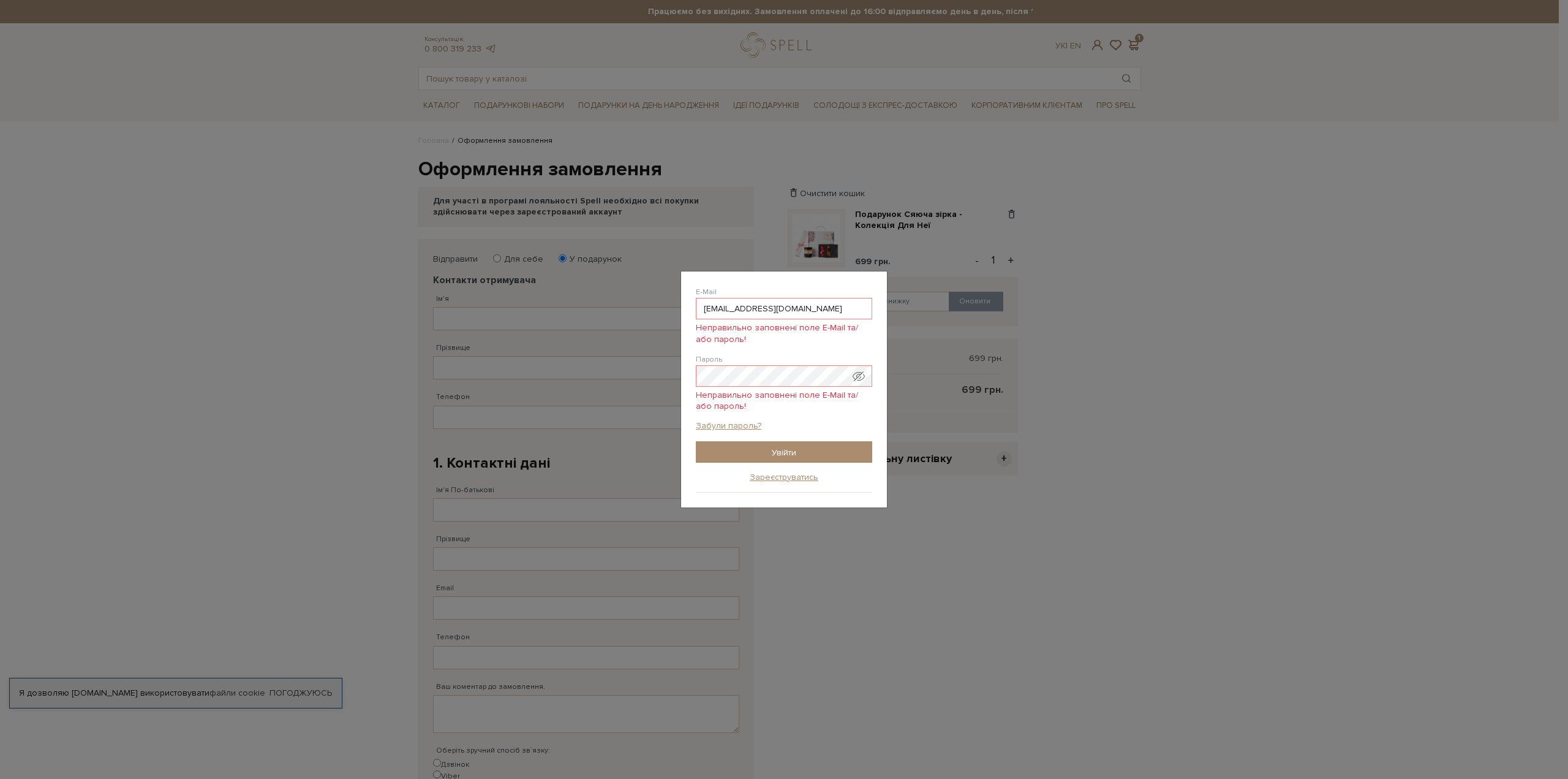
click at [734, 415] on form "E-Mail 80954856115@rambler.ru Неправильно заповнені поле E-Mail та/або пароль! …" at bounding box center [784, 374] width 177 height 176
click at [735, 421] on link "Забули пароль?" at bounding box center [729, 426] width 66 height 11
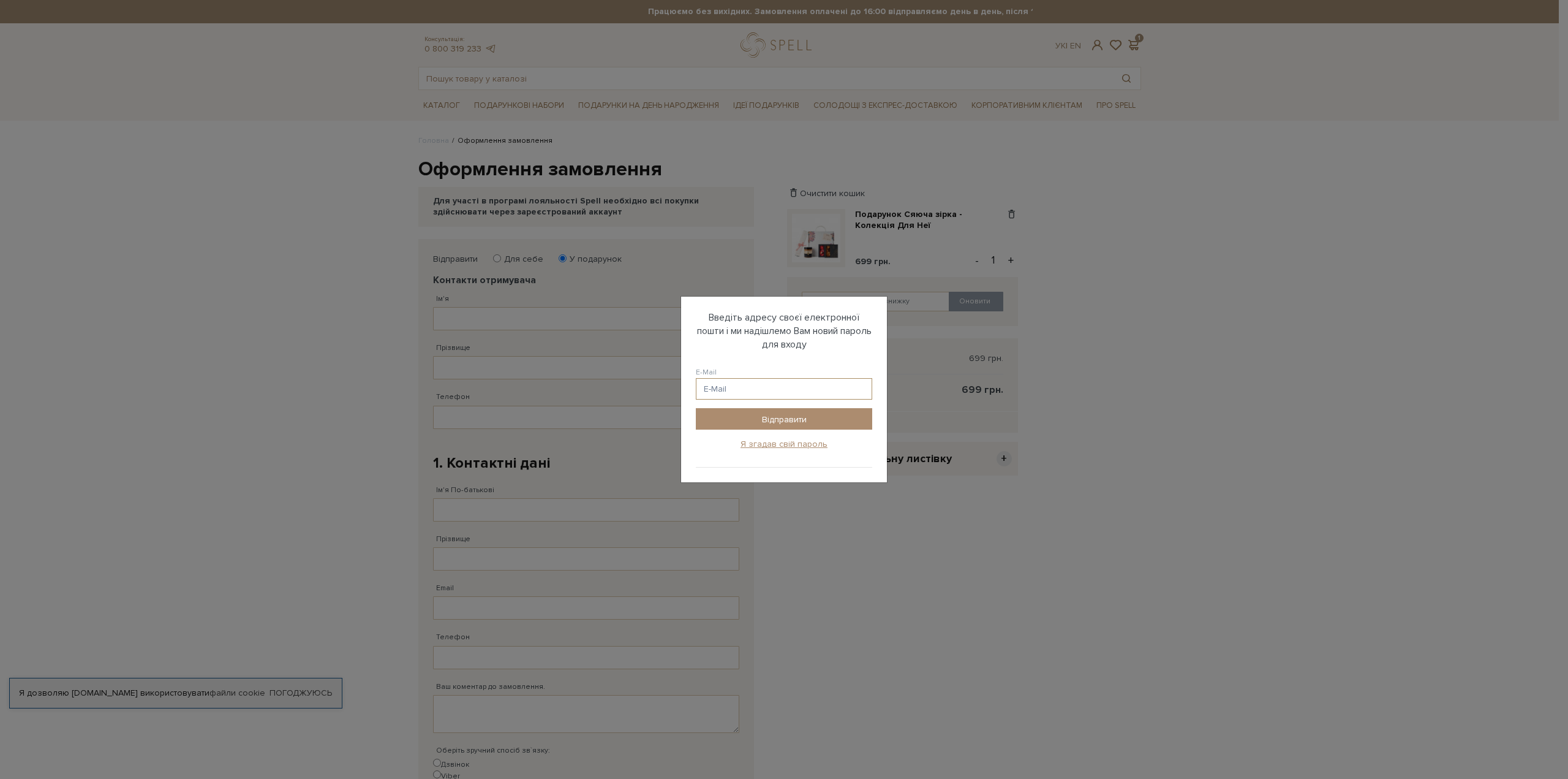
click at [813, 390] on input "E-Mail" at bounding box center [784, 389] width 177 height 22
type input "80954856115@rambler.ru"
click at [780, 418] on input "Відправити" at bounding box center [784, 418] width 177 height 22
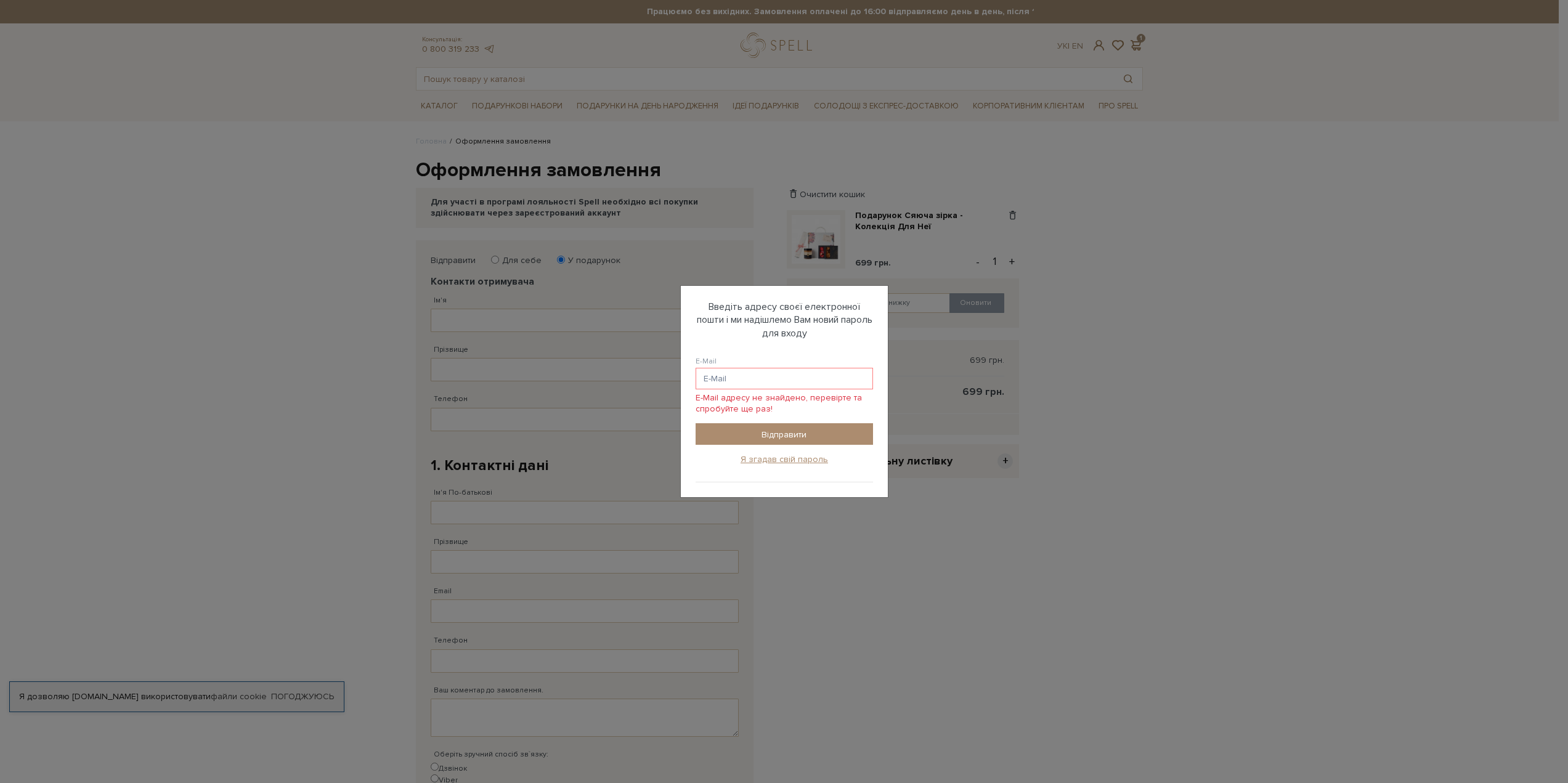
click at [1094, 434] on div "Авторизація E-Mail 80954856115 @gmail.com 80954856115 @ukr.net 80954856115 @i.u…" at bounding box center [784, 391] width 1568 height 783
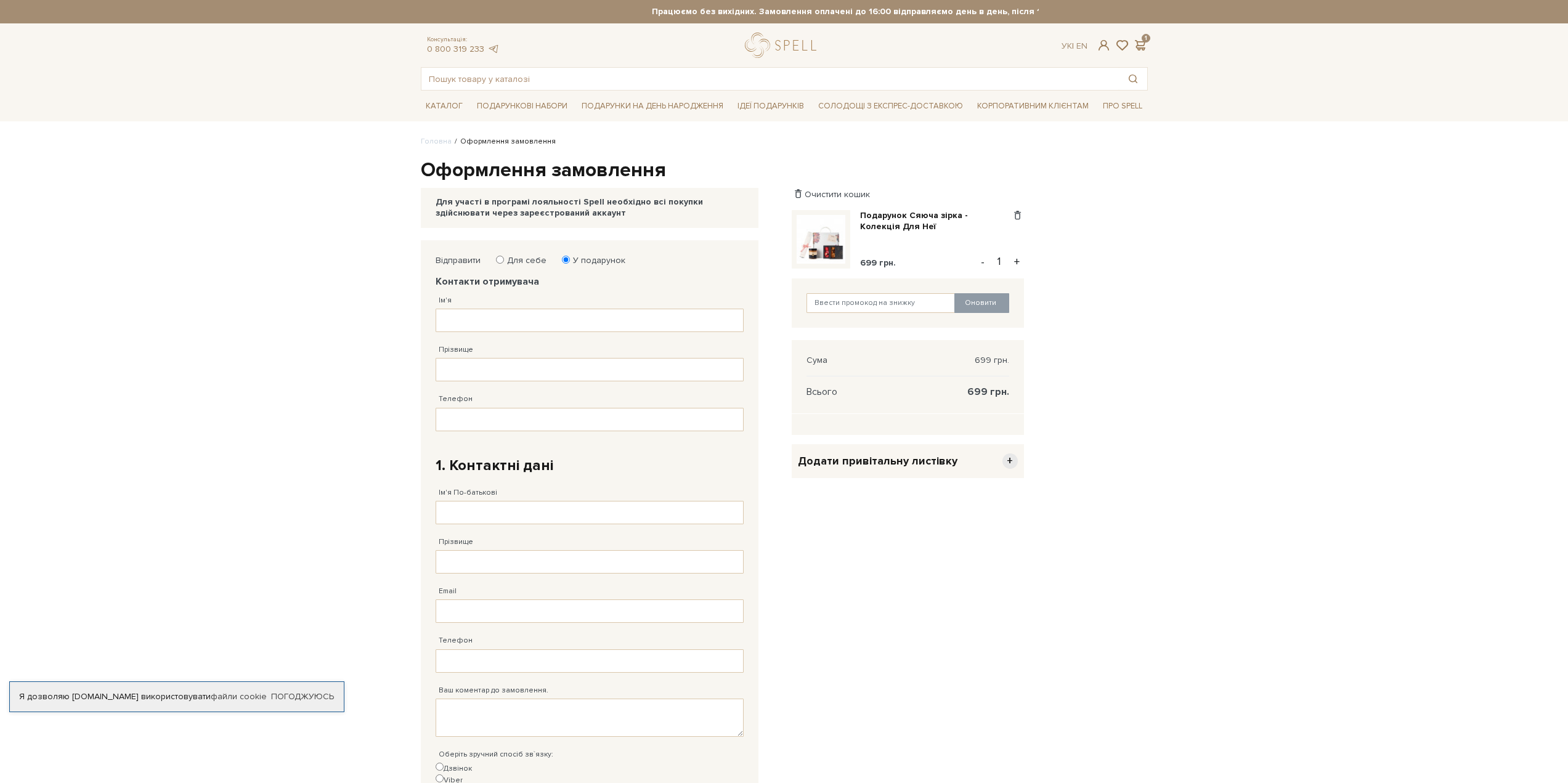
click at [815, 245] on img at bounding box center [821, 239] width 49 height 49
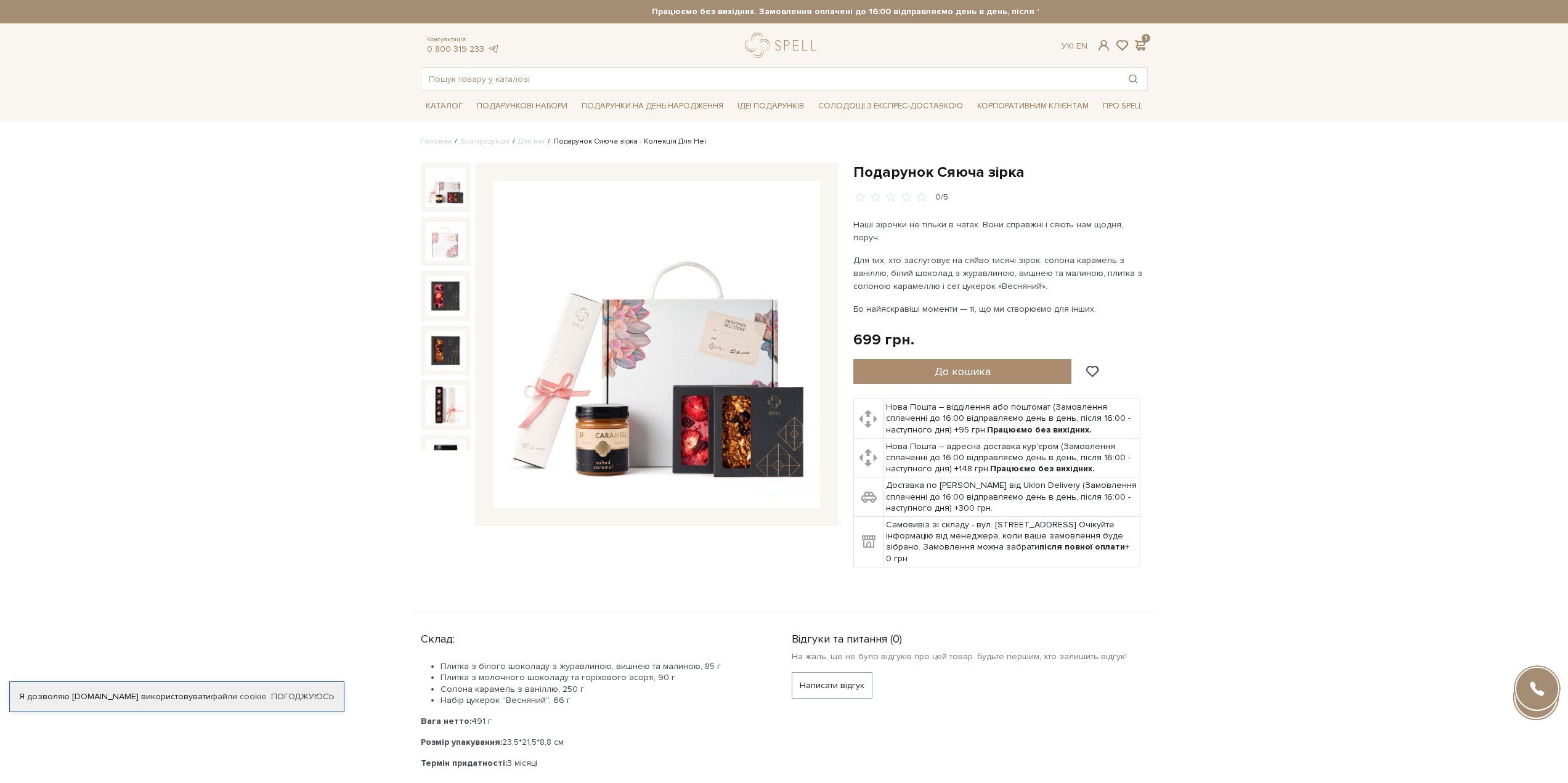
click at [1101, 47] on span at bounding box center [1104, 45] width 15 height 13
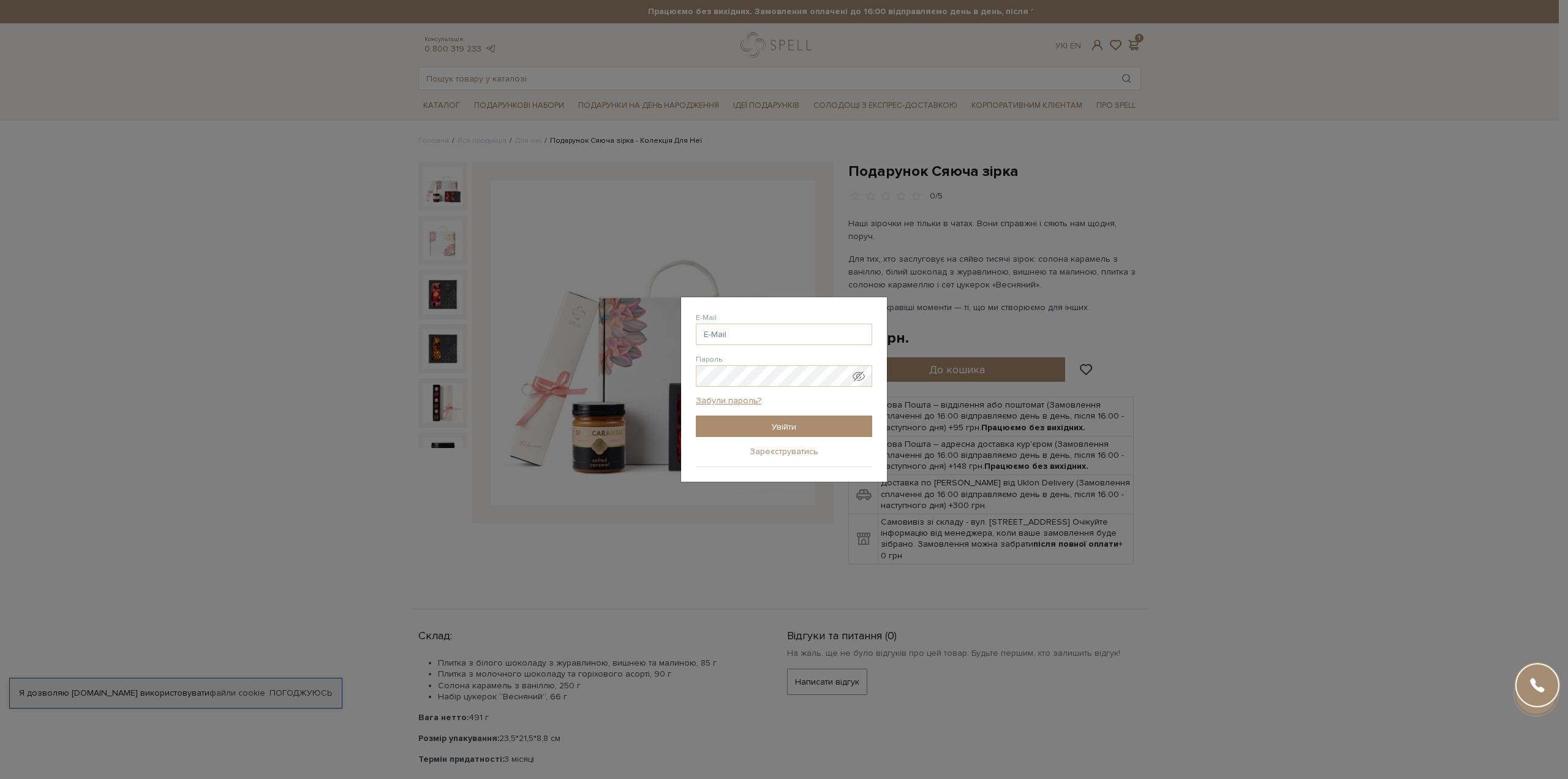
click at [796, 457] on link "Зареєструватись" at bounding box center [784, 452] width 69 height 11
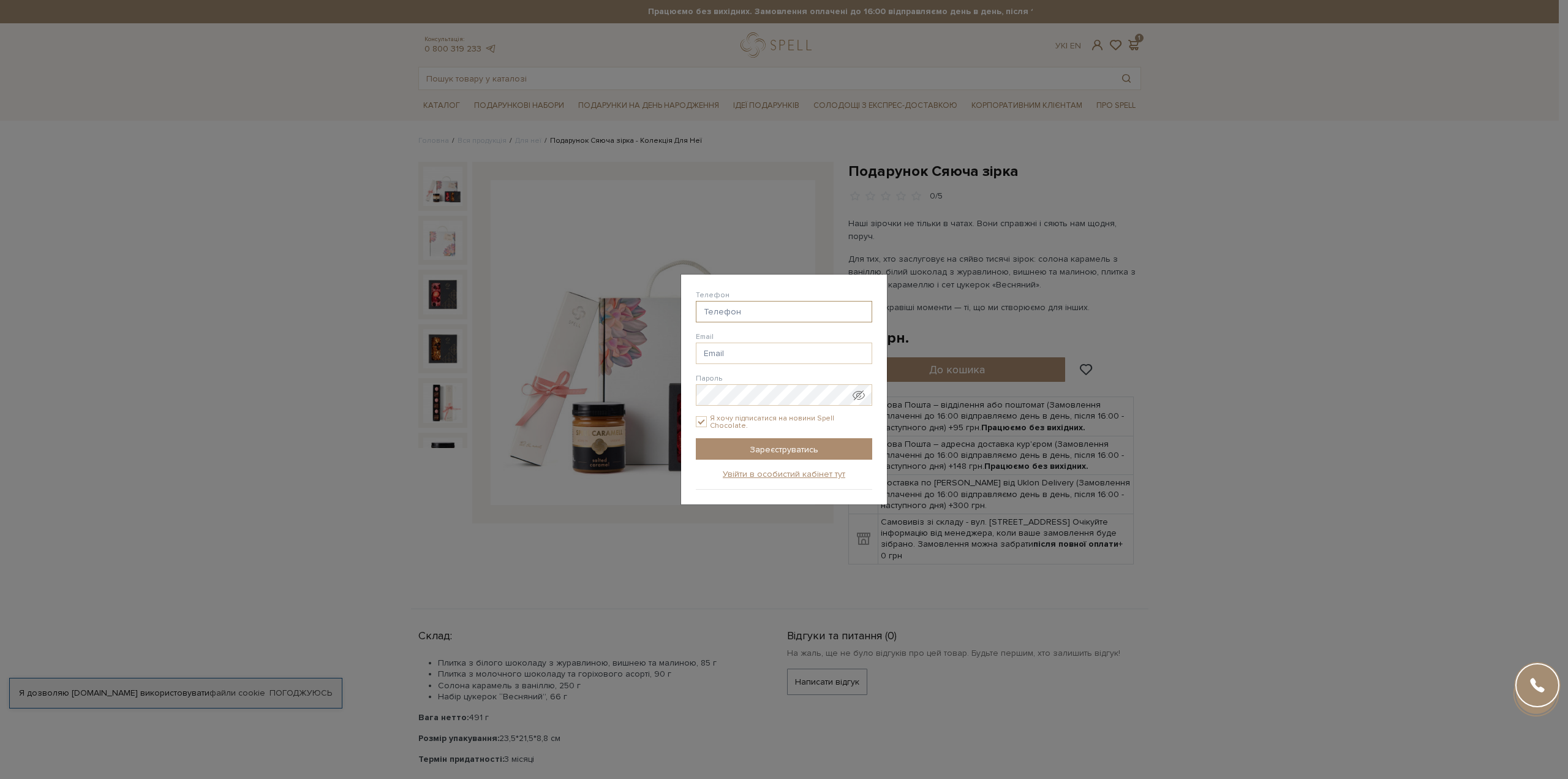
click at [803, 310] on input "Телефон" at bounding box center [784, 311] width 177 height 22
type input "38(095) 485-61-15"
type input "[EMAIL_ADDRESS][DOMAIN_NAME]"
click at [703, 420] on input "Я хочу підписатися на новини Spell Chocolate." at bounding box center [701, 421] width 11 height 11
checkbox input "false"
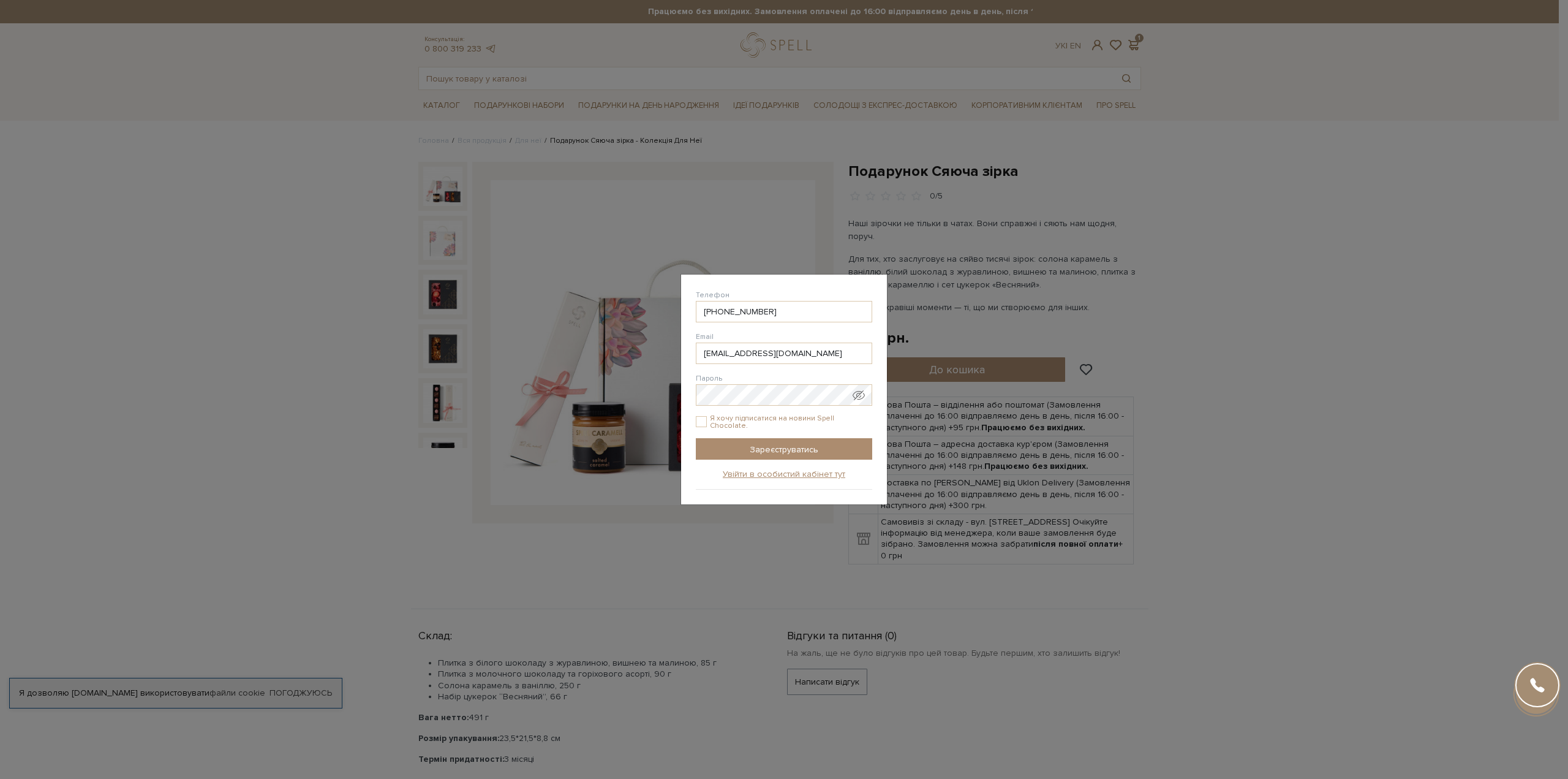
drag, startPoint x: 781, startPoint y: 449, endPoint x: 843, endPoint y: 460, distance: 63.0
click at [781, 449] on input "Зареєструватись" at bounding box center [784, 449] width 177 height 22
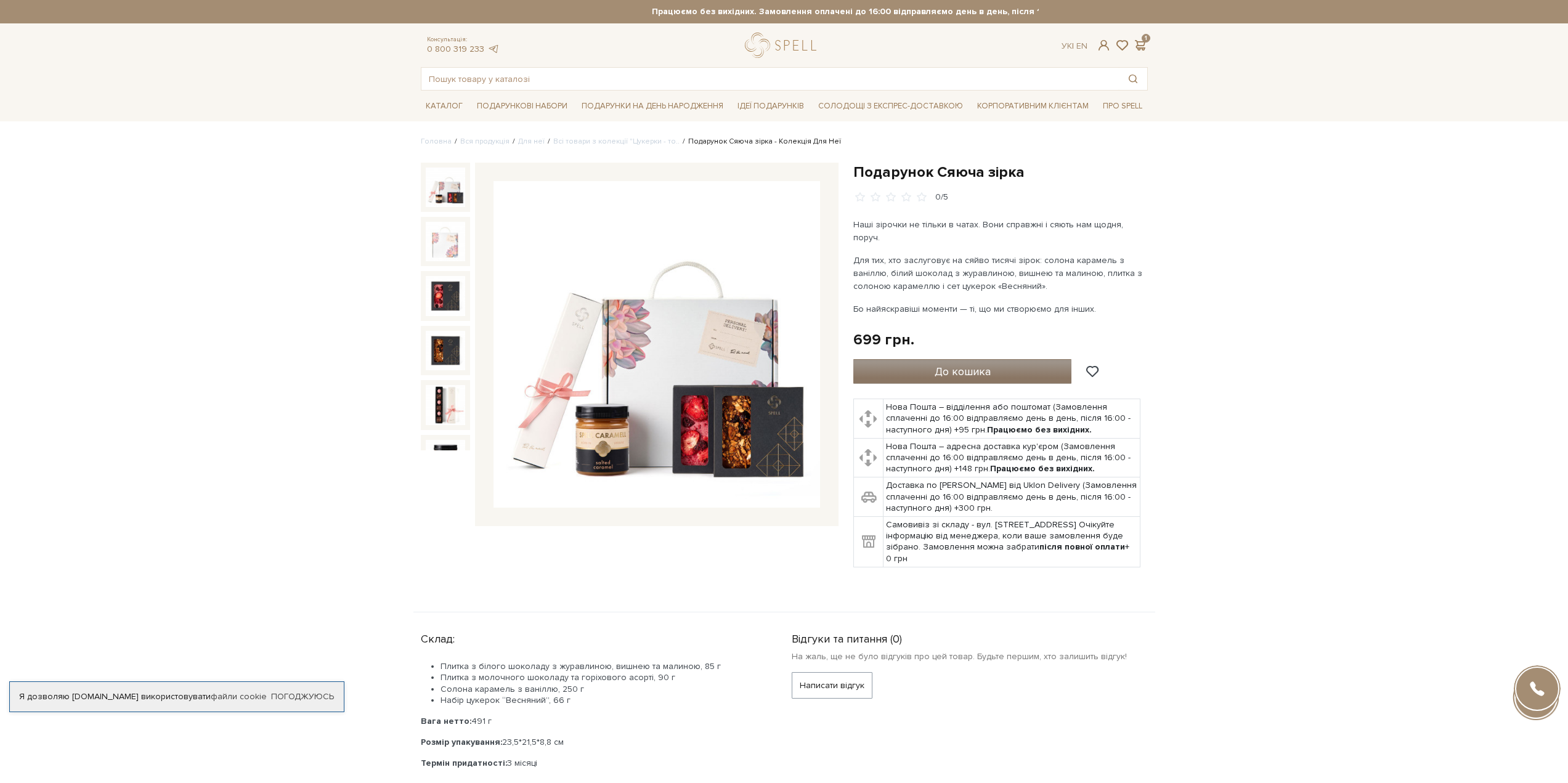
click at [1040, 359] on button "До кошика" at bounding box center [962, 371] width 219 height 25
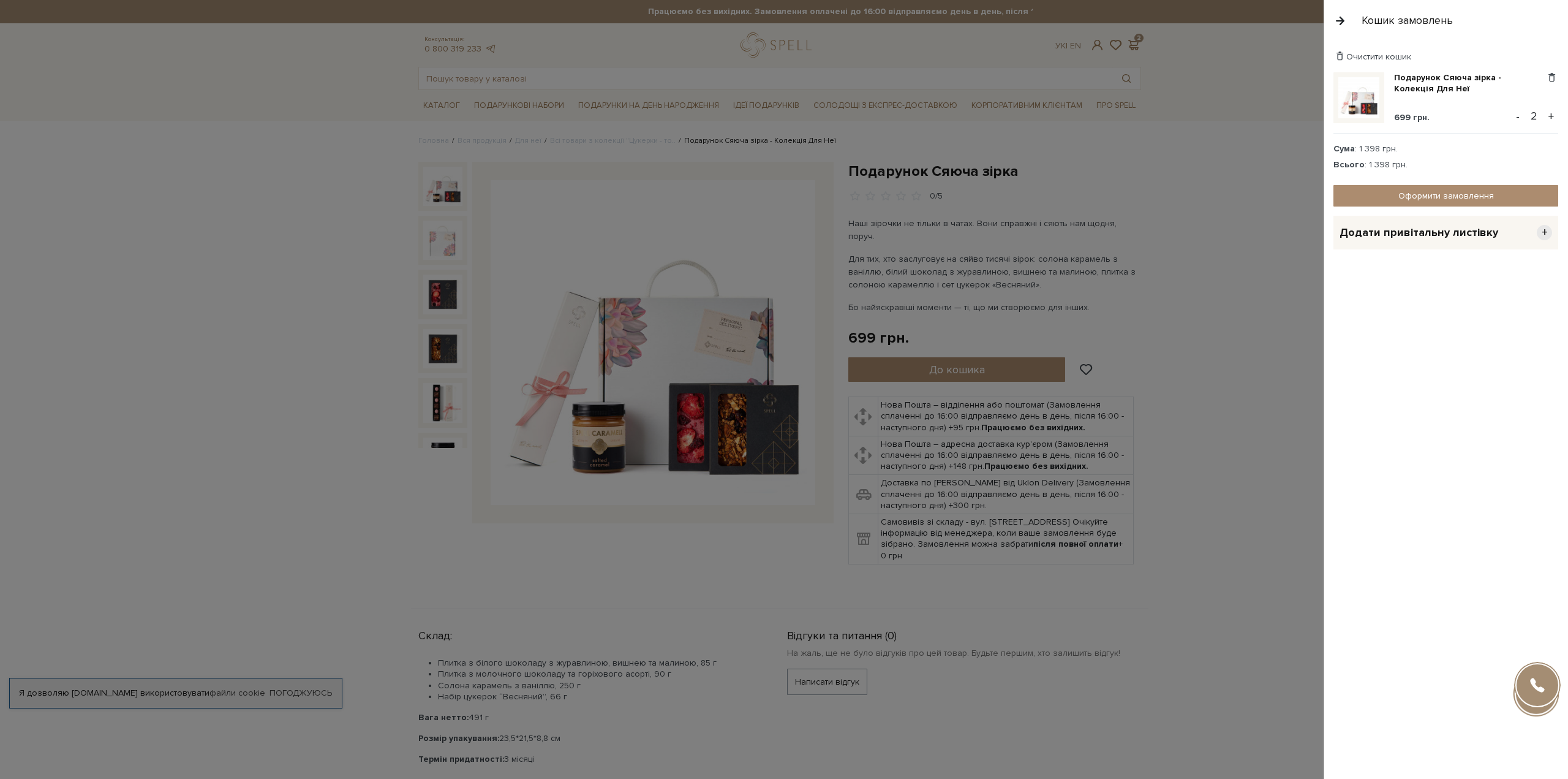
drag, startPoint x: 1518, startPoint y: 118, endPoint x: 1531, endPoint y: 113, distance: 13.9
click at [1518, 119] on button "-" at bounding box center [1518, 117] width 12 height 19
click at [1482, 197] on link "Оформити замовлення" at bounding box center [1445, 196] width 225 height 22
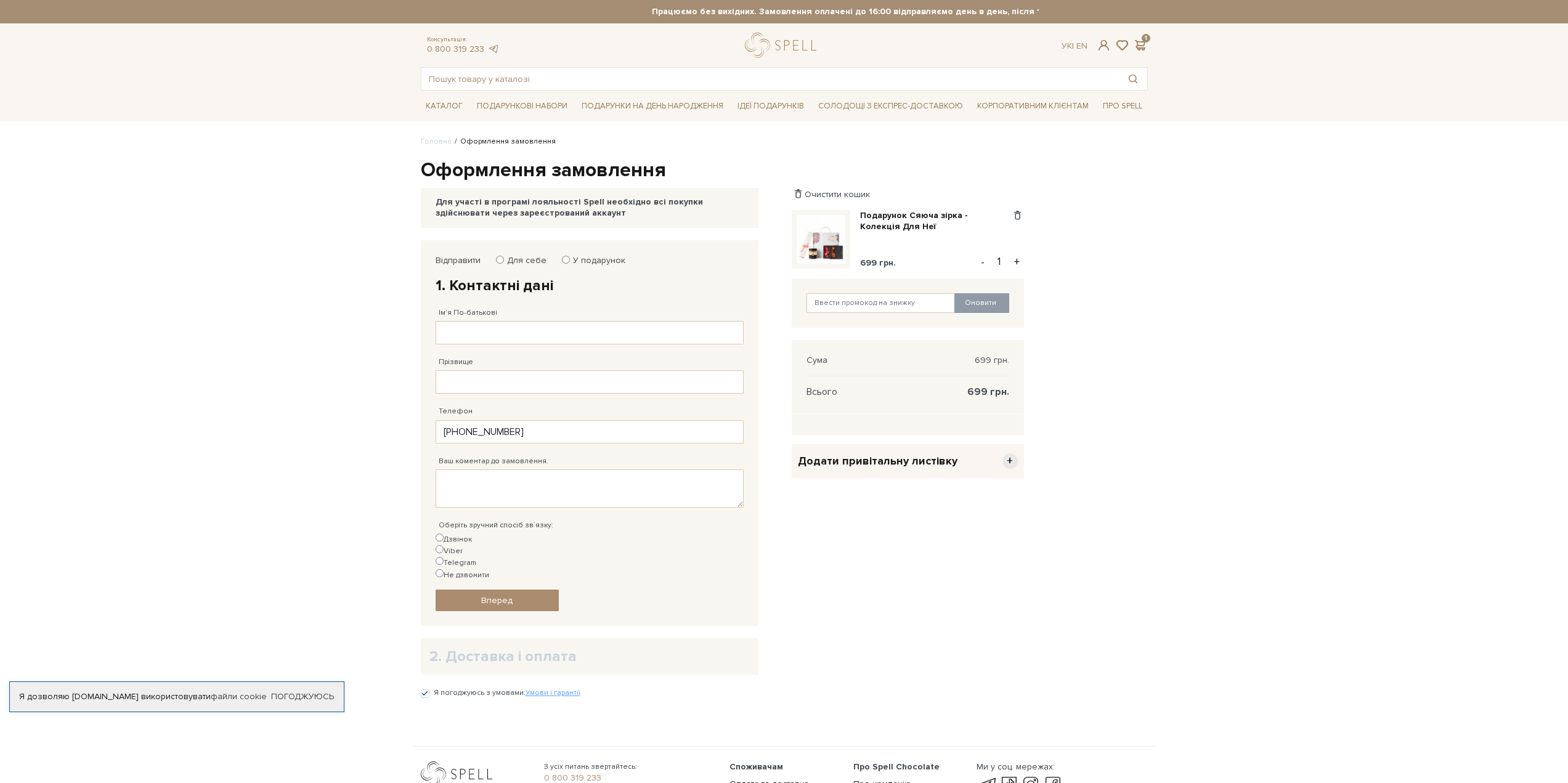
click at [565, 260] on input "У подарунок" at bounding box center [566, 259] width 8 height 8
radio input "true"
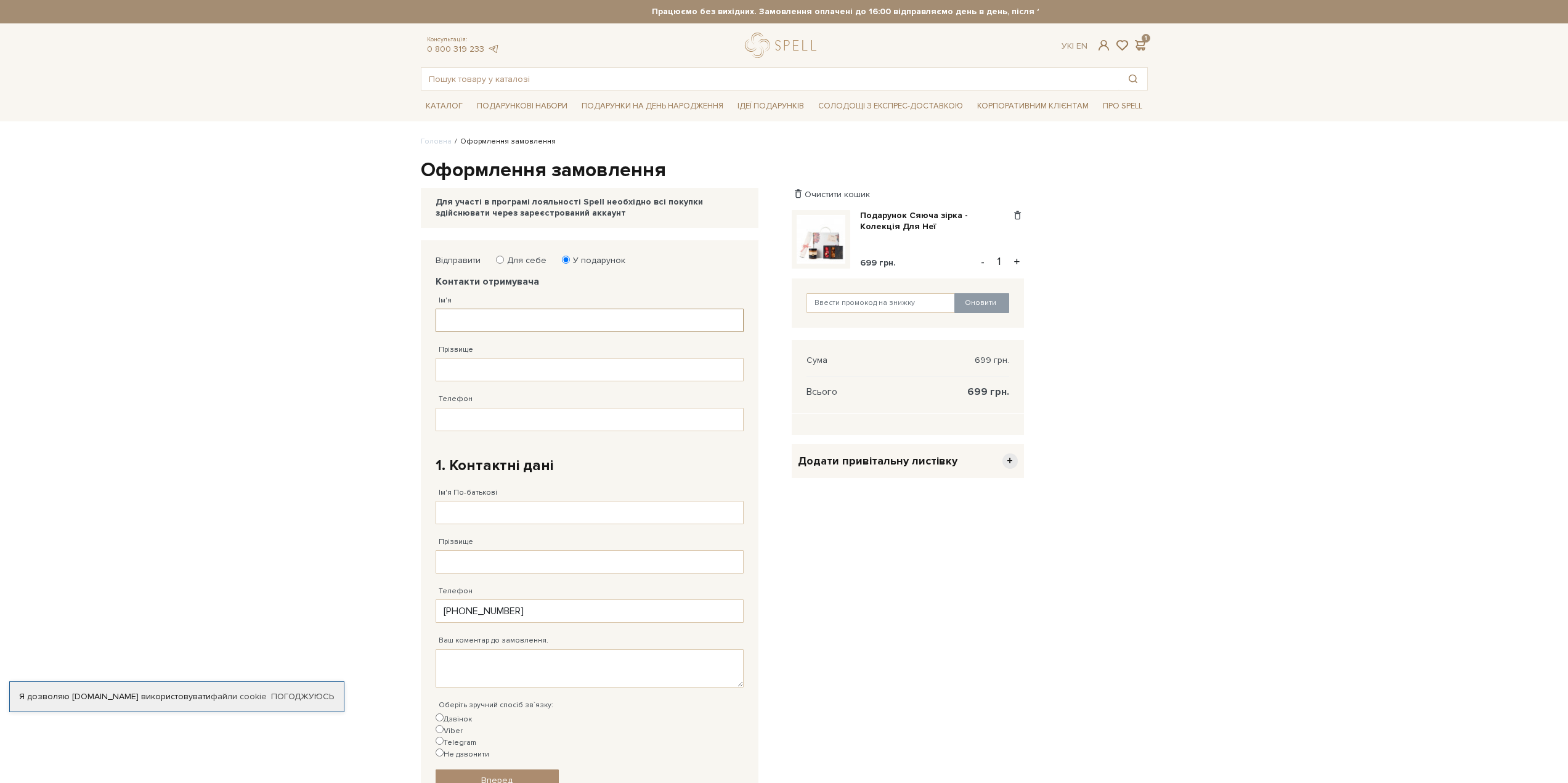
click at [598, 320] on input "Ім'я" at bounding box center [590, 320] width 308 height 24
paste input "[PERSON_NAME]"
type input "[PERSON_NAME]"
click at [525, 364] on input "Прізвище" at bounding box center [590, 369] width 308 height 24
type input "T"
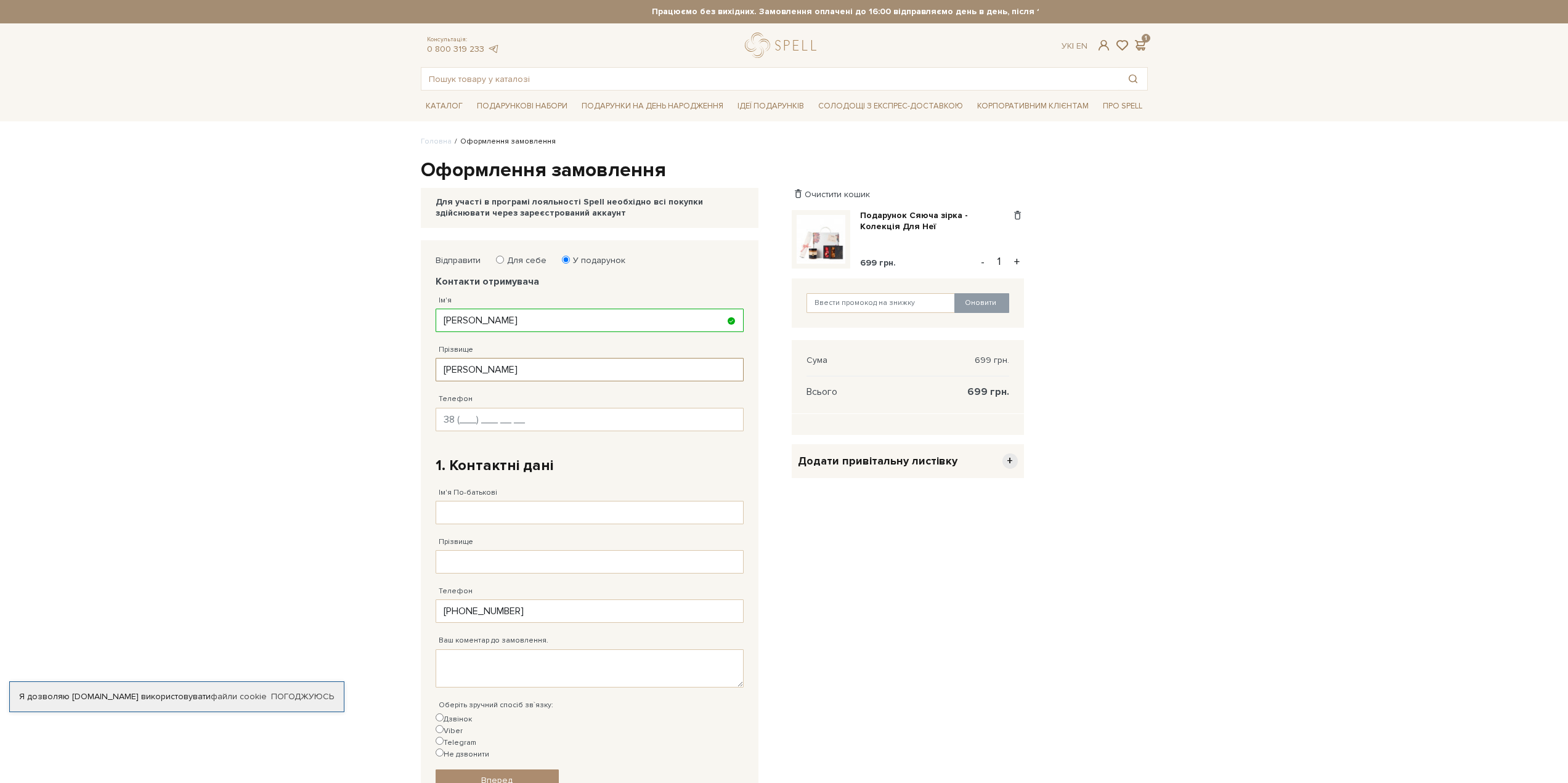
type input "[PERSON_NAME]"
click at [466, 420] on input "Телефон" at bounding box center [590, 420] width 308 height 24
type input "[PHONE_NUMBER]"
click at [709, 478] on div "Ім'я По-батькові Заповніть поле від 1 до 128 символів!" at bounding box center [590, 499] width 308 height 49
click at [672, 389] on div "Телефон [PHONE_NUMBER] Заповніть поле!" at bounding box center [590, 406] width 308 height 49
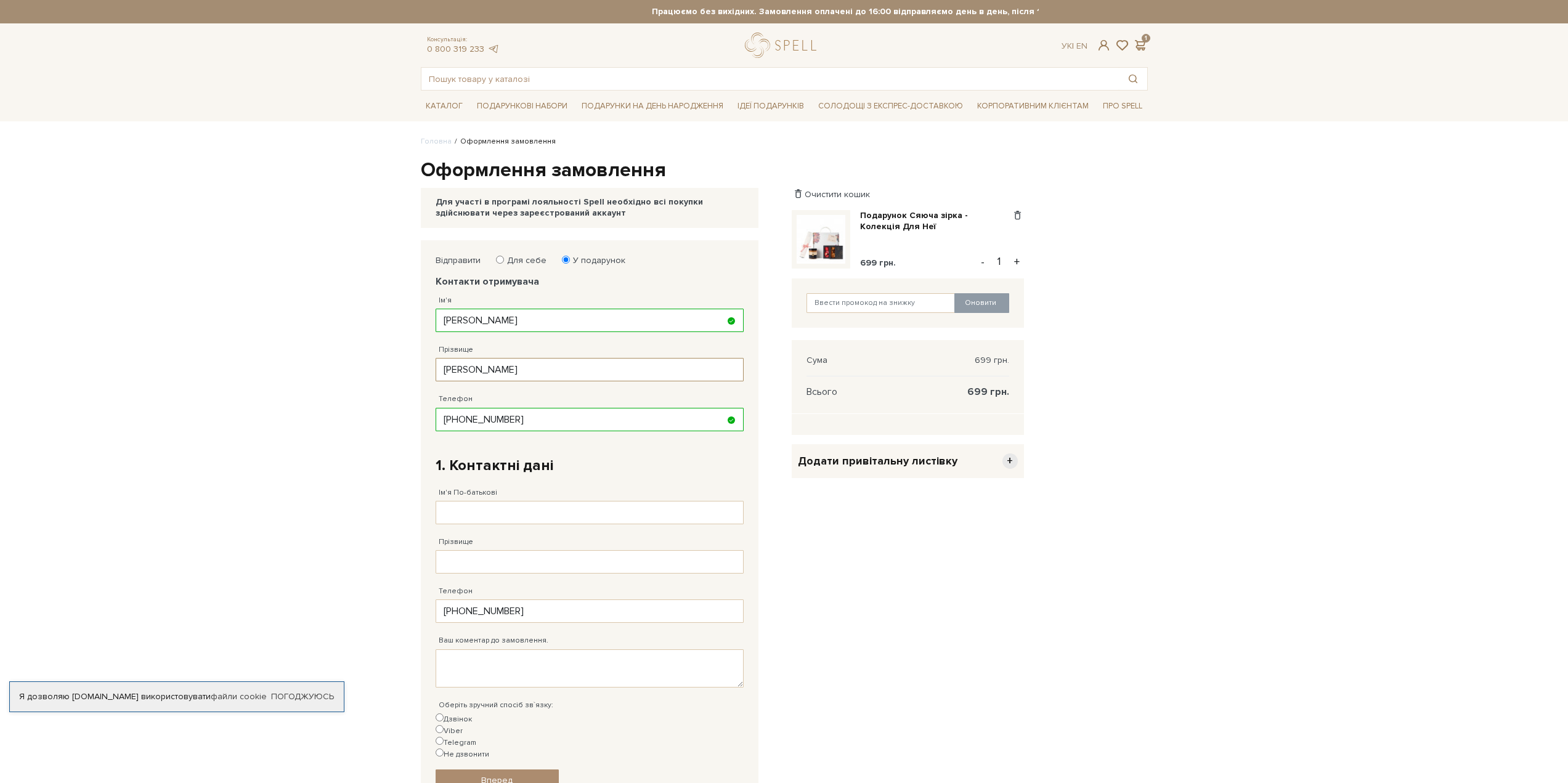
click at [677, 372] on input "[PERSON_NAME]" at bounding box center [590, 369] width 308 height 24
click at [681, 412] on input "[PHONE_NUMBER]" at bounding box center [590, 420] width 308 height 24
drag, startPoint x: 654, startPoint y: 516, endPoint x: 662, endPoint y: 514, distance: 8.2
click at [657, 516] on input "Ім'я По-батькові" at bounding box center [590, 513] width 308 height 24
type input "[PERSON_NAME]"
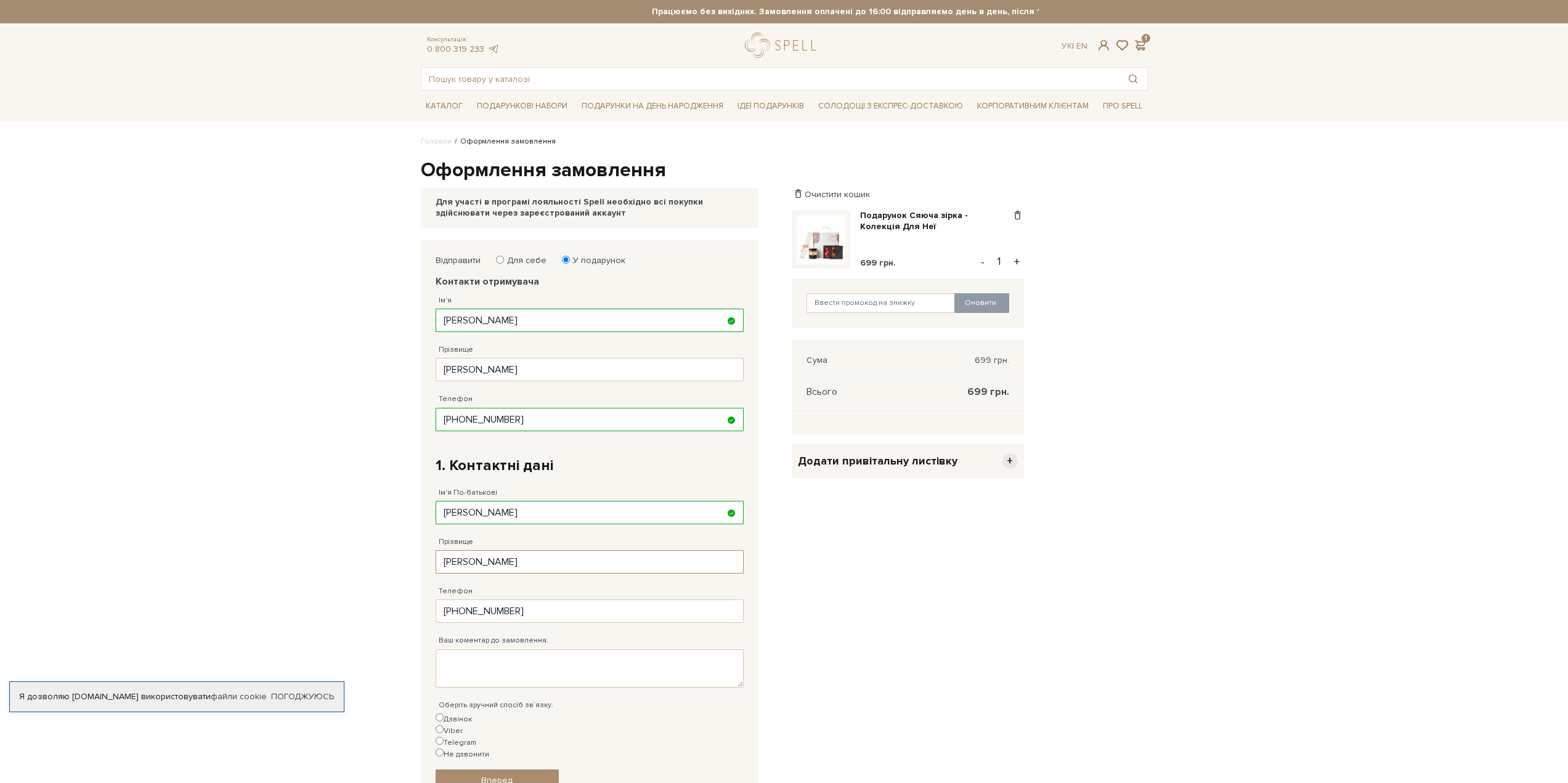
type input "[PERSON_NAME]"
click at [893, 673] on div "Очистити кошик Подарунок Сяюча зірка - Колекція Для Неї 699 грн. Видалити Додат…" at bounding box center [908, 561] width 247 height 642
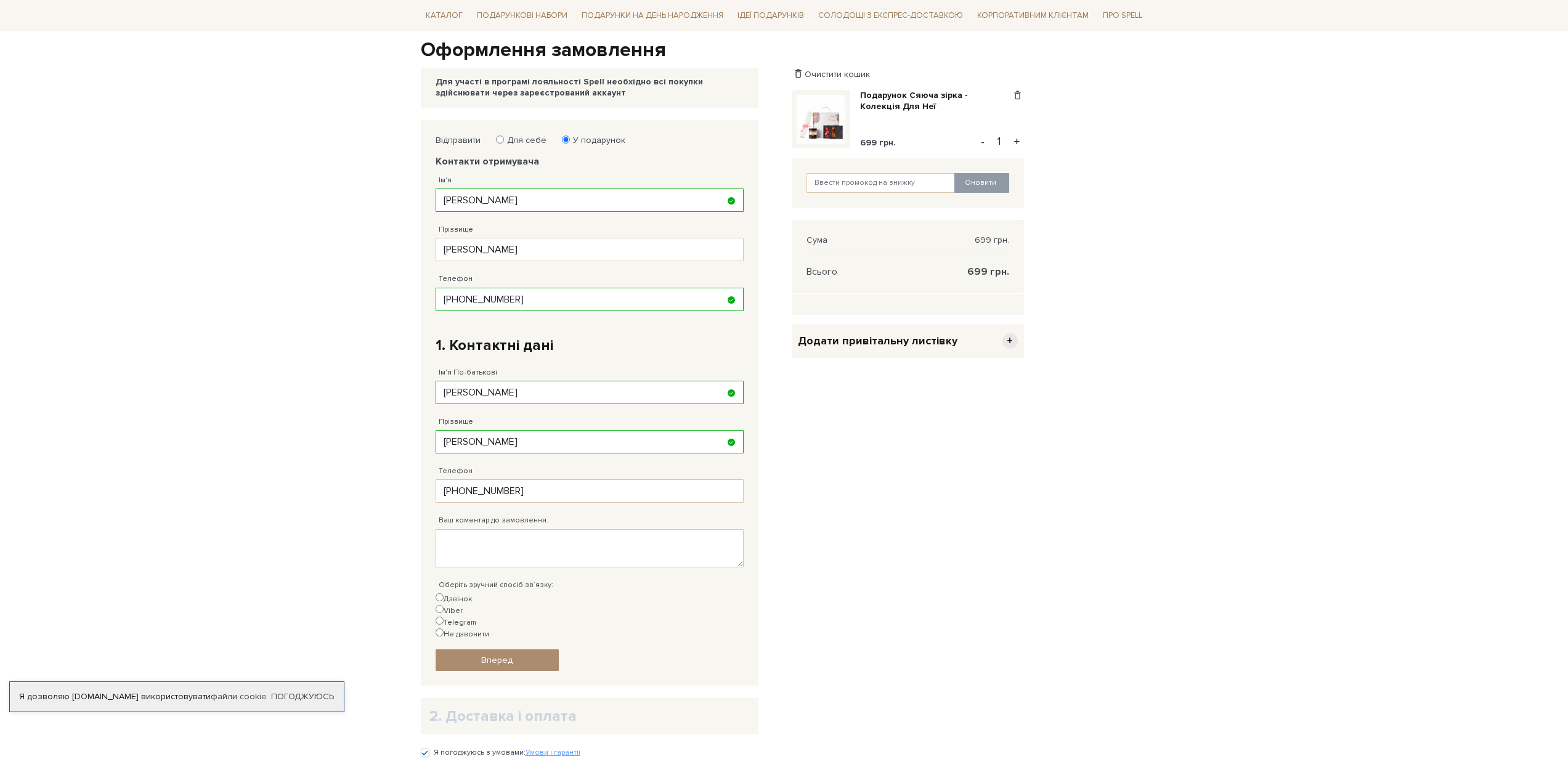
scroll to position [123, 0]
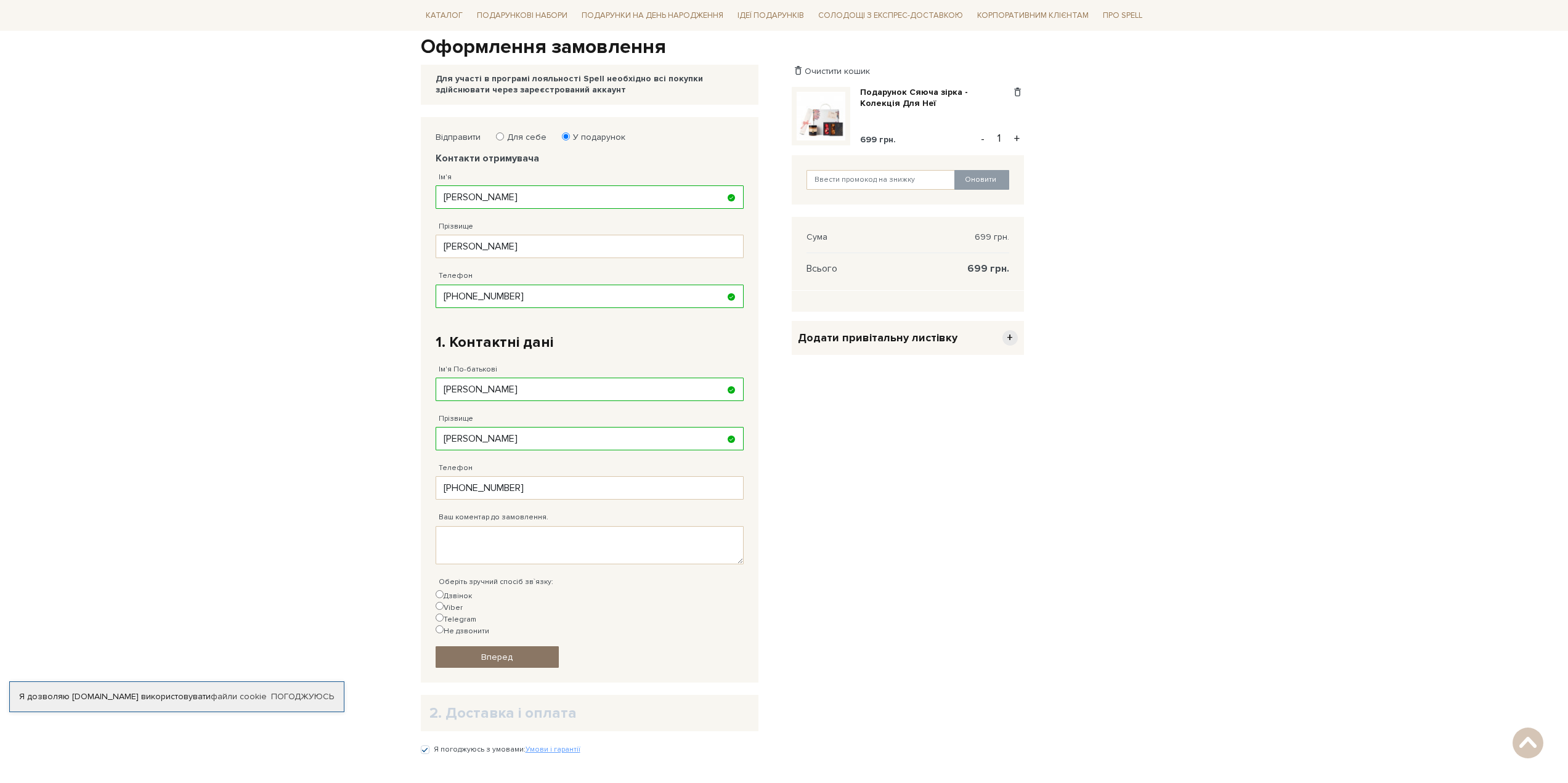
click at [534, 646] on link "Вперед" at bounding box center [497, 657] width 123 height 22
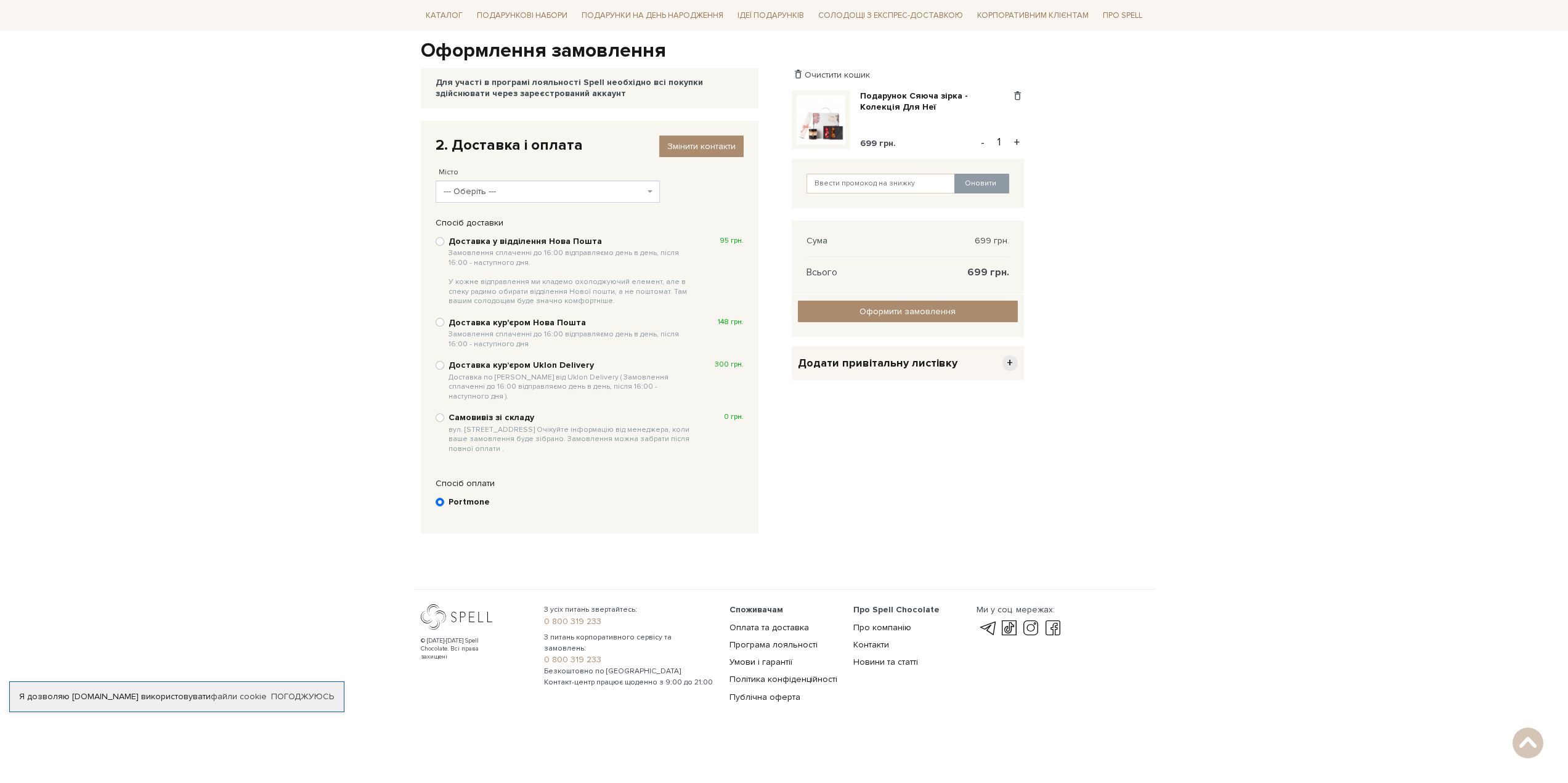
scroll to position [110, 0]
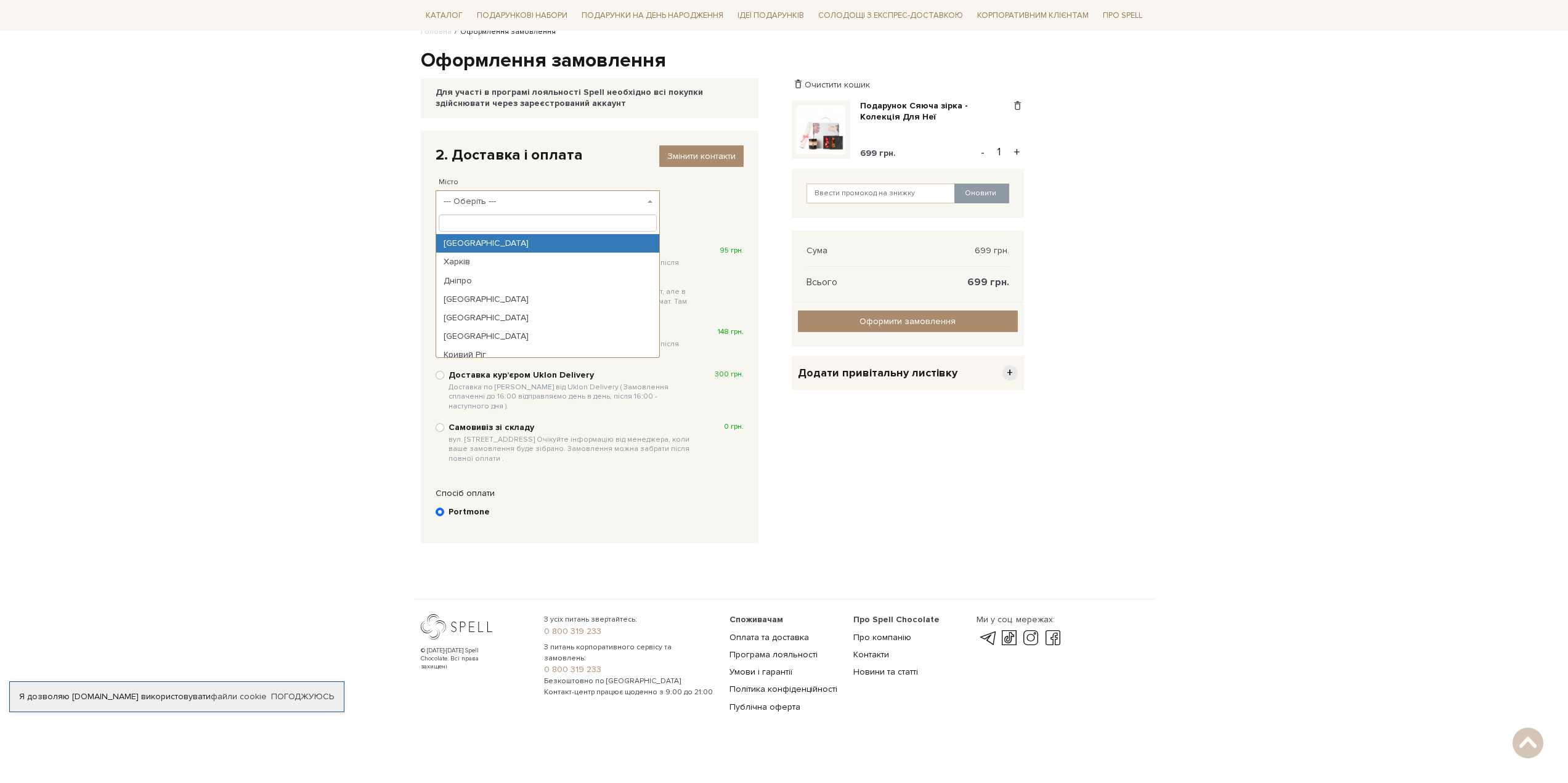
click at [628, 206] on span "--- Оберіть ---" at bounding box center [544, 201] width 201 height 12
type input "бузо"
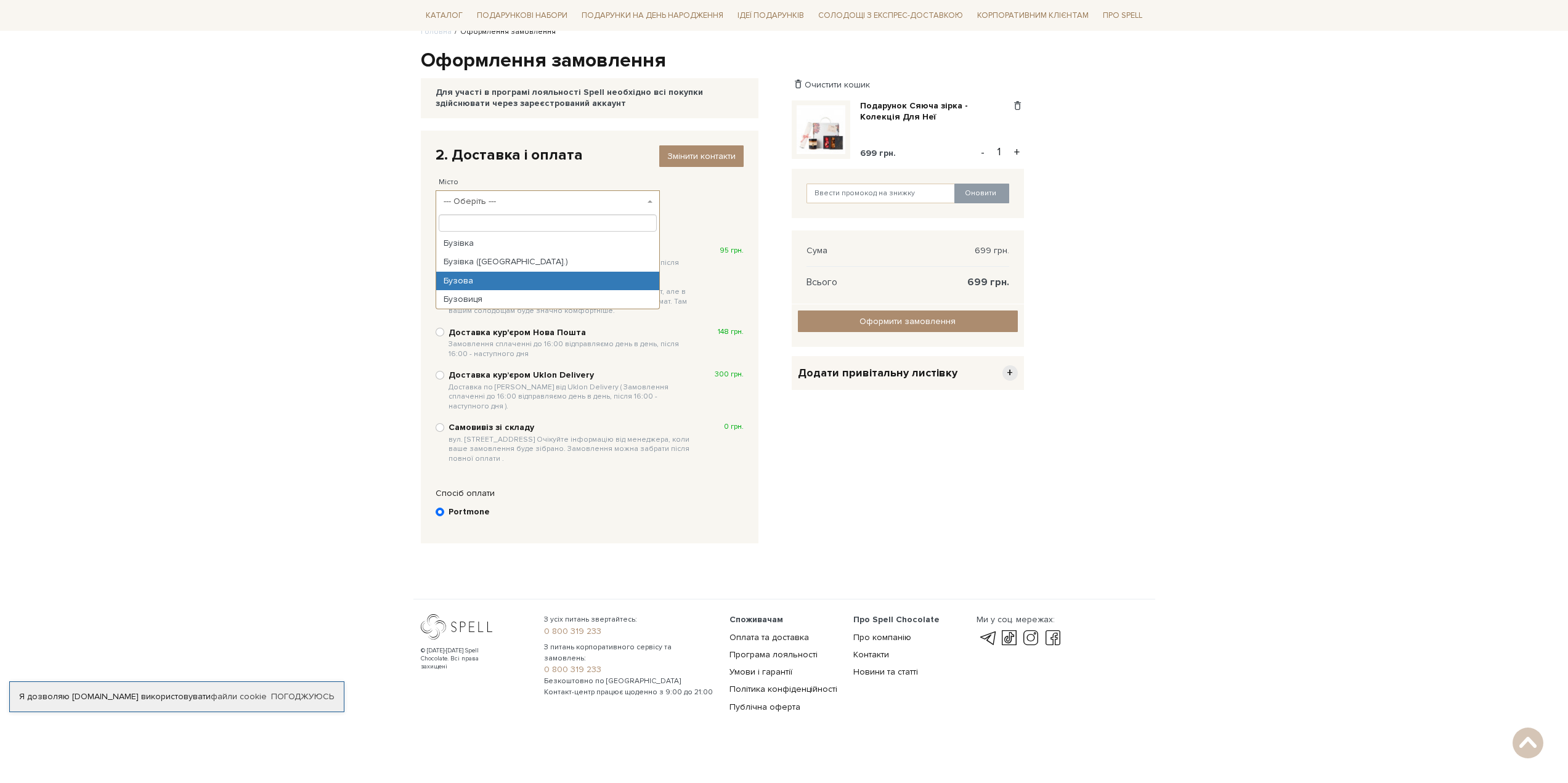
select select "Бузова"
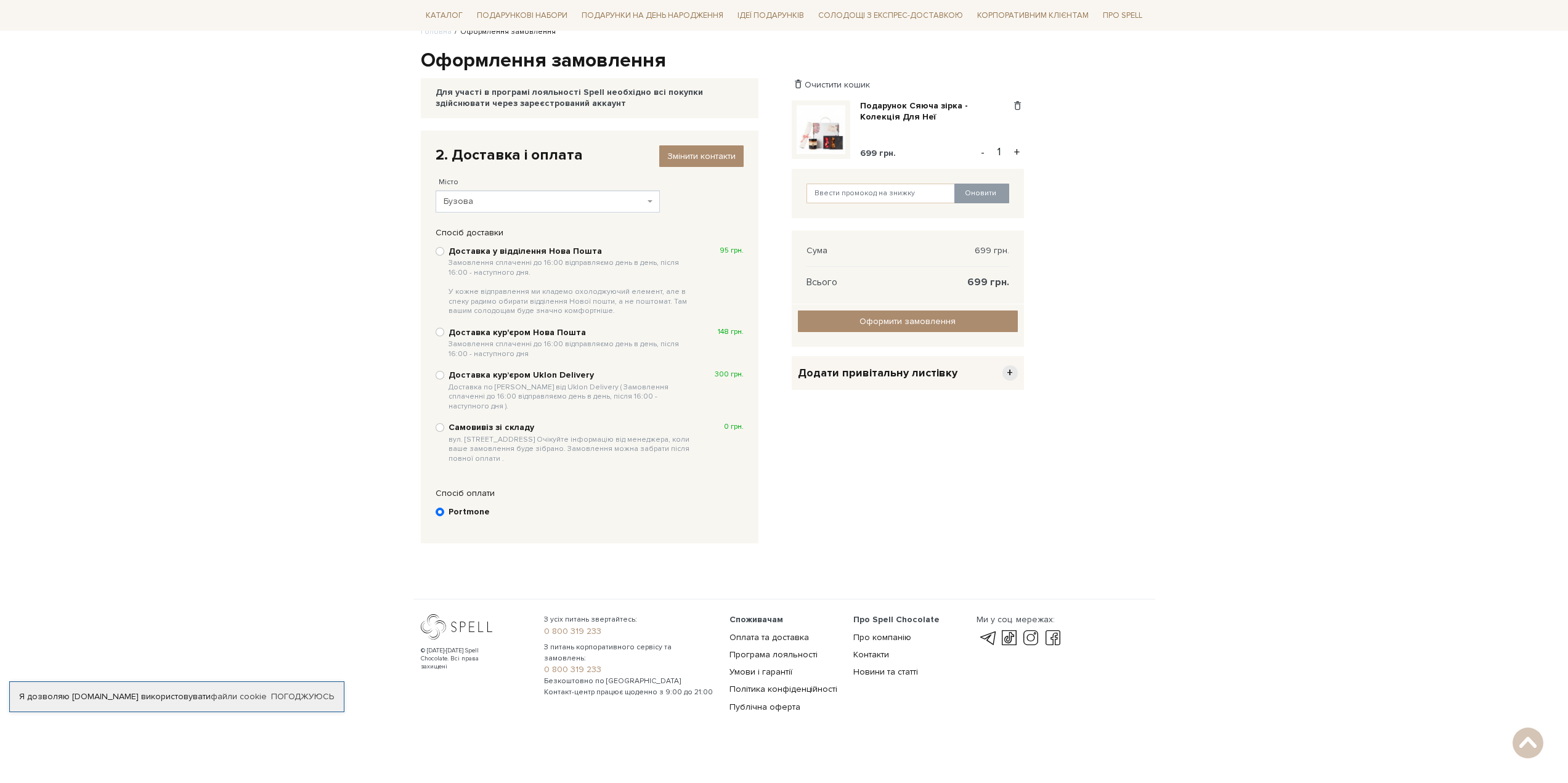
drag, startPoint x: 719, startPoint y: 248, endPoint x: 740, endPoint y: 250, distance: 21.1
click at [740, 250] on label "Доставка у відділення Нова Пошта Замовлення сплаченні до 16:00 відправляємо ден…" at bounding box center [596, 281] width 295 height 72
click at [442, 251] on input "Доставка у відділення Нова Пошта Замовлення сплаченні до 16:00 відправляємо ден…" at bounding box center [440, 251] width 9 height 9
radio input "true"
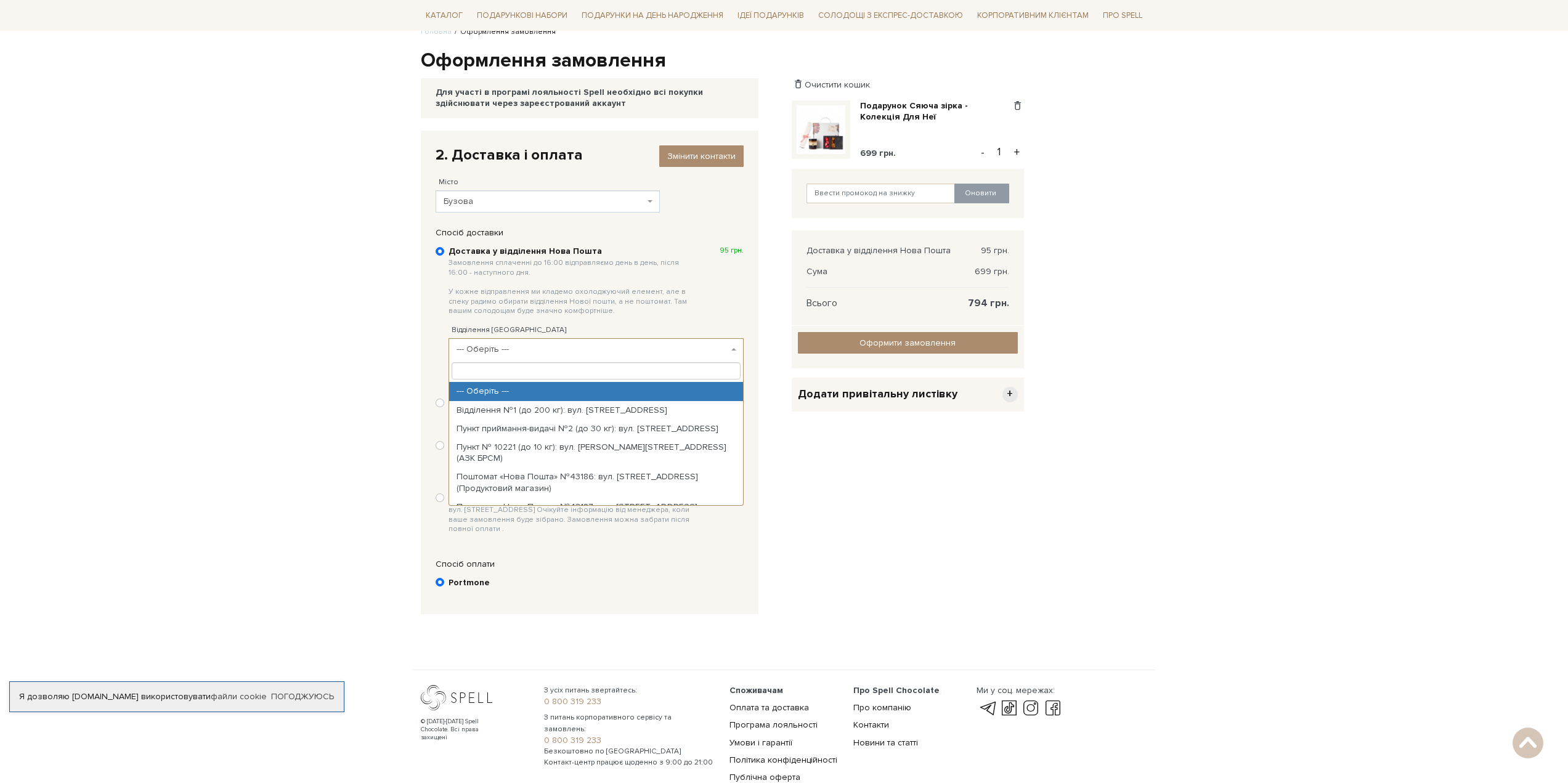
click at [680, 353] on span "--- Оберіть ---" at bounding box center [593, 349] width 272 height 12
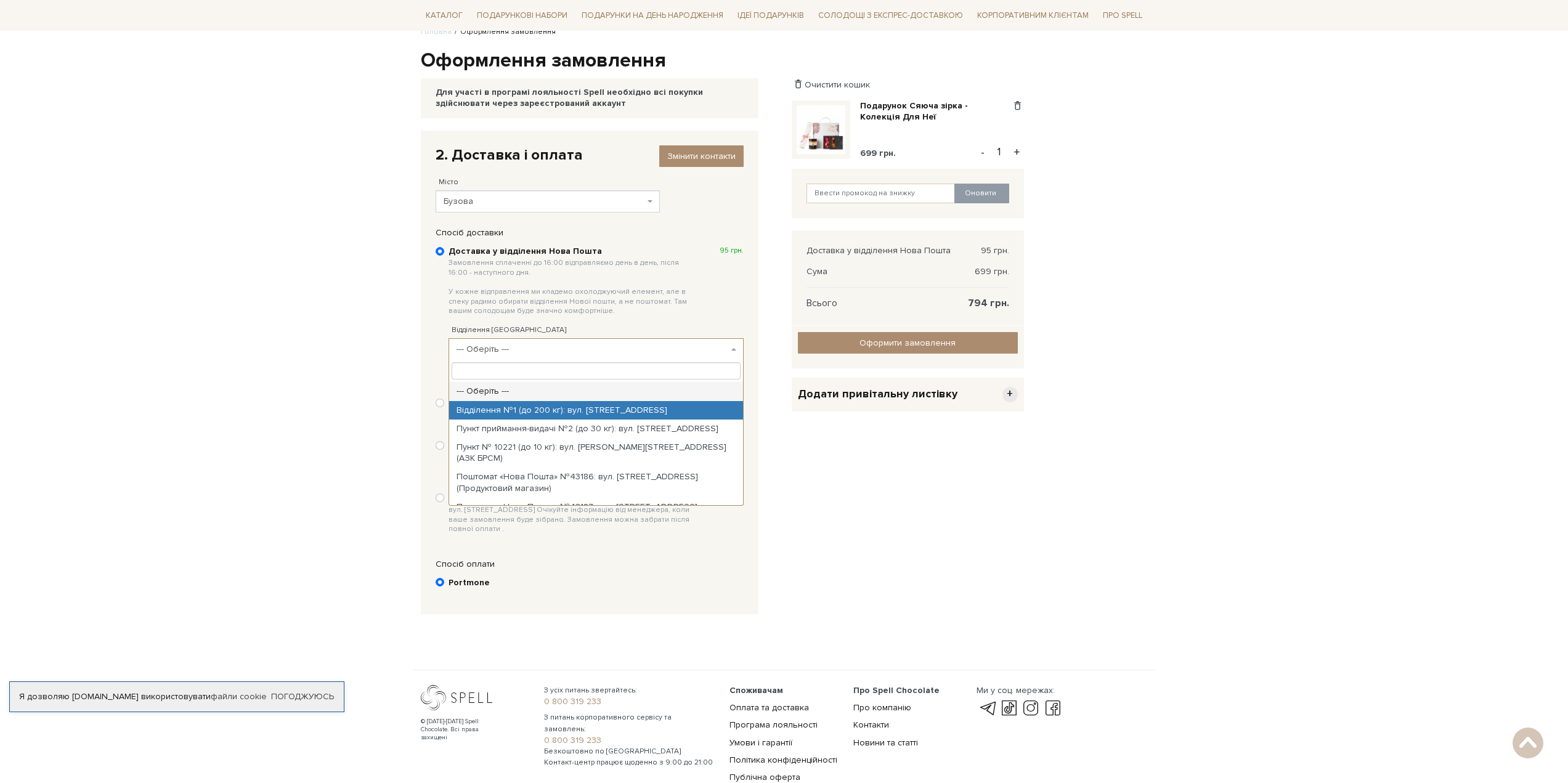
select select "Відділення №1 (до 200 кг): вул. [STREET_ADDRESS]"
